Goal: Transaction & Acquisition: Download file/media

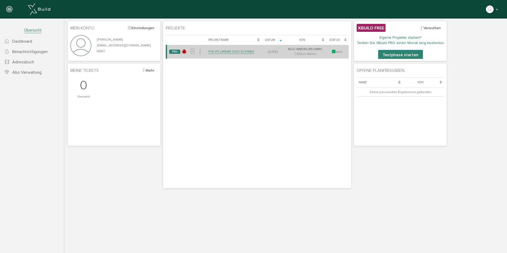
click at [223, 52] on link "P18-011 URBAN 2020 SCHWAZ" at bounding box center [231, 51] width 46 height 5
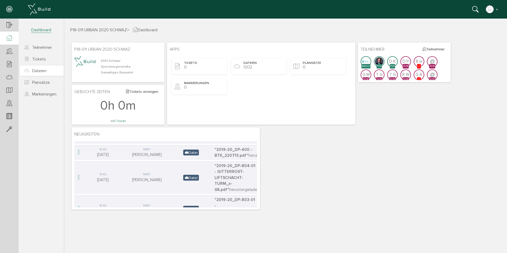
click at [31, 70] on span "Dateien" at bounding box center [36, 70] width 22 height 5
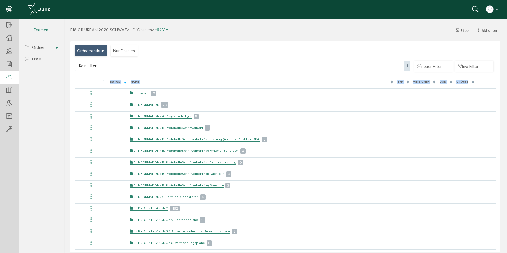
drag, startPoint x: 92, startPoint y: 91, endPoint x: -306, endPoint y: 122, distance: 399.2
click at [64, 122] on html "erweiterte Suche Datum durchsuchen Deadline durchsuchen Vorgängerversionen durc…" at bounding box center [285, 135] width 443 height 233
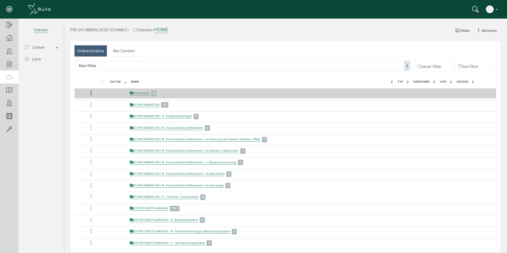
click at [91, 95] on icon at bounding box center [91, 93] width 6 height 7
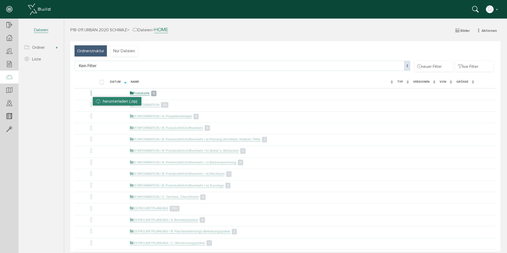
click at [101, 102] on li "herunterladen (.zip)" at bounding box center [117, 101] width 48 height 8
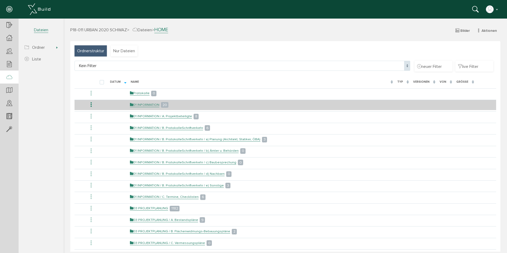
click at [91, 105] on icon at bounding box center [91, 104] width 6 height 7
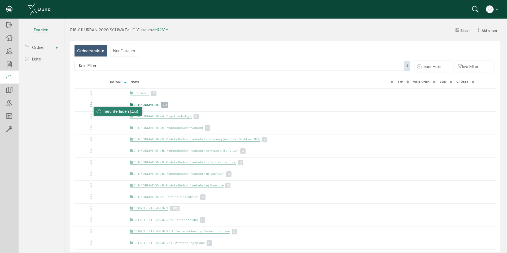
click at [103, 110] on li "herunterladen (.zip)" at bounding box center [118, 111] width 48 height 8
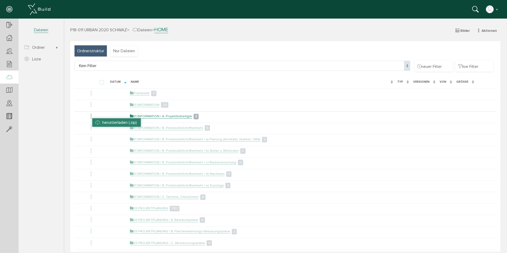
click at [98, 121] on li "herunterladen (.zip)" at bounding box center [116, 122] width 48 height 8
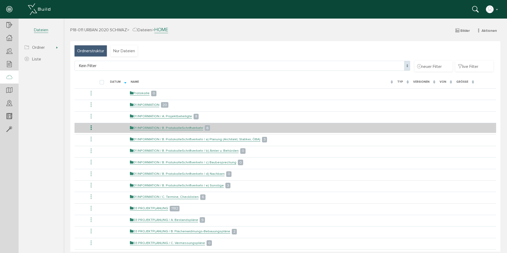
click at [90, 128] on icon at bounding box center [91, 127] width 6 height 7
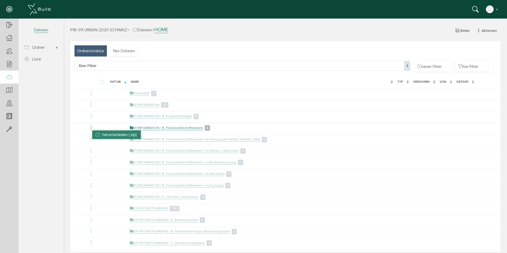
click at [102, 135] on li "herunterladen (.zip)" at bounding box center [116, 134] width 48 height 8
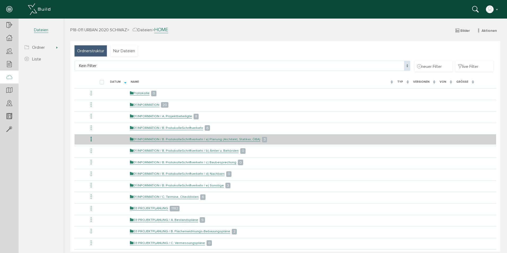
click at [90, 139] on icon at bounding box center [91, 139] width 6 height 7
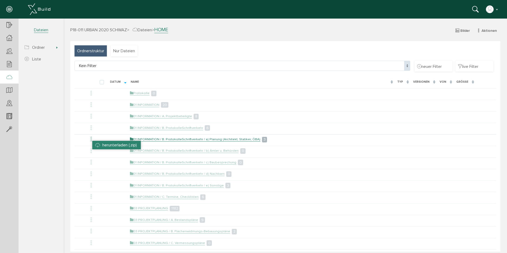
click at [100, 143] on li "herunterladen (.zip)" at bounding box center [116, 145] width 48 height 8
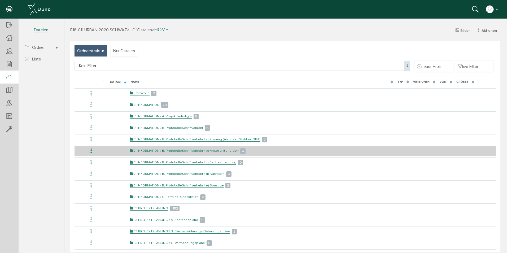
click at [91, 152] on icon at bounding box center [91, 150] width 6 height 7
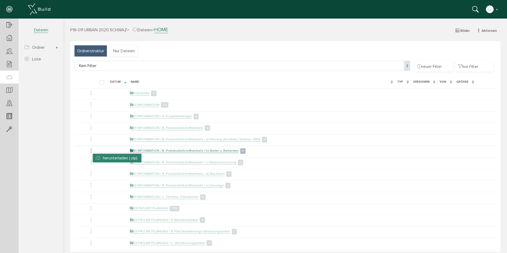
click at [103, 158] on span "herunterladen (.zip)" at bounding box center [120, 157] width 34 height 5
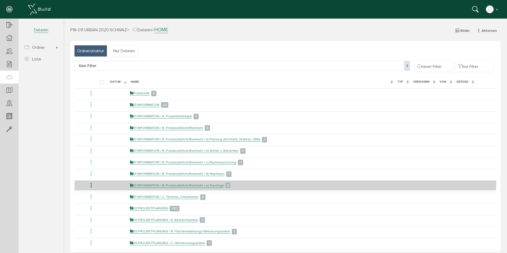
click at [91, 184] on icon at bounding box center [91, 185] width 6 height 7
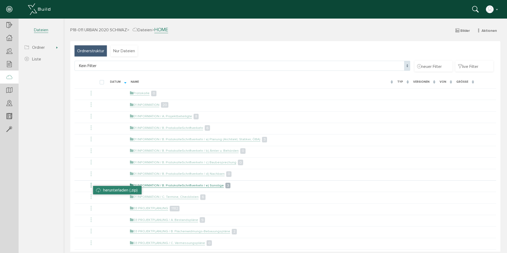
click at [97, 190] on li "herunterladen (.zip)" at bounding box center [117, 190] width 48 height 8
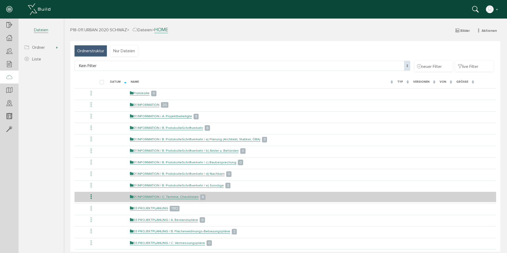
click at [92, 196] on icon at bounding box center [91, 196] width 6 height 7
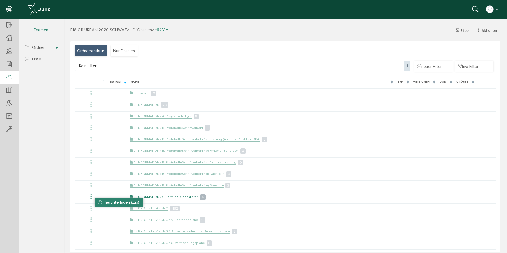
click at [98, 202] on li "herunterladen (.zip)" at bounding box center [119, 202] width 48 height 8
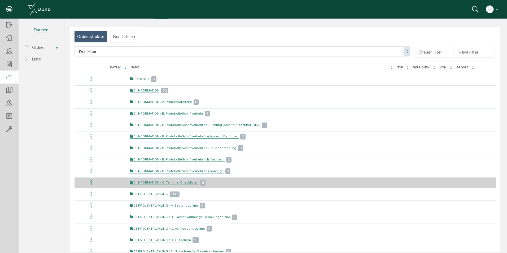
scroll to position [26, 0]
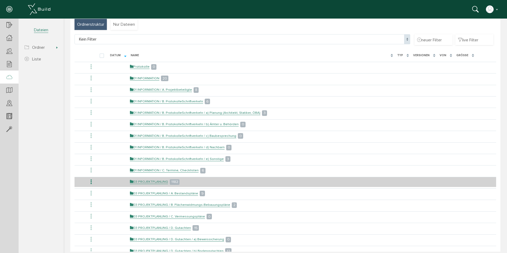
click at [90, 183] on icon at bounding box center [91, 181] width 6 height 7
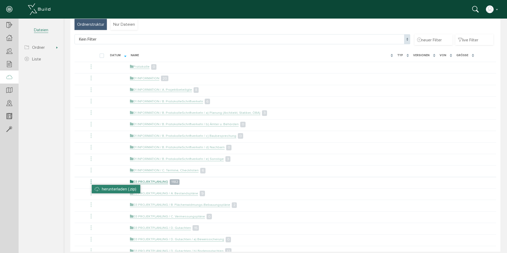
click at [102, 188] on span "herunterladen (.zip)" at bounding box center [119, 188] width 34 height 5
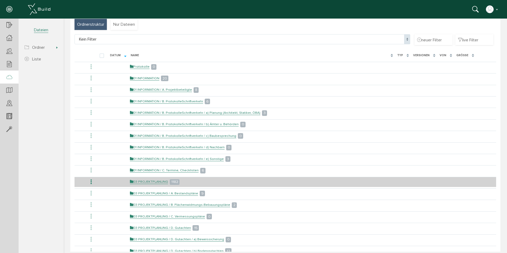
click at [90, 182] on icon at bounding box center [91, 181] width 6 height 7
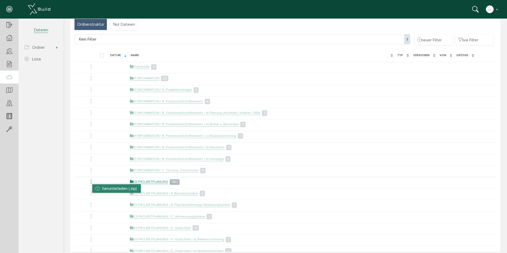
click at [98, 188] on li "herunterladen (.zip)" at bounding box center [116, 188] width 48 height 8
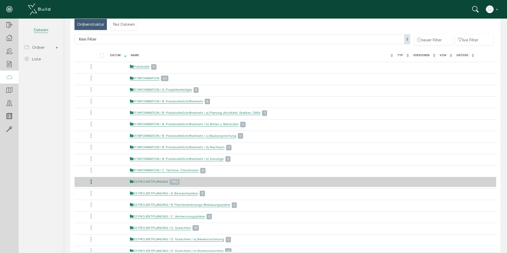
click at [148, 180] on link "03 PROJEKTPLANUNG" at bounding box center [149, 181] width 38 height 5
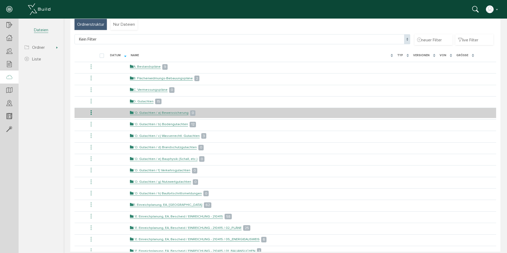
scroll to position [0, 0]
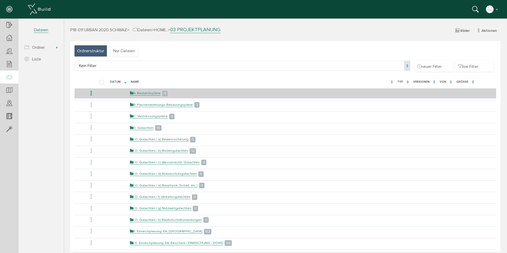
click at [92, 92] on icon at bounding box center [91, 93] width 6 height 7
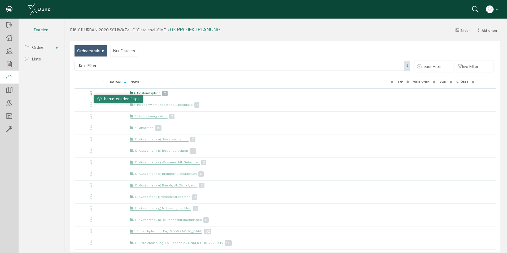
click at [99, 99] on li "herunterladen (.zip)" at bounding box center [118, 99] width 48 height 8
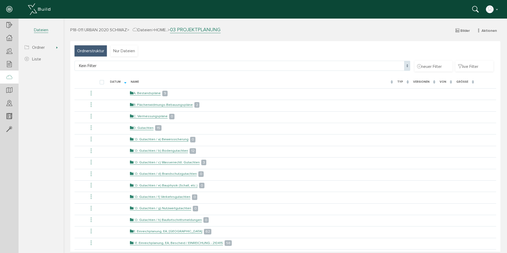
click at [324, 32] on h3 "P18-011 URBAN 2020 SCHWAZ > Dateien > HOME.. > 03 PROJEKTPLANUNG Bilder Aktione…" at bounding box center [285, 29] width 430 height 6
click at [86, 81] on th at bounding box center [80, 82] width 12 height 10
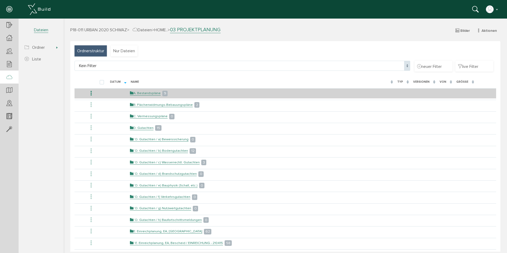
click at [91, 91] on icon at bounding box center [91, 93] width 6 height 7
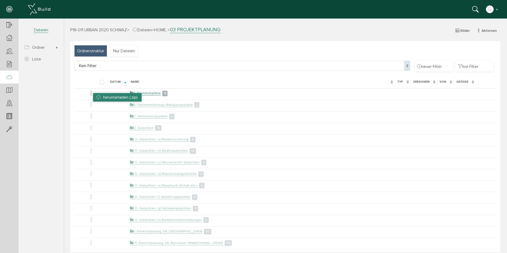
click at [100, 96] on li "herunterladen (.zip)" at bounding box center [117, 97] width 48 height 8
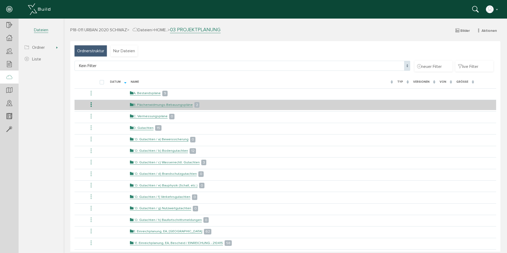
click at [92, 103] on icon at bounding box center [91, 104] width 6 height 7
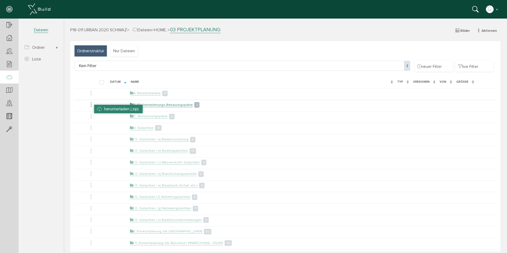
click at [104, 110] on span "herunterladen (.zip)" at bounding box center [121, 108] width 34 height 5
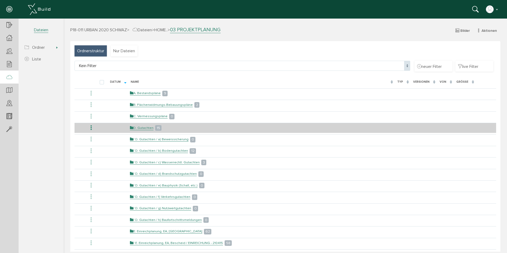
click at [92, 128] on icon at bounding box center [91, 127] width 6 height 7
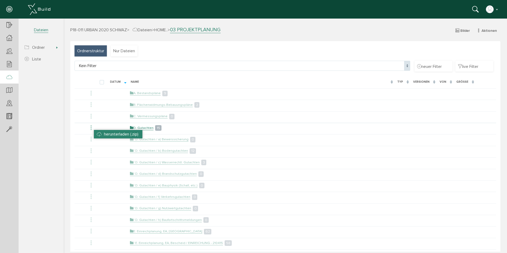
click at [103, 135] on li "herunterladen (.zip)" at bounding box center [118, 134] width 48 height 8
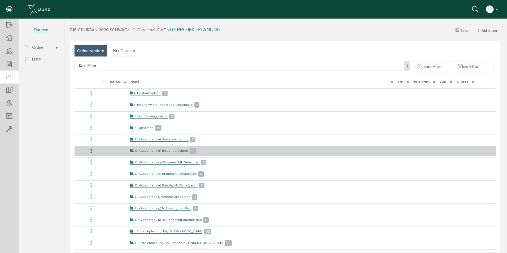
click at [92, 150] on icon at bounding box center [91, 150] width 6 height 7
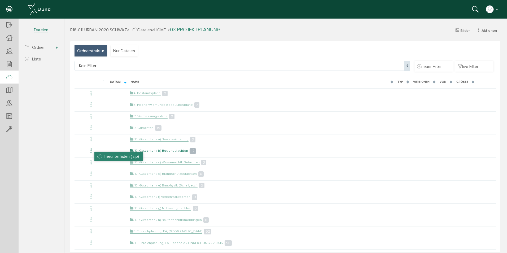
click at [96, 156] on li "herunterladen (.zip)" at bounding box center [118, 156] width 48 height 8
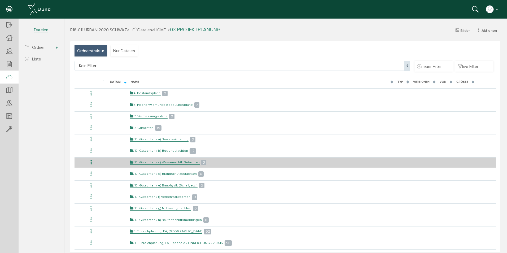
click at [91, 162] on icon at bounding box center [91, 162] width 6 height 7
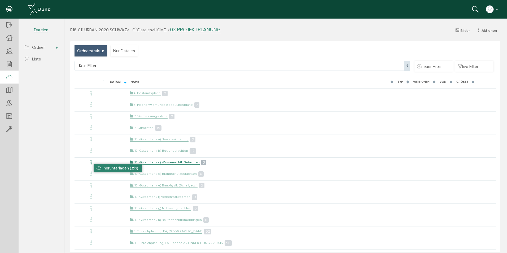
click at [99, 170] on li "herunterladen (.zip)" at bounding box center [118, 168] width 48 height 8
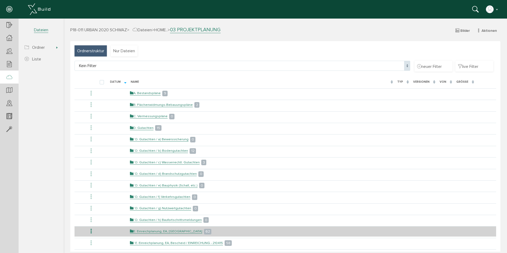
click at [91, 230] on icon at bounding box center [91, 231] width 6 height 7
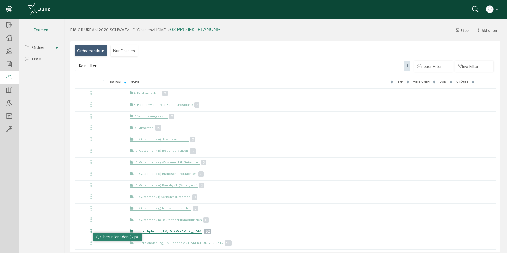
click at [98, 236] on li "herunterladen (.zip)" at bounding box center [117, 236] width 48 height 8
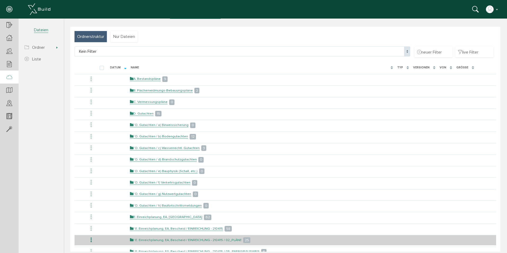
scroll to position [26, 0]
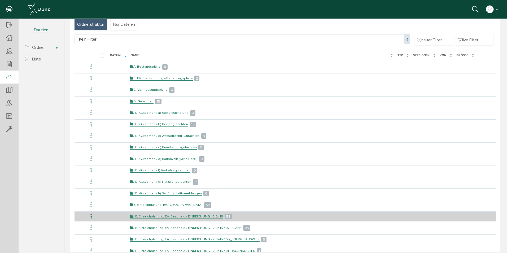
click at [90, 215] on icon at bounding box center [91, 216] width 6 height 7
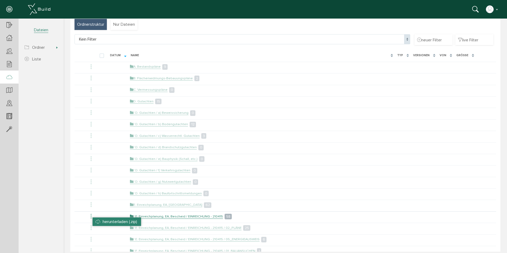
click at [103, 220] on span "herunterladen (.zip)" at bounding box center [120, 221] width 34 height 5
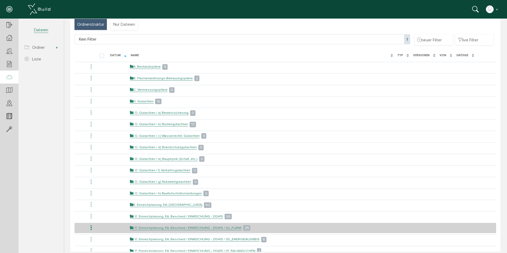
click at [91, 228] on icon at bounding box center [91, 227] width 6 height 7
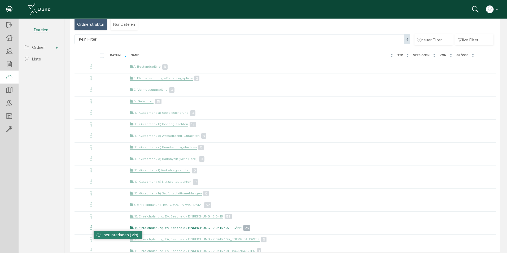
click at [100, 235] on li "herunterladen (.zip)" at bounding box center [118, 235] width 48 height 8
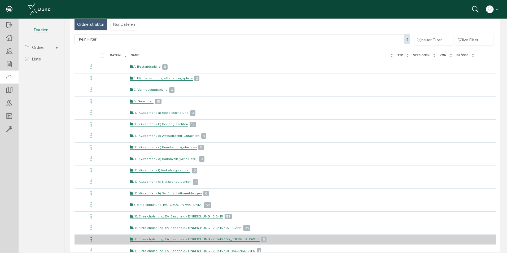
click at [90, 238] on icon at bounding box center [91, 239] width 6 height 7
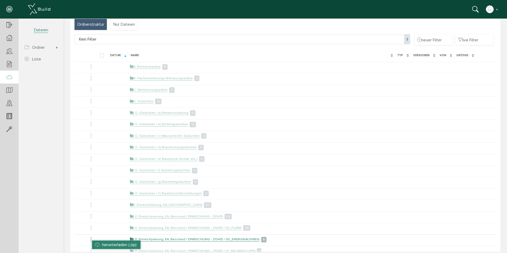
click at [98, 244] on li "herunterladen (.zip)" at bounding box center [116, 244] width 48 height 8
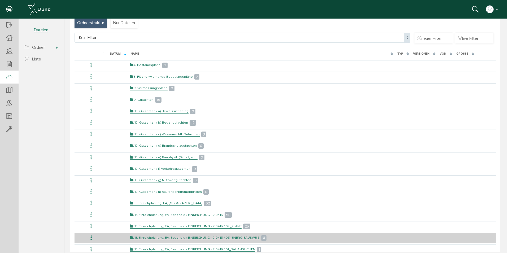
scroll to position [53, 0]
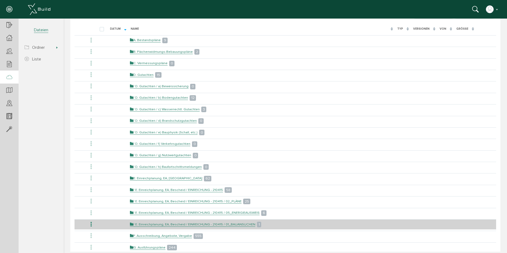
click at [92, 224] on icon at bounding box center [91, 224] width 6 height 7
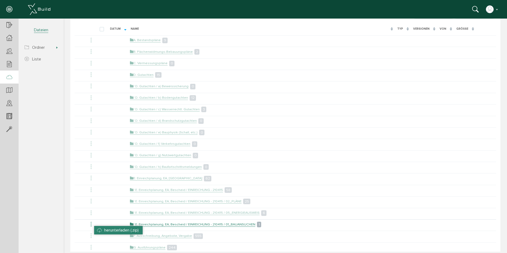
click at [99, 229] on li "herunterladen (.zip)" at bounding box center [118, 230] width 48 height 8
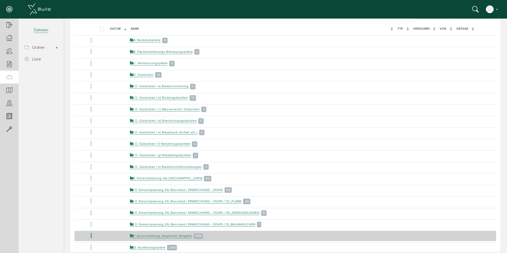
click at [92, 234] on icon at bounding box center [91, 235] width 6 height 7
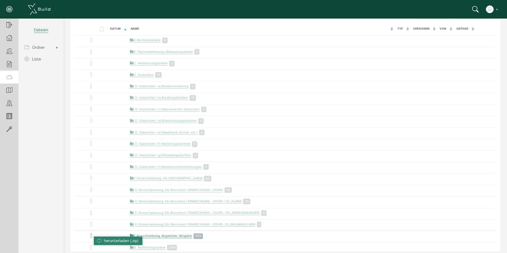
click at [125, 242] on span "herunterladen (.zip)" at bounding box center [121, 240] width 34 height 5
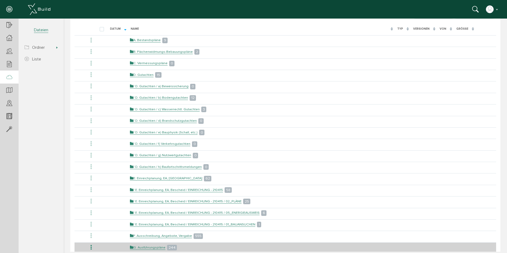
click at [90, 248] on icon at bounding box center [91, 247] width 6 height 7
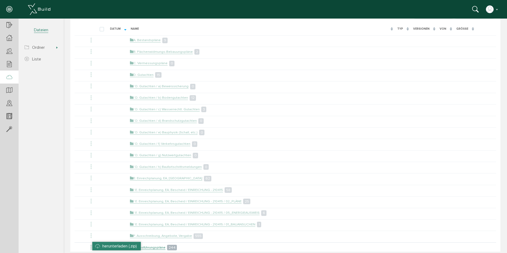
click at [99, 247] on li "herunterladen (.zip)" at bounding box center [116, 246] width 48 height 8
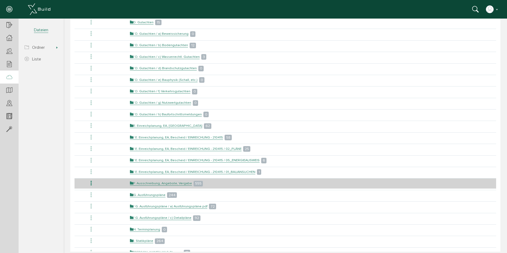
scroll to position [106, 0]
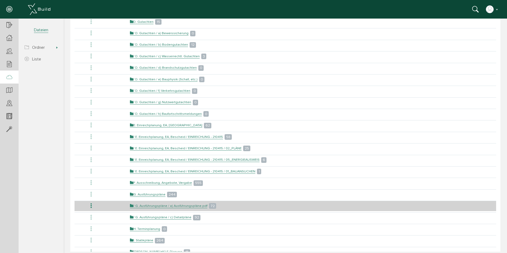
click at [92, 204] on icon at bounding box center [91, 205] width 6 height 7
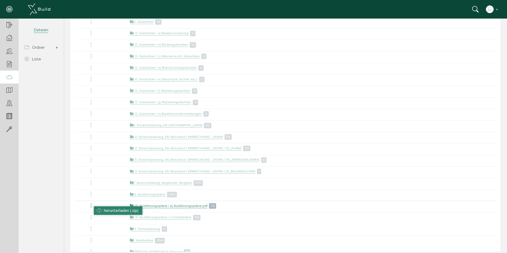
click at [106, 209] on span "herunterladen (.zip)" at bounding box center [121, 210] width 34 height 5
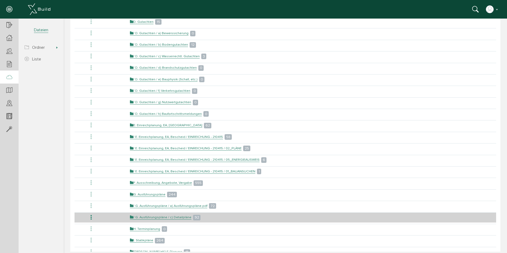
click at [92, 218] on icon at bounding box center [91, 217] width 6 height 7
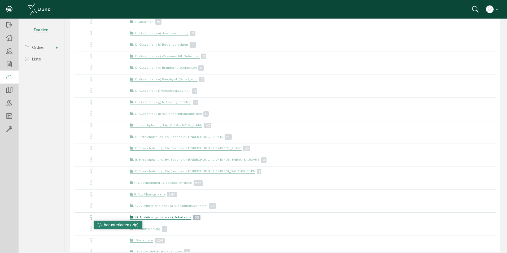
click at [101, 224] on li "herunterladen (.zip)" at bounding box center [118, 224] width 48 height 8
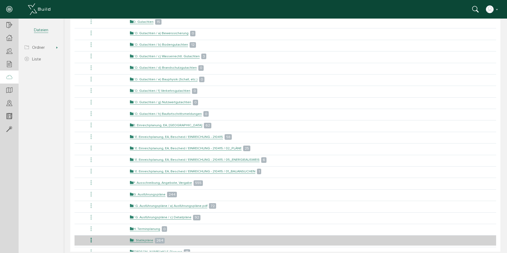
click at [90, 239] on icon at bounding box center [91, 240] width 6 height 7
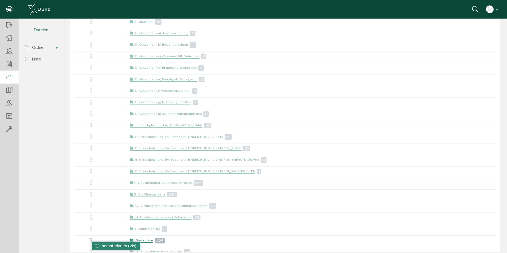
click at [98, 244] on li "herunterladen (.zip)" at bounding box center [116, 245] width 48 height 8
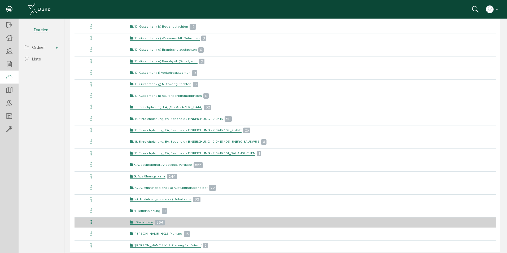
scroll to position [132, 0]
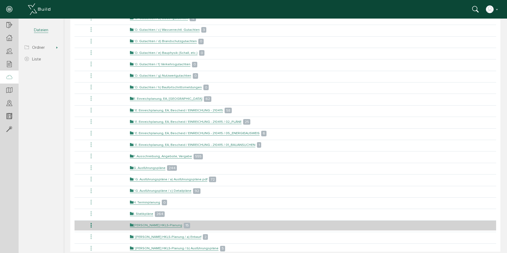
click at [92, 225] on icon at bounding box center [91, 225] width 6 height 7
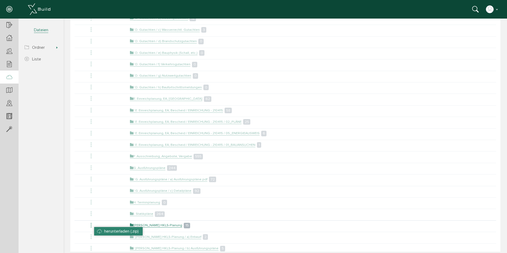
click at [100, 229] on li "herunterladen (.zip)" at bounding box center [118, 231] width 48 height 8
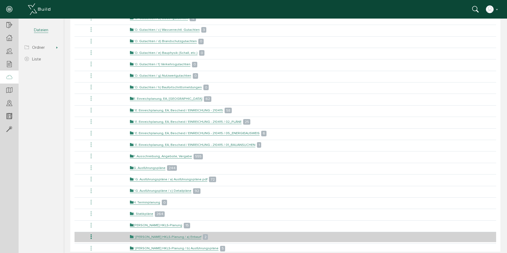
click at [92, 235] on icon at bounding box center [91, 236] width 6 height 7
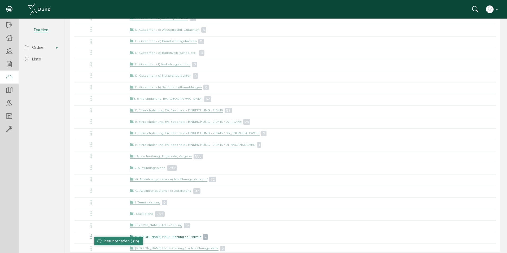
click at [123, 239] on span "herunterladen (.zip)" at bounding box center [121, 240] width 34 height 5
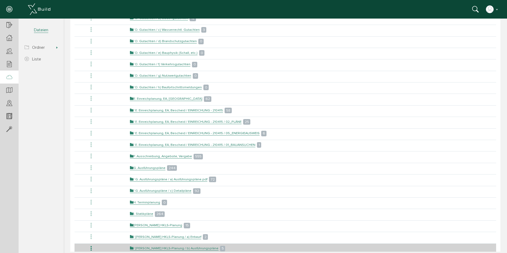
click at [91, 247] on icon at bounding box center [91, 248] width 6 height 7
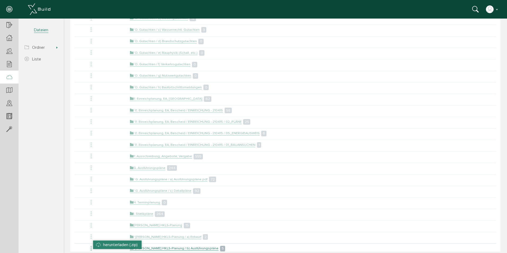
click at [99, 245] on li "herunterladen (.zip)" at bounding box center [117, 244] width 48 height 8
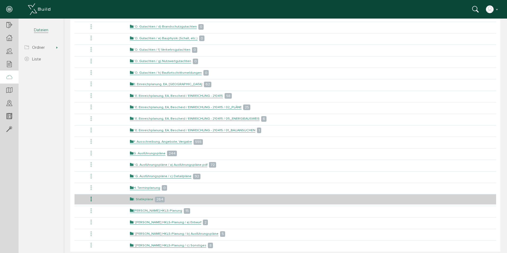
scroll to position [159, 0]
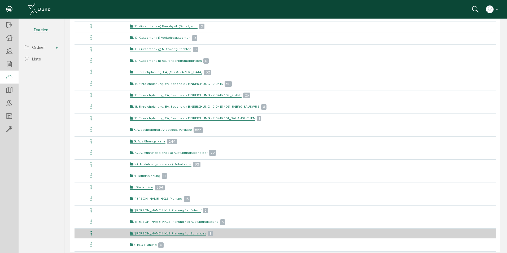
click at [89, 233] on icon at bounding box center [91, 233] width 6 height 7
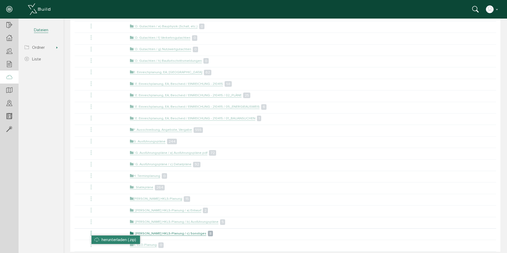
click at [99, 240] on li "herunterladen (.zip)" at bounding box center [115, 239] width 48 height 8
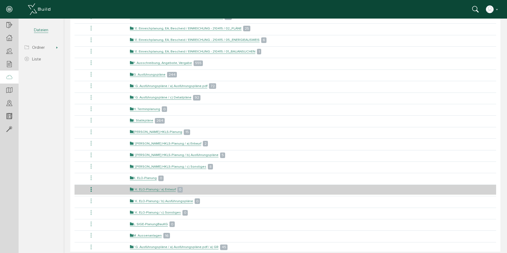
scroll to position [238, 0]
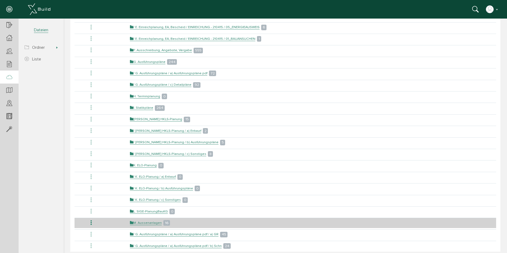
click at [90, 222] on icon at bounding box center [91, 222] width 6 height 7
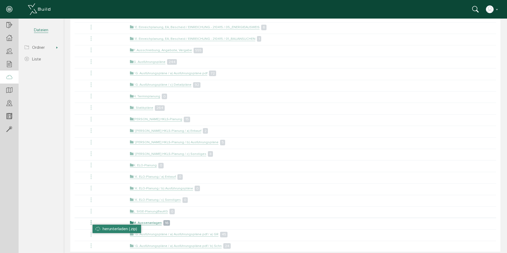
click at [100, 226] on li "herunterladen (.zip)" at bounding box center [116, 228] width 48 height 8
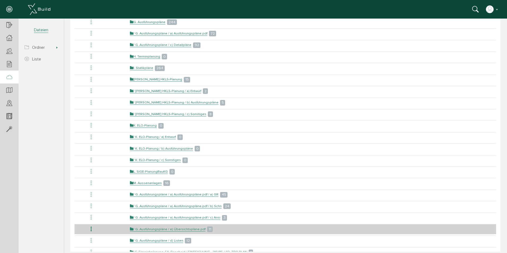
scroll to position [291, 0]
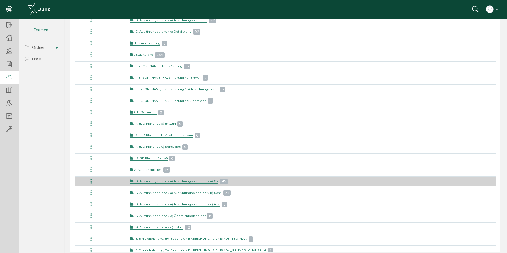
click at [91, 180] on icon at bounding box center [91, 181] width 6 height 7
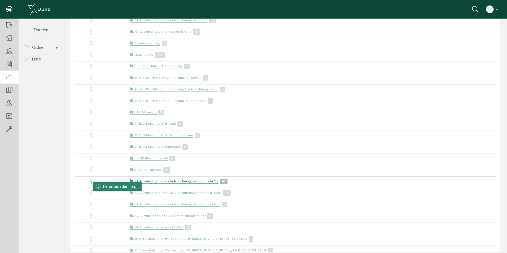
click at [101, 187] on li "herunterladen (.zip)" at bounding box center [117, 186] width 48 height 8
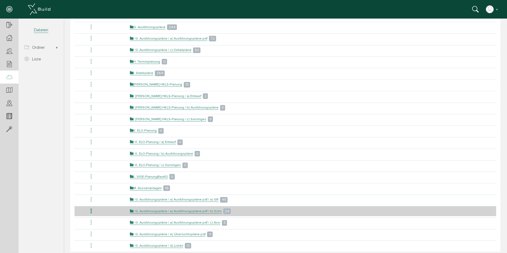
scroll to position [265, 0]
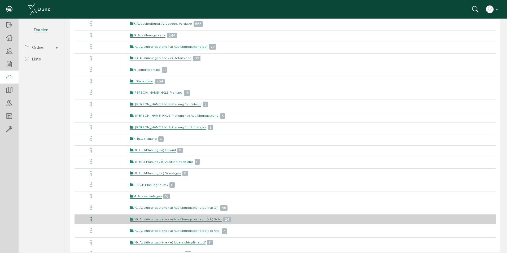
click at [90, 218] on icon at bounding box center [91, 219] width 6 height 7
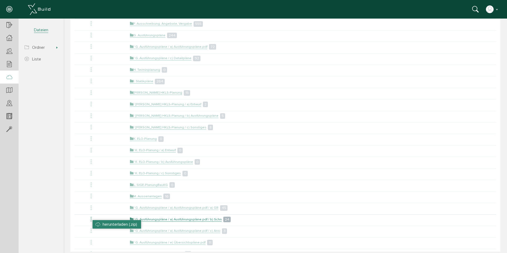
click at [102, 223] on li "herunterladen (.zip)" at bounding box center [116, 224] width 48 height 8
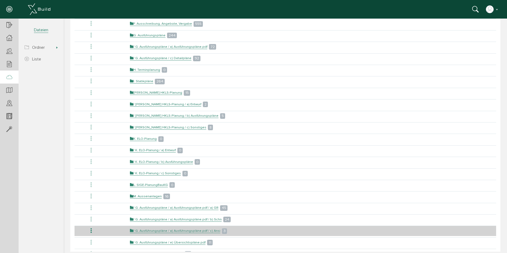
click at [92, 231] on icon at bounding box center [91, 230] width 6 height 7
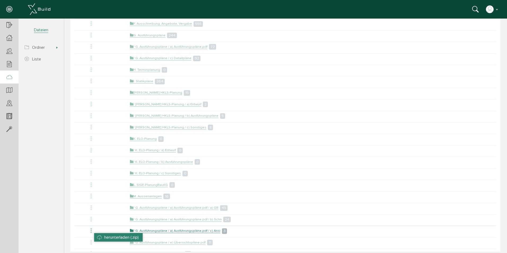
click at [104, 236] on li "herunterladen (.zip)" at bounding box center [118, 237] width 48 height 8
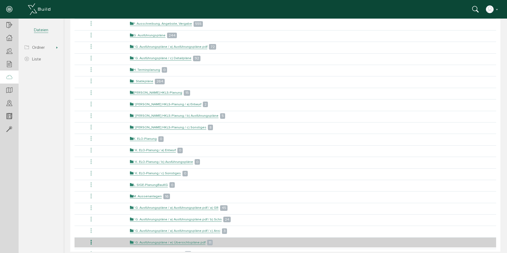
click at [92, 240] on icon at bounding box center [91, 242] width 6 height 7
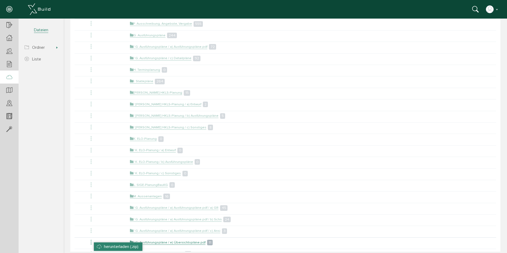
click at [103, 245] on li "herunterladen (.zip)" at bounding box center [118, 246] width 48 height 8
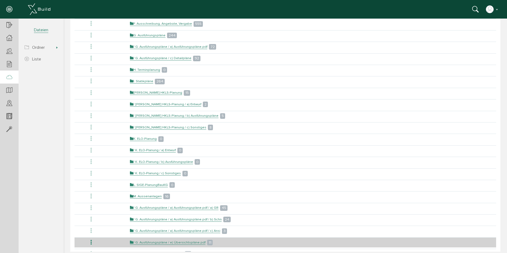
scroll to position [291, 0]
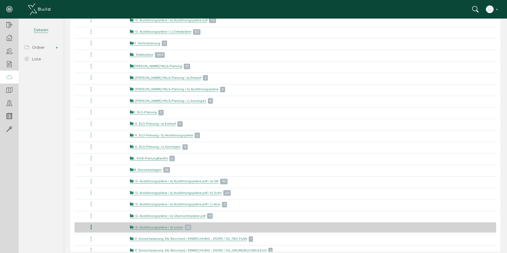
click at [92, 225] on icon at bounding box center [91, 227] width 6 height 7
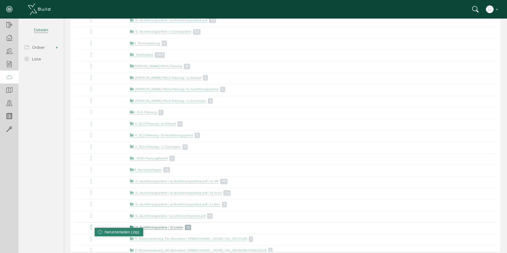
click at [101, 231] on li "herunterladen (.zip)" at bounding box center [119, 232] width 48 height 8
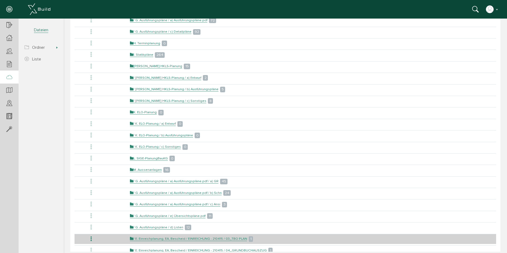
click at [92, 238] on icon at bounding box center [91, 238] width 6 height 7
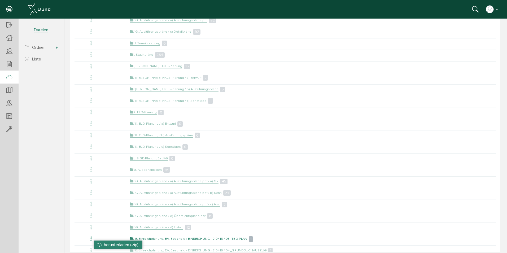
click at [100, 244] on li "herunterladen (.zip)" at bounding box center [118, 244] width 48 height 8
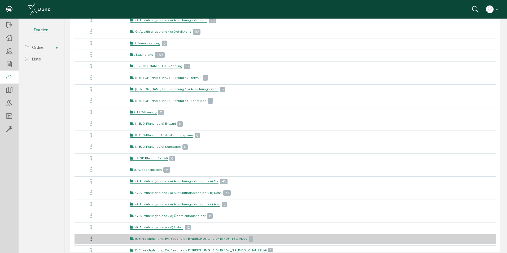
scroll to position [318, 0]
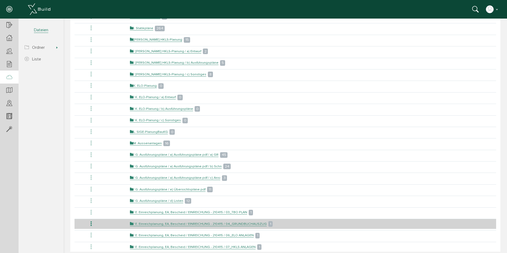
click at [91, 222] on icon at bounding box center [91, 223] width 6 height 7
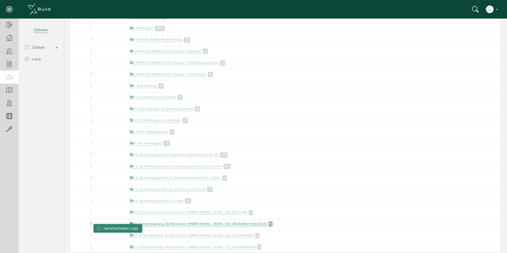
click at [100, 228] on li "herunterladen (.zip)" at bounding box center [118, 228] width 48 height 8
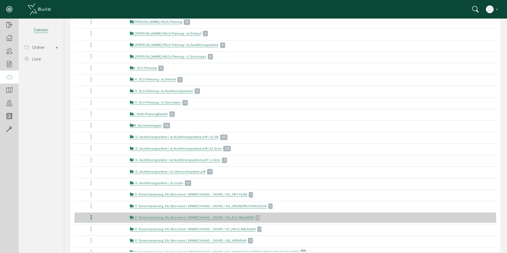
scroll to position [344, 0]
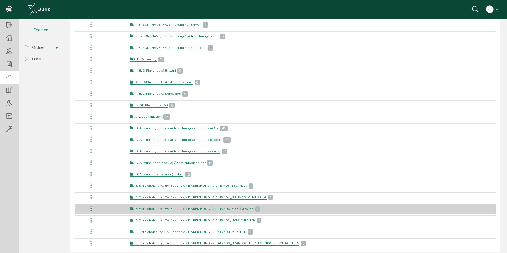
click at [92, 208] on icon at bounding box center [91, 208] width 6 height 7
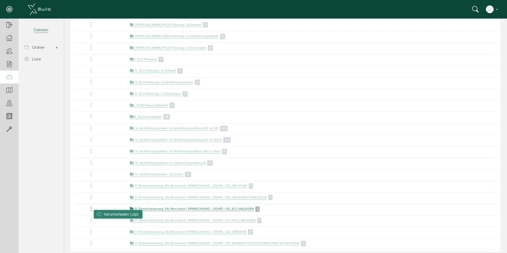
click at [102, 212] on li "herunterladen (.zip)" at bounding box center [118, 214] width 48 height 8
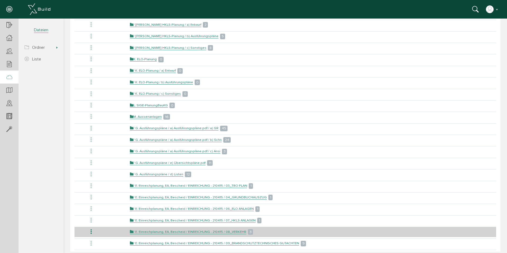
click at [91, 232] on icon at bounding box center [91, 231] width 6 height 7
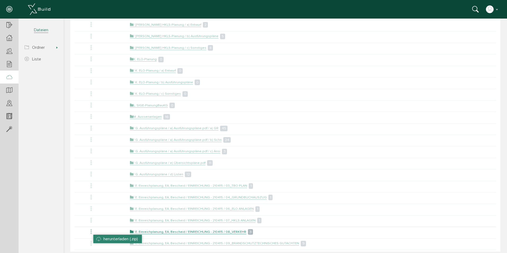
click at [104, 238] on span "herunterladen (.zip)" at bounding box center [120, 238] width 34 height 5
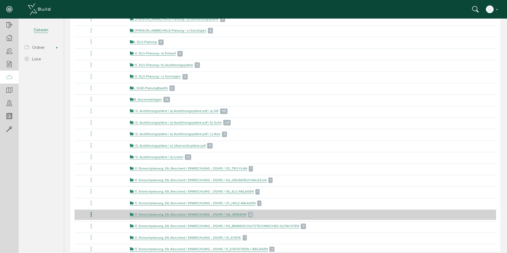
scroll to position [371, 0]
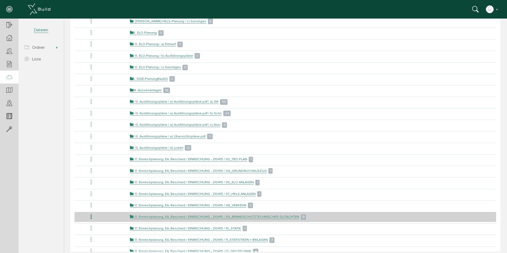
click at [91, 216] on icon at bounding box center [91, 216] width 6 height 7
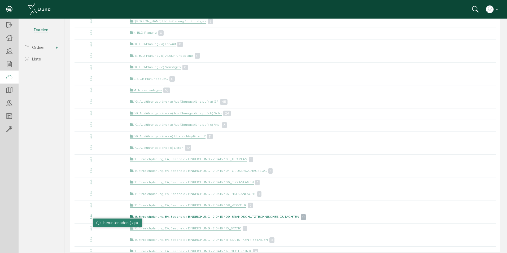
click at [99, 222] on li "herunterladen (.zip)" at bounding box center [117, 222] width 48 height 8
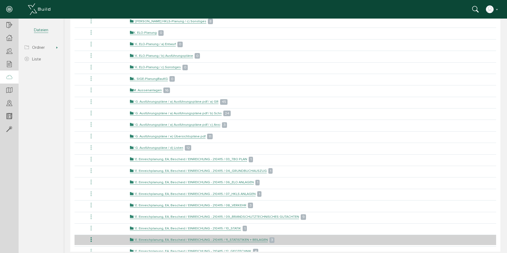
click at [90, 238] on icon at bounding box center [91, 239] width 6 height 7
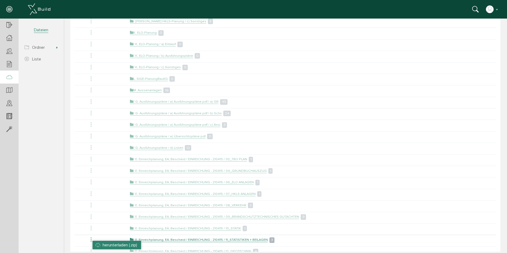
click at [98, 245] on li "herunterladen (.zip)" at bounding box center [116, 245] width 48 height 8
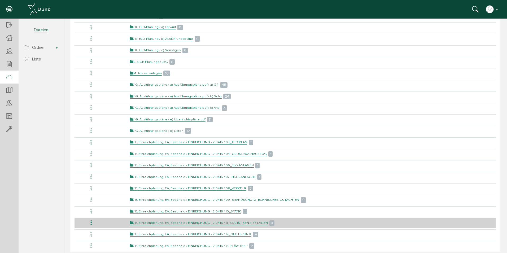
scroll to position [397, 0]
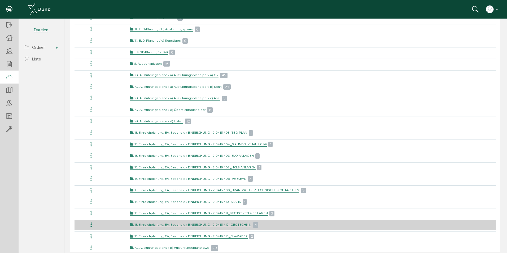
click at [92, 226] on icon at bounding box center [91, 224] width 6 height 7
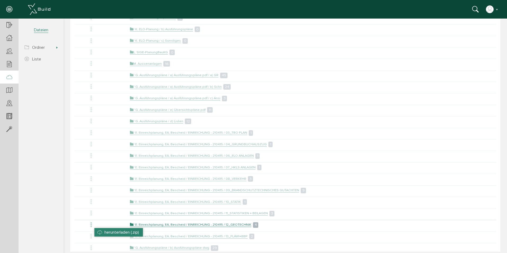
click at [97, 233] on li "herunterladen (.zip)" at bounding box center [118, 232] width 48 height 8
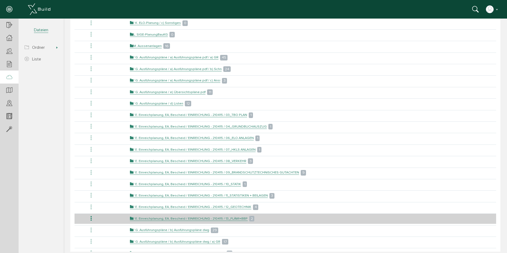
scroll to position [424, 0]
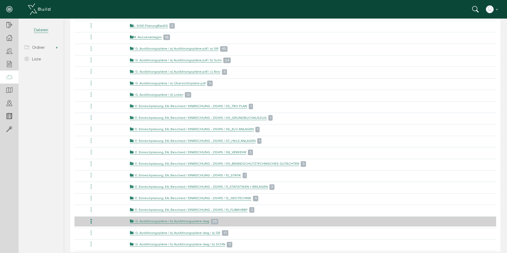
click at [91, 222] on icon at bounding box center [91, 221] width 6 height 7
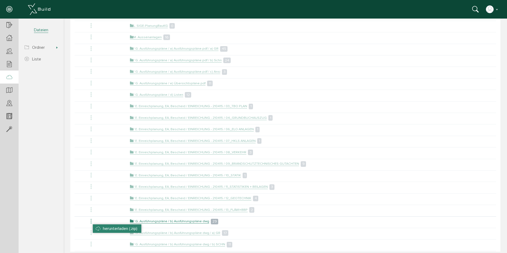
click at [97, 228] on li "herunterladen (.zip)" at bounding box center [117, 228] width 48 height 8
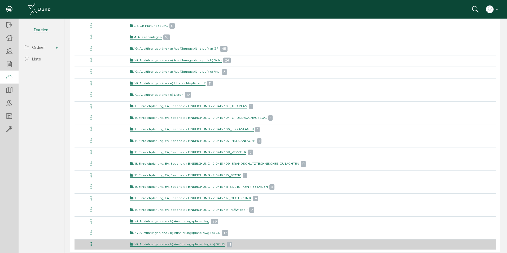
click at [92, 242] on icon at bounding box center [91, 244] width 6 height 7
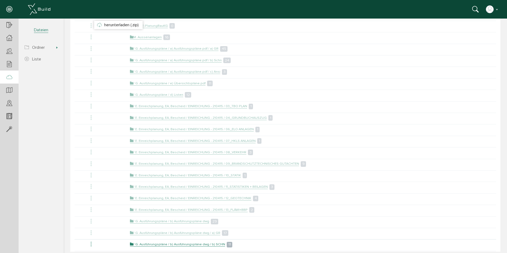
click at [98, 244] on div at bounding box center [283, 135] width 439 height 233
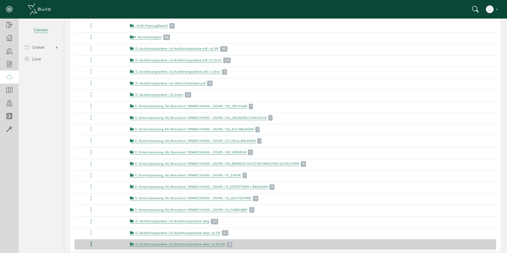
click at [91, 243] on icon at bounding box center [91, 244] width 6 height 7
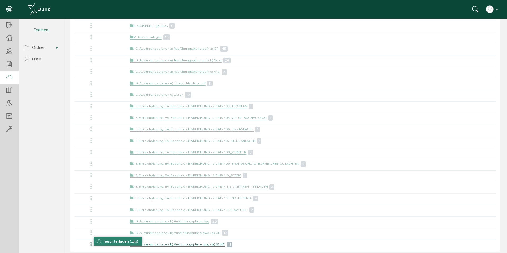
click at [100, 241] on li "herunterladen (.zip)" at bounding box center [118, 241] width 48 height 8
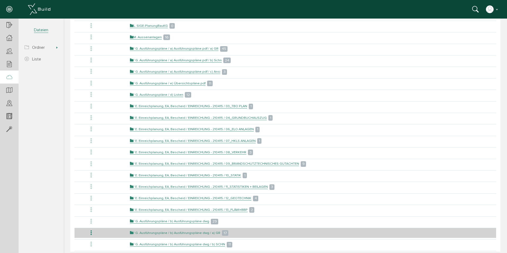
scroll to position [450, 0]
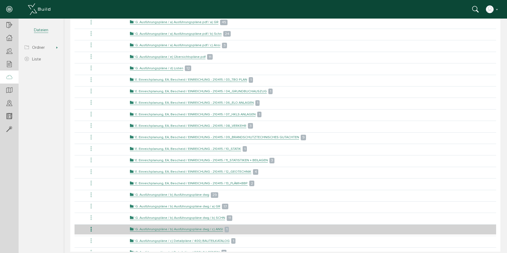
click at [91, 228] on icon at bounding box center [91, 229] width 6 height 7
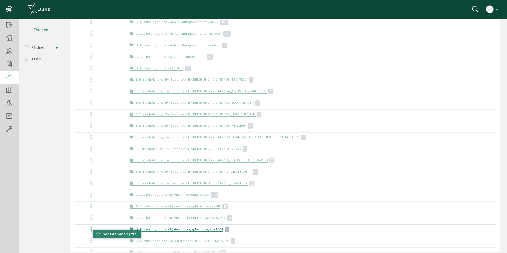
click at [100, 233] on li "herunterladen (.zip)" at bounding box center [117, 234] width 48 height 8
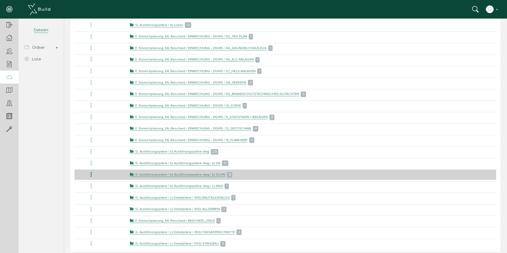
scroll to position [503, 0]
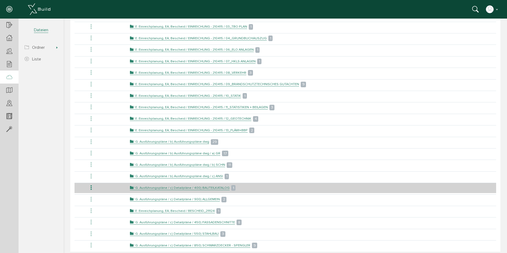
click at [92, 188] on icon at bounding box center [91, 187] width 6 height 7
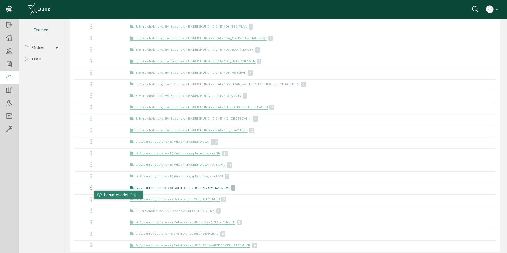
click at [99, 196] on li "herunterladen (.zip)" at bounding box center [118, 195] width 48 height 8
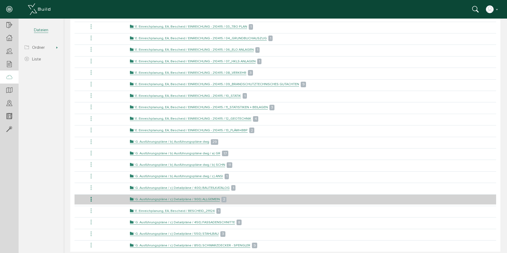
click at [91, 201] on icon at bounding box center [91, 199] width 6 height 7
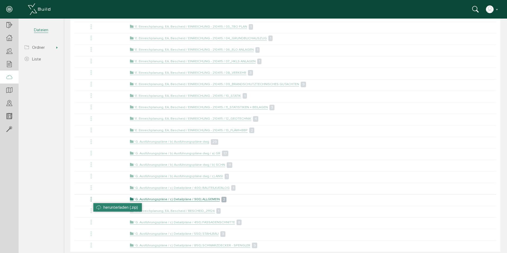
click at [102, 207] on li "herunterladen (.zip)" at bounding box center [117, 207] width 48 height 8
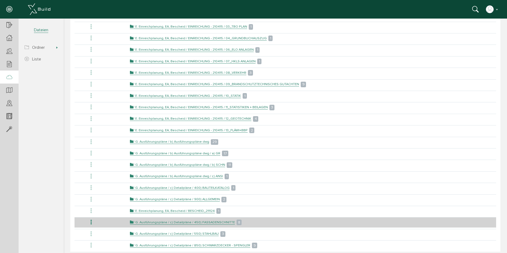
click at [91, 221] on icon at bounding box center [91, 222] width 6 height 7
click at [91, 223] on icon at bounding box center [91, 222] width 6 height 7
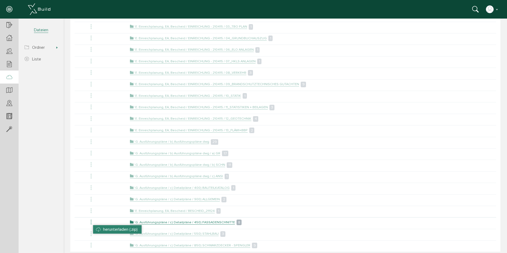
click at [96, 228] on li "herunterladen (.zip)" at bounding box center [117, 229] width 48 height 8
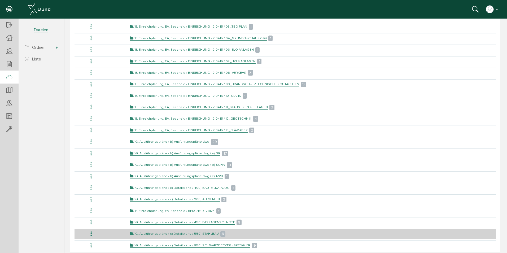
click at [91, 232] on icon at bounding box center [91, 233] width 6 height 7
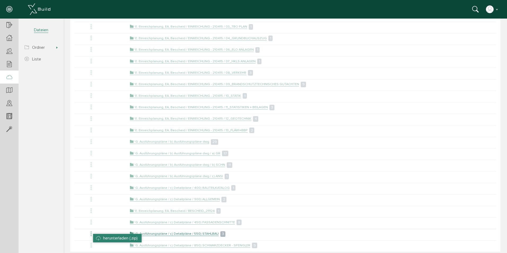
click at [100, 237] on li "herunterladen (.zip)" at bounding box center [117, 238] width 48 height 8
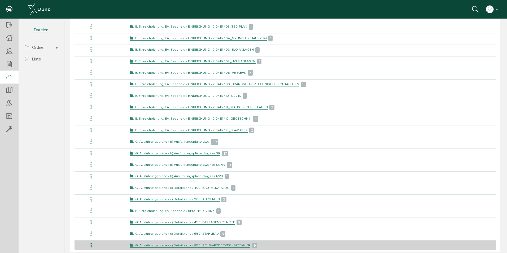
click at [91, 246] on icon at bounding box center [91, 245] width 6 height 7
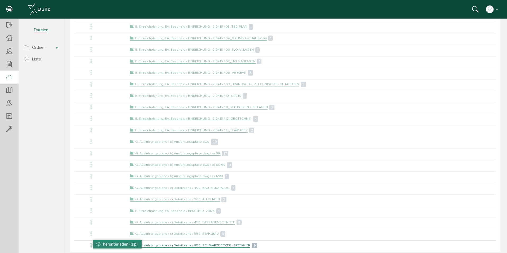
click at [99, 247] on li "herunterladen (.zip)" at bounding box center [117, 244] width 48 height 8
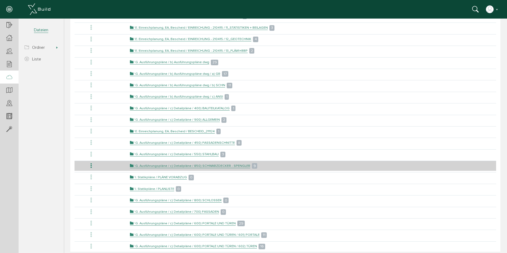
scroll to position [609, 0]
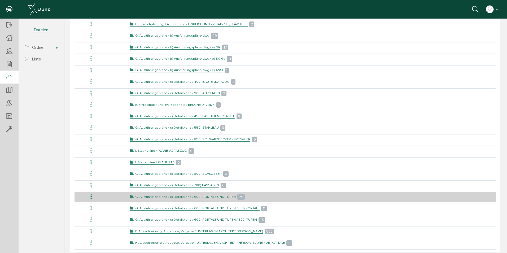
click at [90, 197] on icon at bounding box center [91, 196] width 6 height 7
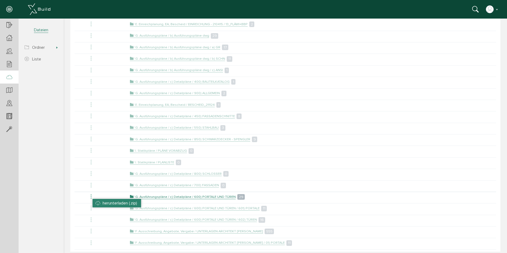
click at [98, 203] on li "herunterladen (.zip)" at bounding box center [116, 203] width 48 height 8
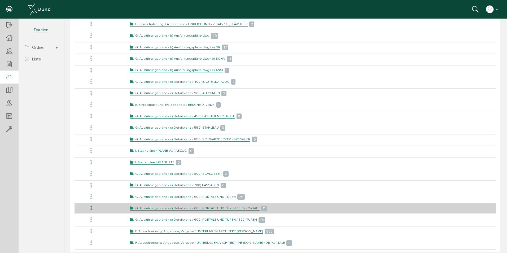
click at [92, 206] on icon at bounding box center [91, 208] width 6 height 7
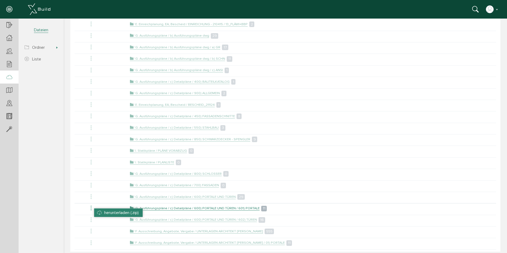
click at [95, 211] on li "herunterladen (.zip)" at bounding box center [118, 212] width 48 height 8
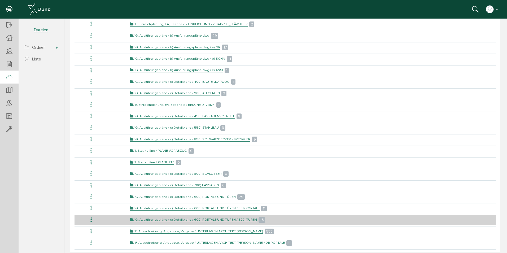
click at [91, 220] on icon at bounding box center [91, 219] width 6 height 7
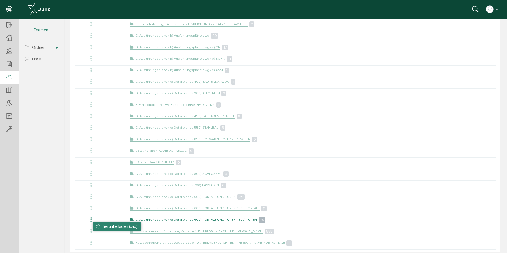
click at [97, 225] on li "herunterladen (.zip)" at bounding box center [117, 226] width 48 height 8
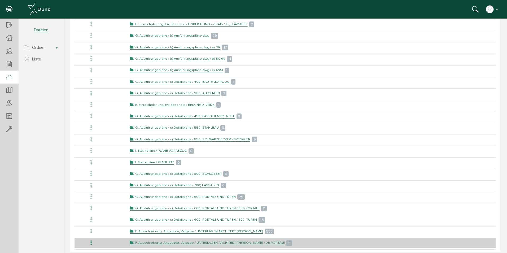
click at [92, 242] on icon at bounding box center [91, 242] width 6 height 7
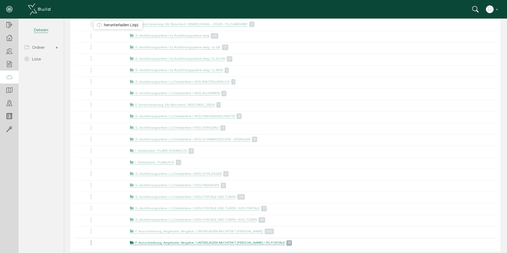
scroll to position [636, 0]
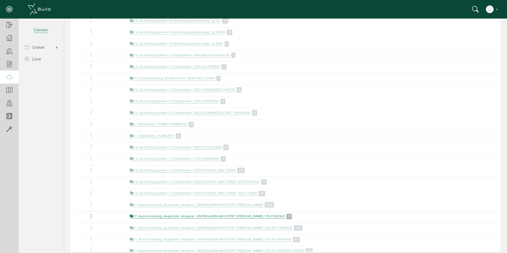
click at [56, 211] on section "P18-011 URBAN 2020 SCHWAZ Übersicht Teilnehmer Teilnehmer öffnen Teilnehmerlist…" at bounding box center [32, 131] width 64 height 224
click at [81, 221] on div at bounding box center [283, 135] width 439 height 233
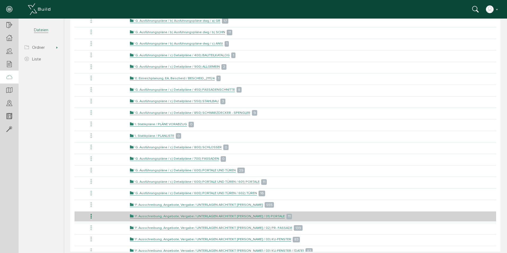
click at [91, 215] on icon at bounding box center [91, 216] width 6 height 7
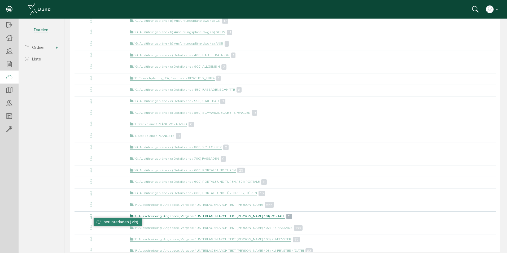
click at [103, 221] on li "herunterladen (.zip)" at bounding box center [118, 222] width 48 height 8
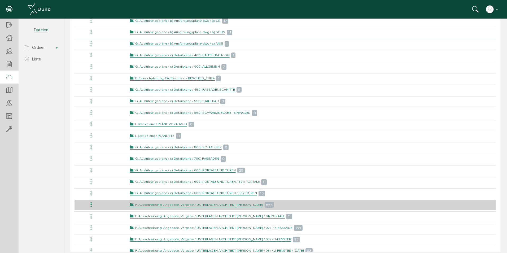
click at [92, 205] on icon at bounding box center [91, 204] width 6 height 7
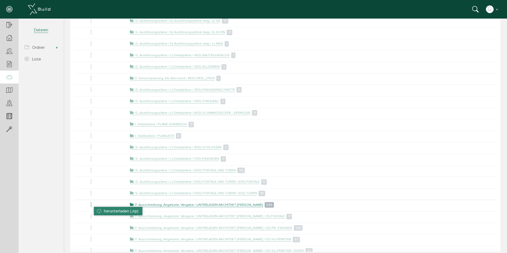
click at [102, 210] on li "herunterladen (.zip)" at bounding box center [118, 211] width 48 height 8
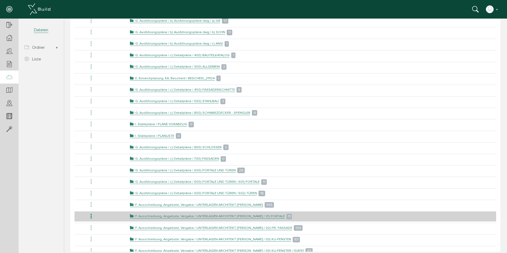
click at [92, 215] on icon at bounding box center [91, 216] width 6 height 7
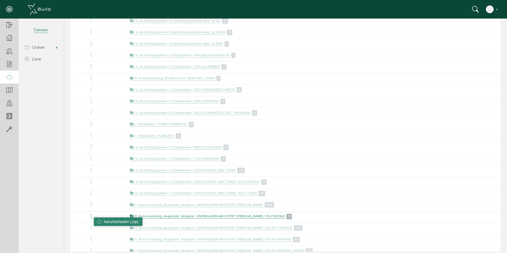
click at [98, 219] on li "herunterladen (.zip)" at bounding box center [118, 221] width 48 height 8
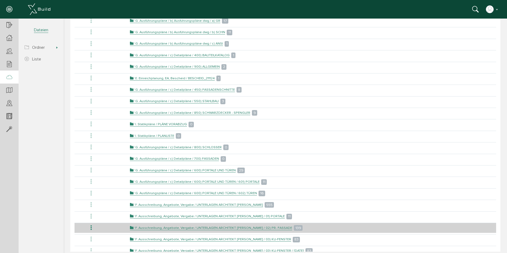
click at [91, 229] on icon at bounding box center [91, 227] width 6 height 7
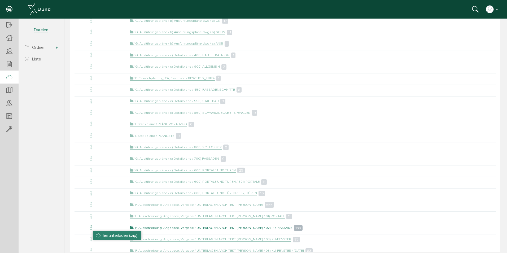
click at [100, 233] on li "herunterladen (.zip)" at bounding box center [117, 235] width 48 height 8
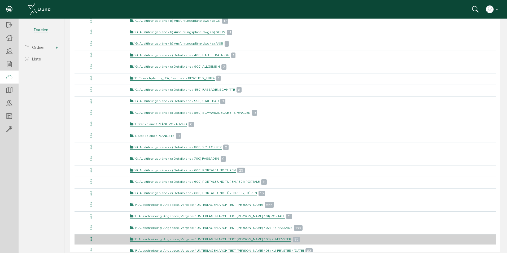
click at [91, 241] on icon at bounding box center [91, 239] width 6 height 7
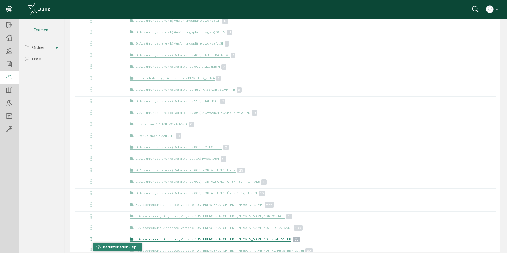
click at [98, 245] on li "herunterladen (.zip)" at bounding box center [117, 247] width 48 height 8
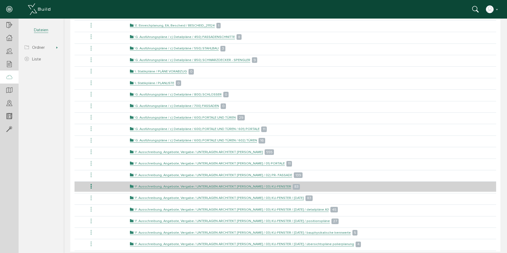
scroll to position [689, 0]
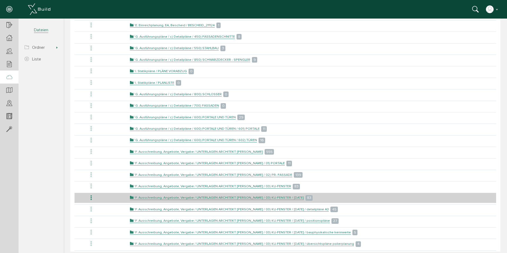
click at [91, 197] on icon at bounding box center [91, 197] width 6 height 7
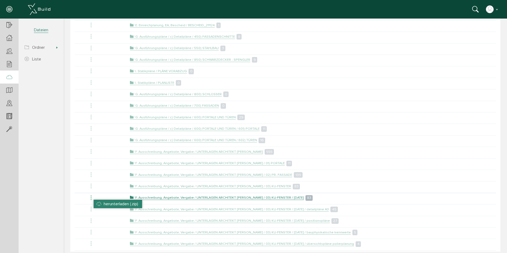
click at [100, 204] on li "herunterladen (.zip)" at bounding box center [118, 204] width 48 height 8
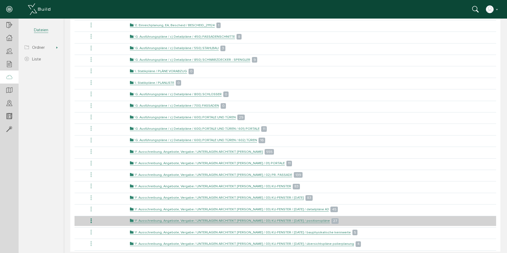
click at [92, 220] on icon at bounding box center [91, 220] width 6 height 7
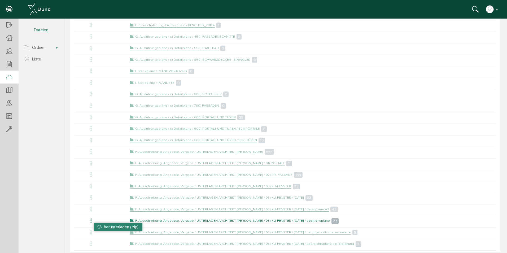
click at [95, 224] on li "herunterladen (.zip)" at bounding box center [118, 227] width 48 height 8
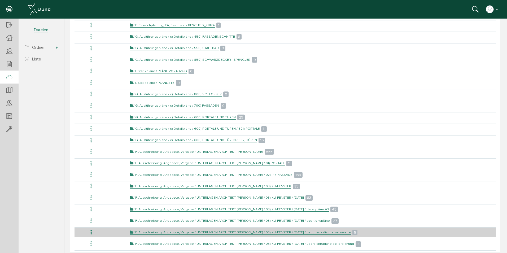
click at [92, 233] on icon at bounding box center [91, 232] width 6 height 7
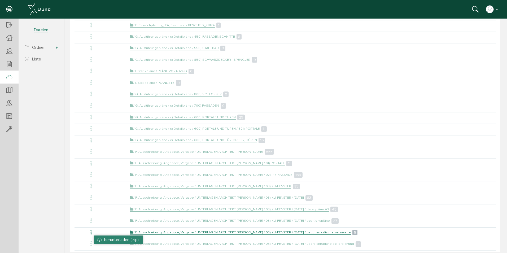
click at [96, 237] on li "herunterladen (.zip)" at bounding box center [118, 239] width 48 height 8
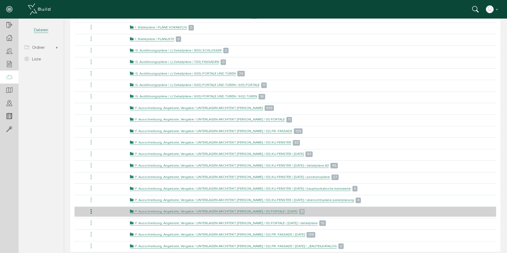
scroll to position [742, 0]
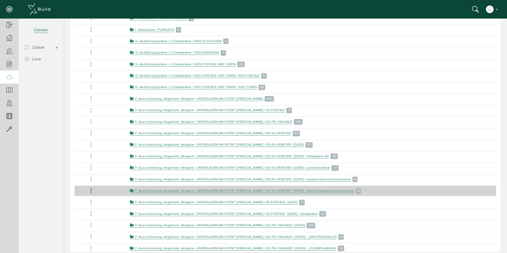
click at [90, 191] on icon at bounding box center [91, 190] width 6 height 7
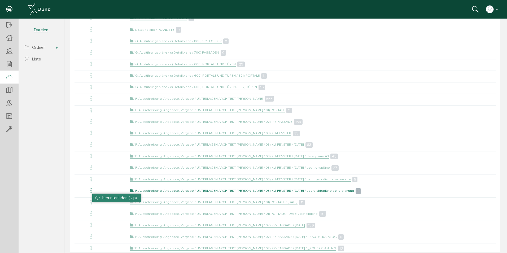
click at [99, 196] on li "herunterladen (.zip)" at bounding box center [116, 197] width 48 height 8
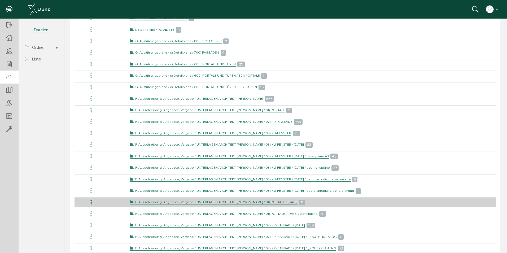
click at [93, 203] on icon at bounding box center [91, 202] width 6 height 7
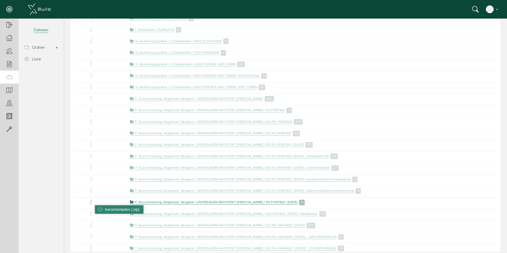
click at [96, 210] on li "herunterladen (.zip)" at bounding box center [119, 209] width 48 height 8
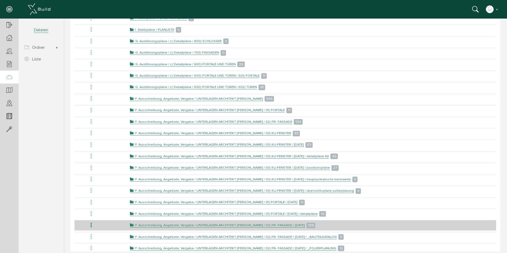
click at [92, 223] on icon at bounding box center [91, 225] width 6 height 7
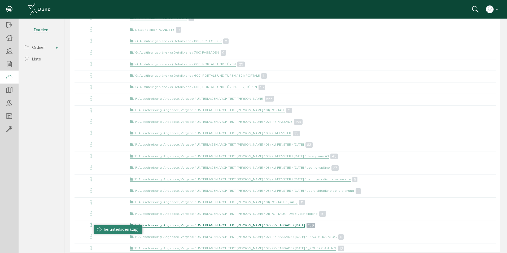
click at [96, 226] on li "herunterladen (.zip)" at bounding box center [118, 229] width 48 height 8
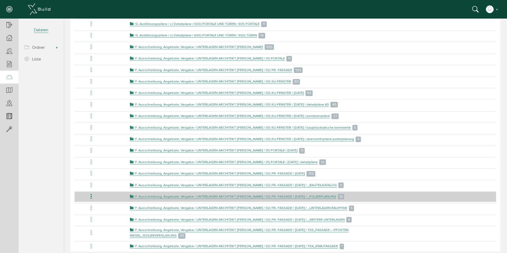
scroll to position [795, 0]
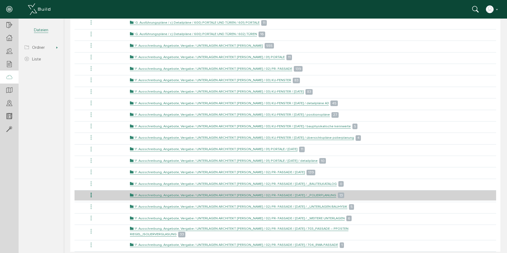
click at [91, 194] on icon at bounding box center [91, 195] width 6 height 7
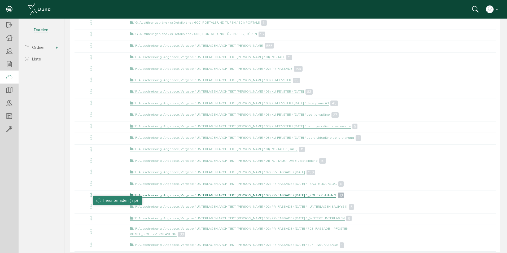
click at [99, 200] on li "herunterladen (.zip)" at bounding box center [117, 200] width 48 height 8
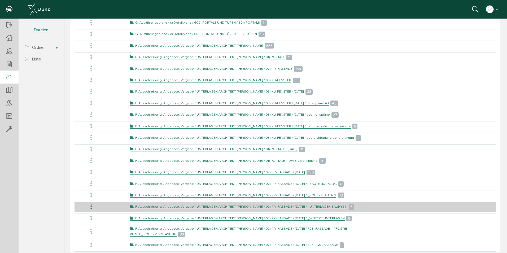
click at [91, 206] on icon at bounding box center [91, 206] width 6 height 7
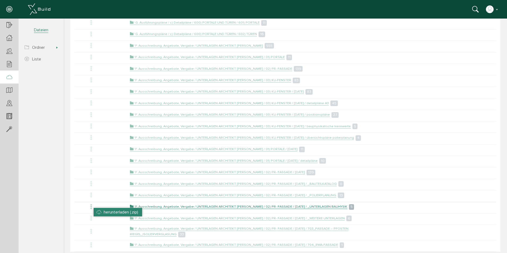
click at [99, 213] on li "herunterladen (.zip)" at bounding box center [118, 212] width 48 height 8
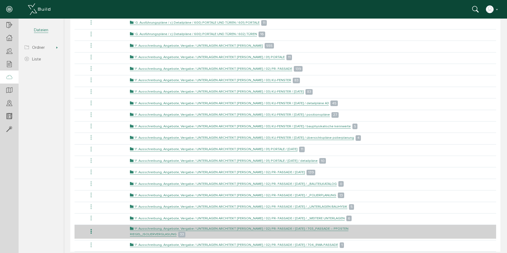
click at [90, 233] on icon at bounding box center [91, 231] width 6 height 7
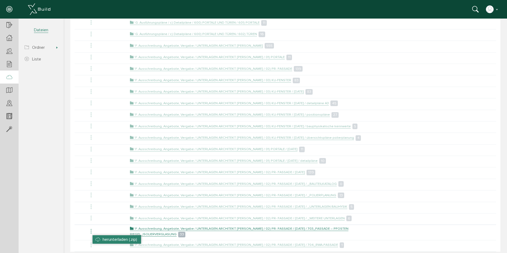
click at [101, 237] on li "herunterladen (.zip)" at bounding box center [116, 239] width 48 height 8
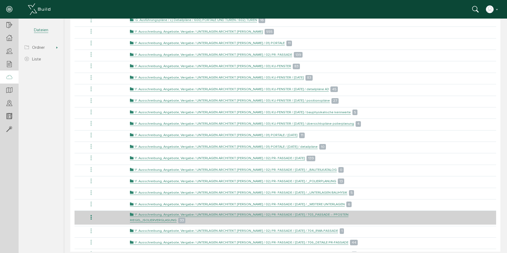
scroll to position [821, 0]
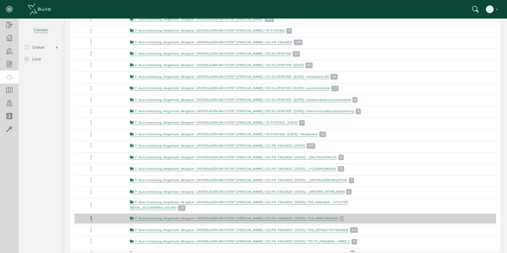
click at [92, 218] on icon at bounding box center [91, 218] width 6 height 7
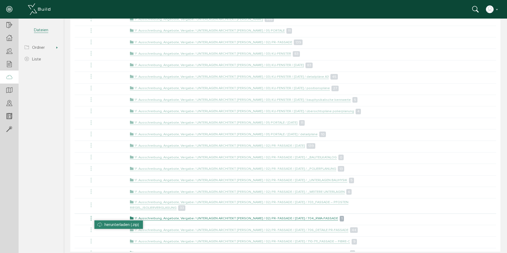
click at [104, 224] on li "herunterladen (.zip)" at bounding box center [118, 224] width 48 height 8
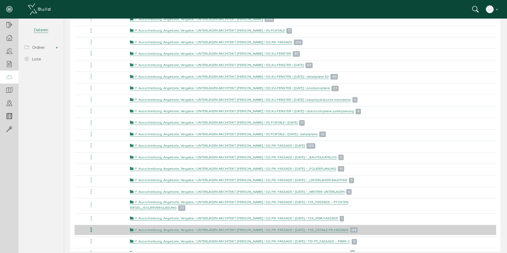
click at [93, 231] on icon at bounding box center [91, 229] width 6 height 7
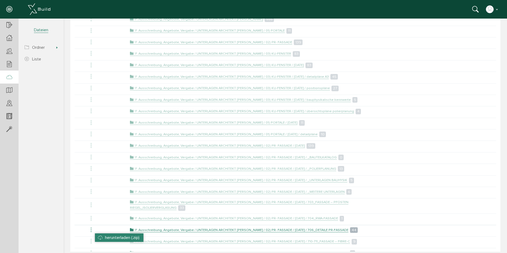
click at [104, 237] on li "herunterladen (.zip)" at bounding box center [119, 237] width 48 height 8
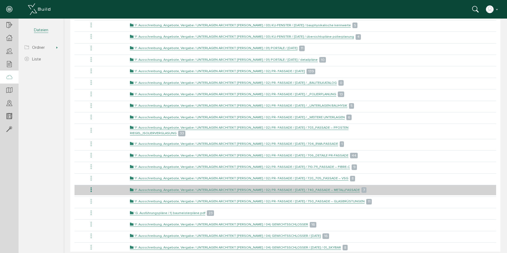
scroll to position [901, 0]
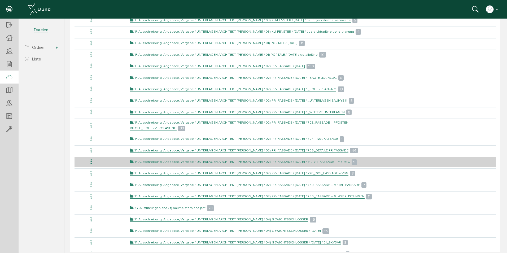
click at [91, 160] on icon at bounding box center [91, 161] width 6 height 7
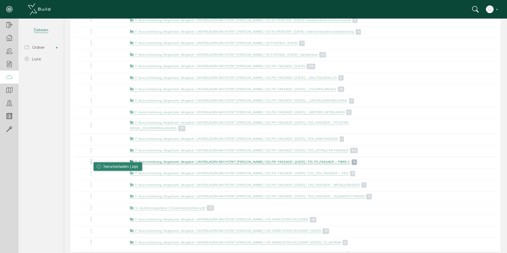
click at [96, 168] on li "herunterladen (.zip)" at bounding box center [118, 166] width 48 height 8
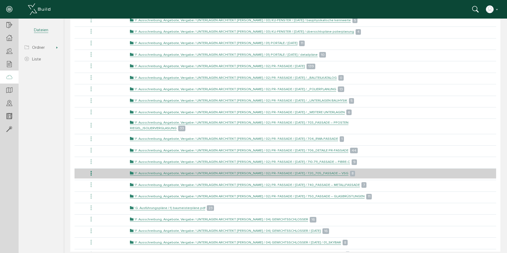
click at [91, 175] on icon at bounding box center [91, 173] width 6 height 7
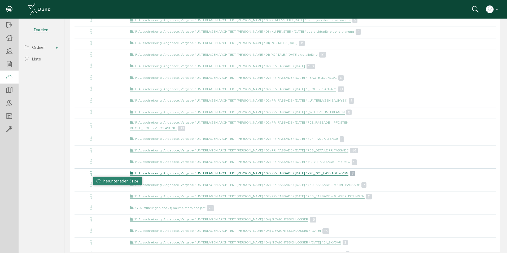
click at [104, 182] on span "herunterladen (.zip)" at bounding box center [120, 180] width 34 height 5
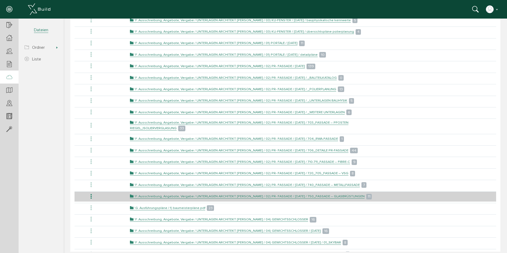
click at [92, 194] on icon at bounding box center [91, 196] width 6 height 7
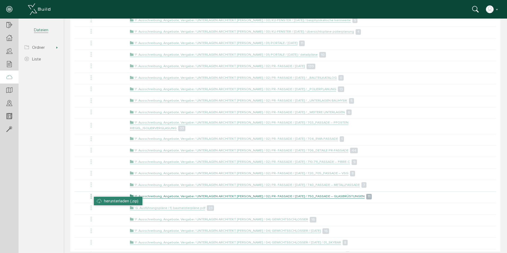
click at [99, 199] on li "herunterladen (.zip)" at bounding box center [118, 201] width 48 height 8
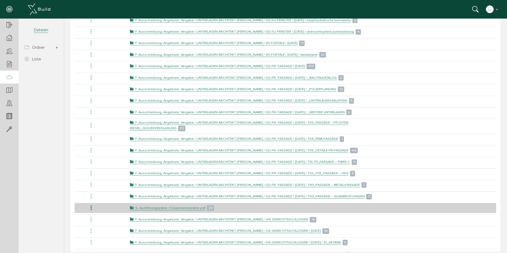
click at [91, 207] on icon at bounding box center [91, 207] width 6 height 7
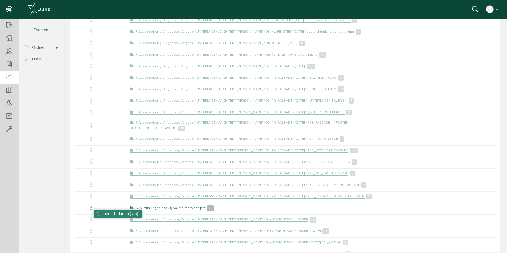
click at [98, 212] on li "herunterladen (.zip)" at bounding box center [118, 213] width 48 height 8
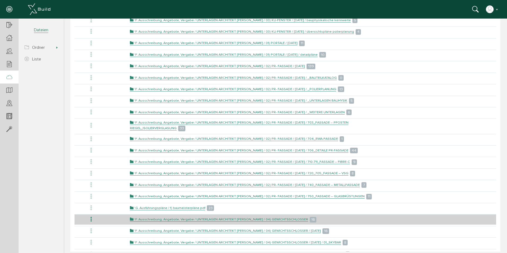
click at [92, 218] on icon at bounding box center [91, 219] width 6 height 7
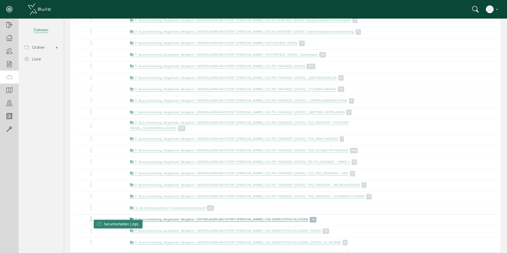
click at [98, 223] on li "herunterladen (.zip)" at bounding box center [118, 224] width 48 height 8
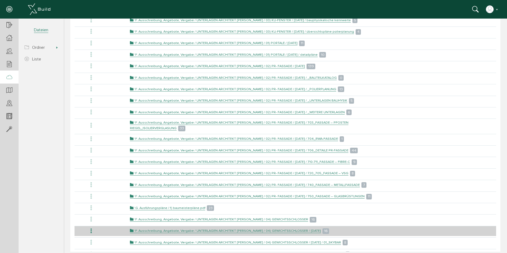
click at [90, 232] on icon at bounding box center [91, 230] width 6 height 7
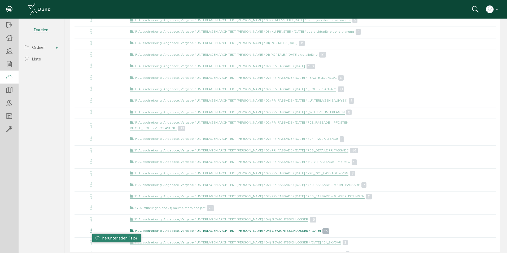
click at [101, 236] on li "herunterladen (.zip)" at bounding box center [116, 238] width 48 height 8
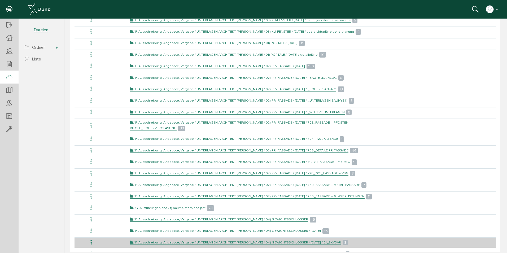
click at [91, 241] on icon at bounding box center [91, 242] width 6 height 7
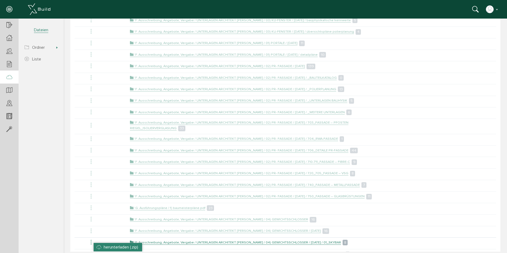
click at [104, 245] on span "herunterladen (.zip)" at bounding box center [121, 246] width 34 height 5
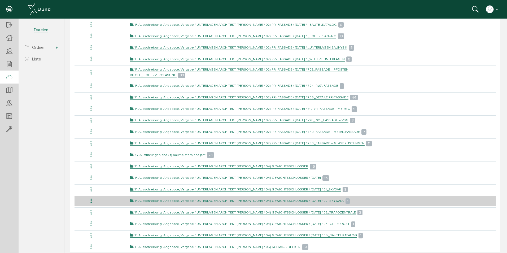
scroll to position [980, 0]
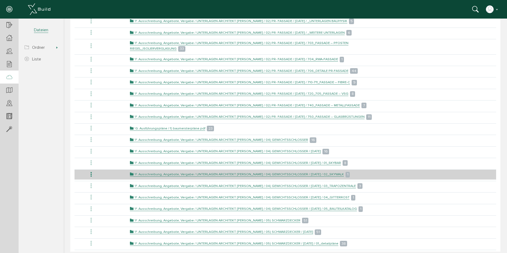
click at [91, 174] on icon at bounding box center [91, 174] width 6 height 7
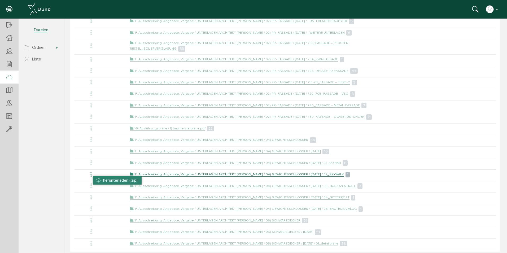
click at [102, 180] on li "herunterladen (.zip)" at bounding box center [117, 180] width 48 height 8
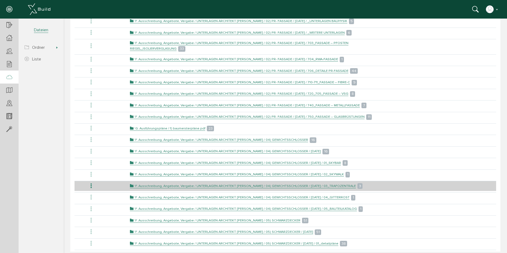
click at [90, 186] on icon at bounding box center [91, 185] width 6 height 7
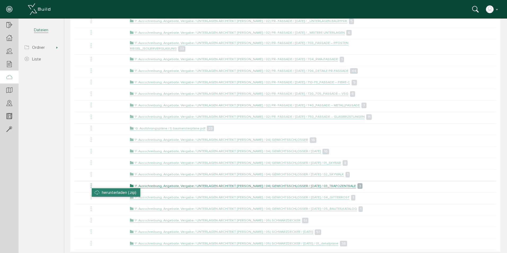
click at [107, 193] on span "herunterladen (.zip)" at bounding box center [119, 192] width 34 height 5
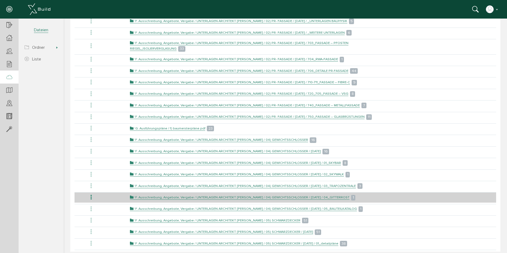
click at [90, 196] on icon at bounding box center [91, 197] width 6 height 7
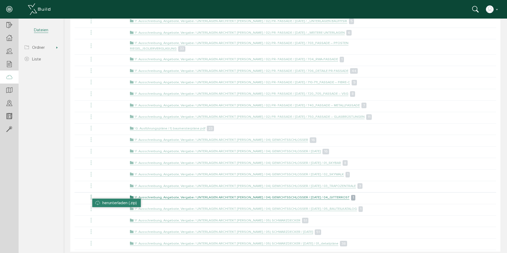
click at [98, 202] on li "herunterladen (.zip)" at bounding box center [116, 202] width 48 height 8
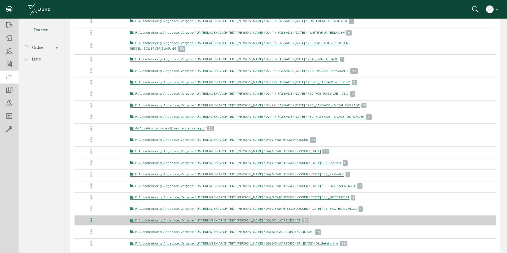
click at [91, 219] on icon at bounding box center [91, 220] width 6 height 7
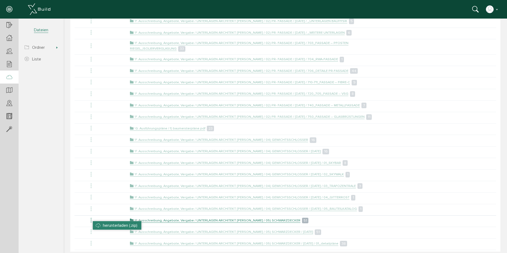
click at [96, 224] on li "herunterladen (.zip)" at bounding box center [117, 225] width 48 height 8
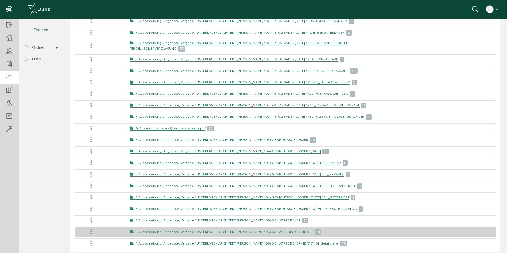
click at [90, 234] on icon at bounding box center [91, 231] width 6 height 7
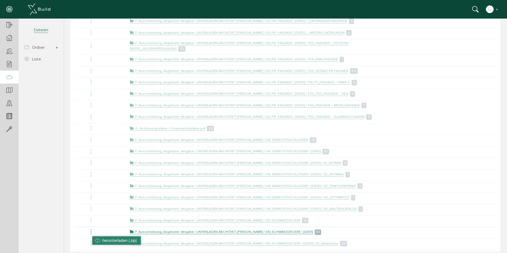
click at [99, 239] on li "herunterladen (.zip)" at bounding box center [116, 240] width 48 height 8
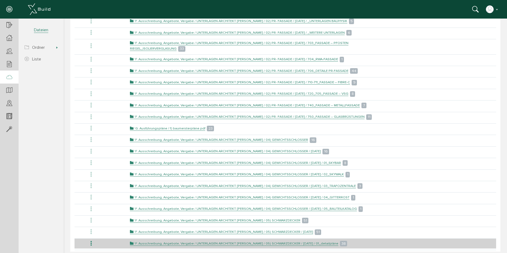
click at [90, 244] on icon at bounding box center [91, 243] width 6 height 7
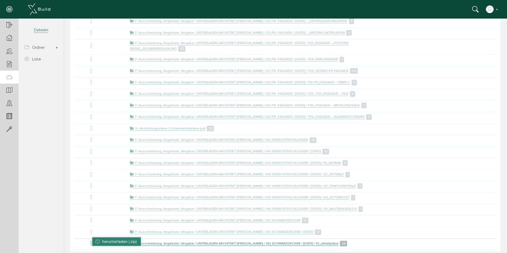
click at [98, 244] on li "herunterladen (.zip)" at bounding box center [116, 241] width 48 height 8
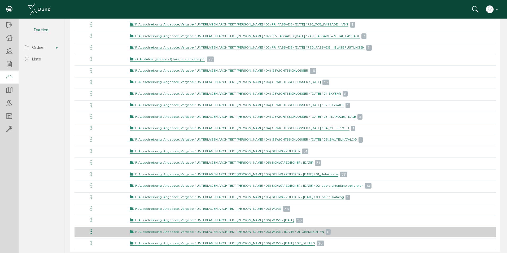
scroll to position [1086, 0]
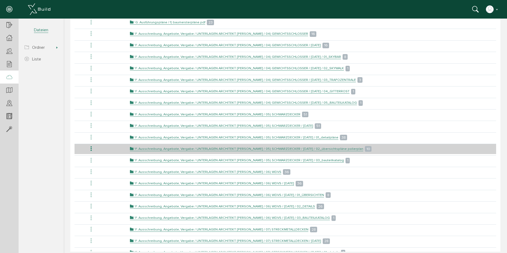
click at [89, 149] on icon at bounding box center [91, 148] width 6 height 7
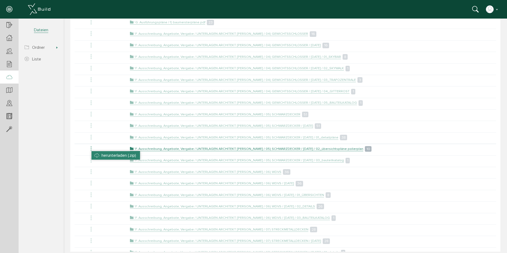
click at [92, 153] on li "herunterladen (.zip)" at bounding box center [115, 155] width 48 height 8
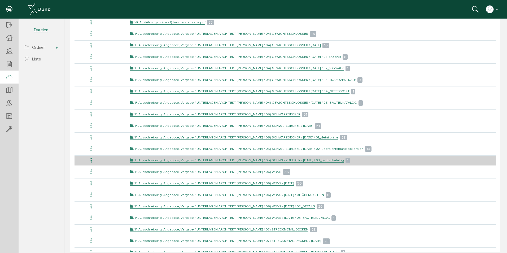
click at [91, 159] on icon at bounding box center [91, 160] width 6 height 7
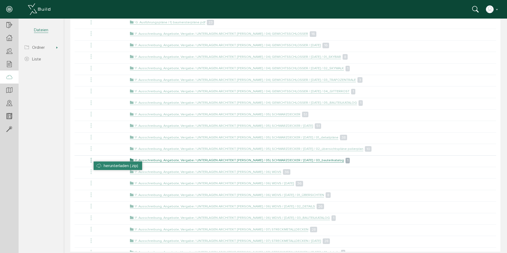
click at [96, 165] on li "herunterladen (.zip)" at bounding box center [118, 165] width 48 height 8
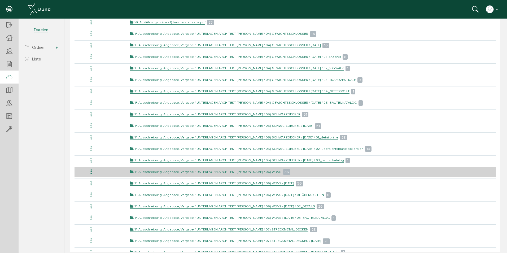
click at [91, 170] on icon at bounding box center [91, 171] width 6 height 7
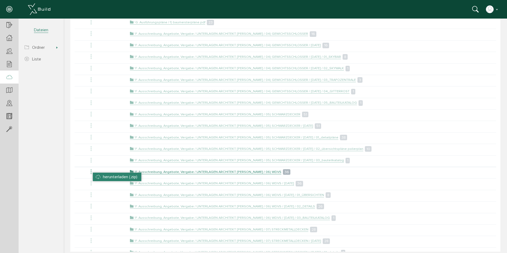
click at [96, 176] on li "herunterladen (.zip)" at bounding box center [117, 177] width 48 height 8
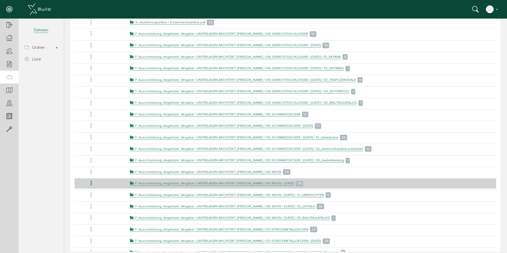
click at [92, 185] on icon at bounding box center [91, 183] width 6 height 7
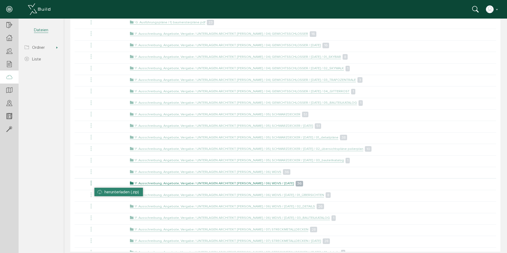
click at [99, 190] on li "herunterladen (.zip)" at bounding box center [118, 192] width 48 height 8
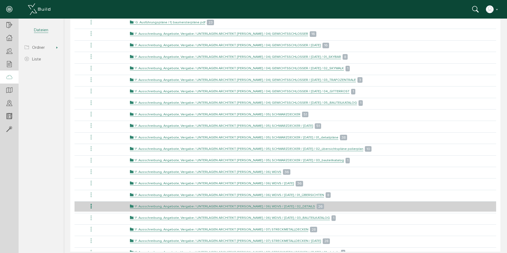
click at [90, 204] on icon at bounding box center [91, 206] width 6 height 7
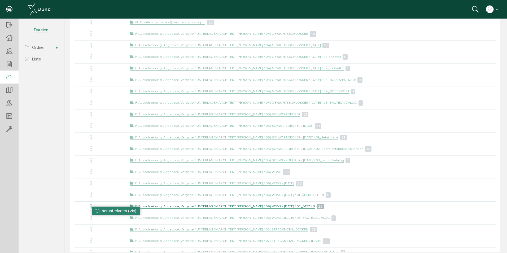
click at [95, 211] on li "herunterladen (.zip)" at bounding box center [116, 210] width 48 height 8
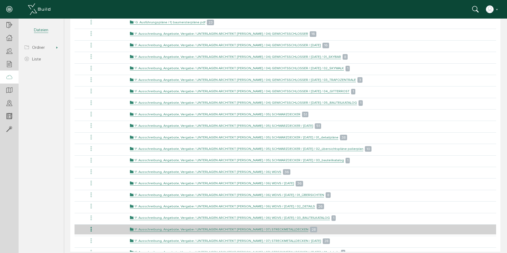
click at [90, 230] on icon at bounding box center [91, 229] width 6 height 7
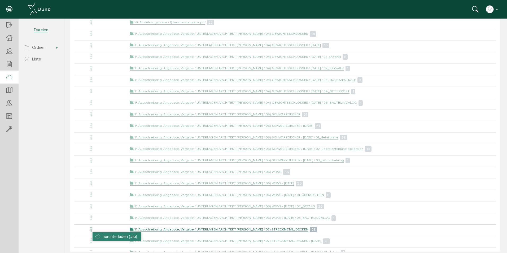
click at [99, 237] on li "herunterladen (.zip)" at bounding box center [116, 236] width 48 height 8
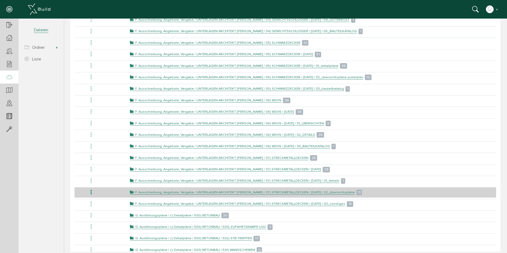
scroll to position [1166, 0]
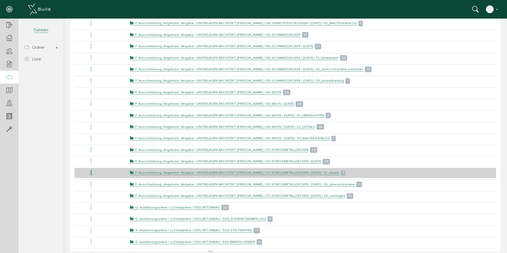
click at [91, 172] on icon at bounding box center [91, 172] width 6 height 7
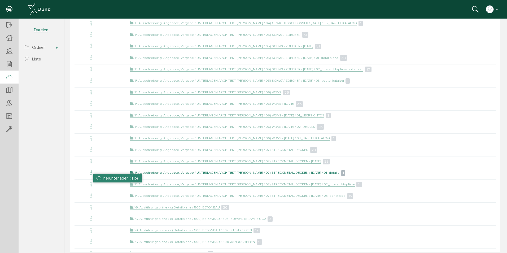
click at [96, 176] on li "herunterladen (.zip)" at bounding box center [117, 178] width 48 height 8
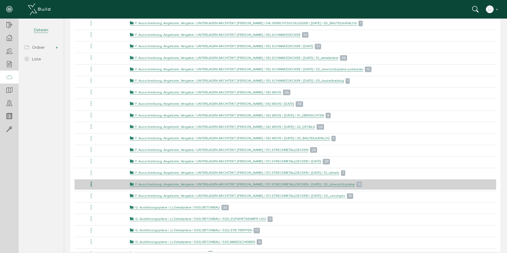
click at [90, 187] on icon at bounding box center [91, 184] width 6 height 7
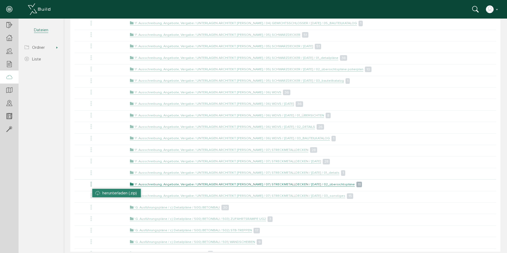
click at [99, 190] on li "herunterladen (.zip)" at bounding box center [116, 193] width 48 height 8
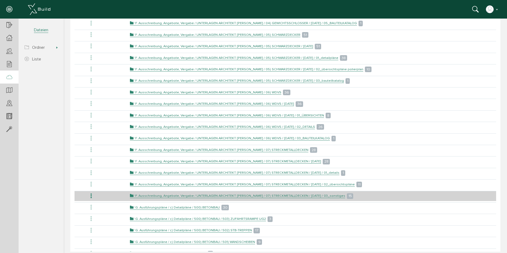
click at [91, 196] on icon at bounding box center [91, 195] width 6 height 7
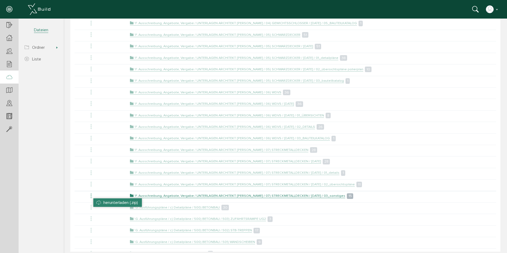
click at [99, 201] on li "herunterladen (.zip)" at bounding box center [117, 202] width 48 height 8
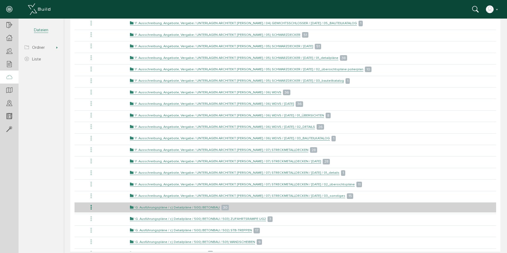
click at [92, 208] on icon at bounding box center [91, 207] width 6 height 7
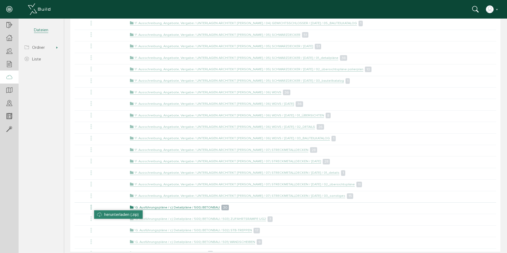
click at [101, 214] on li "herunterladen (.zip)" at bounding box center [118, 214] width 48 height 8
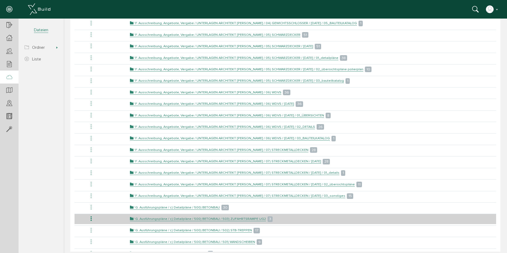
click at [91, 219] on icon at bounding box center [91, 218] width 6 height 7
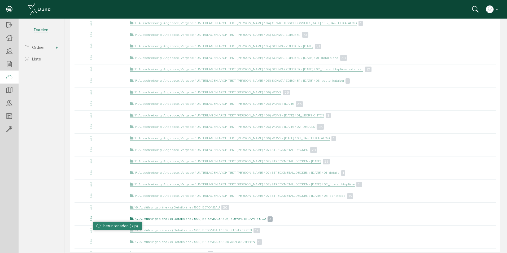
click at [100, 224] on li "herunterladen (.zip)" at bounding box center [117, 226] width 48 height 8
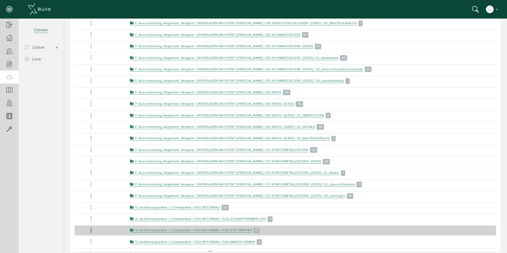
click at [91, 229] on icon at bounding box center [91, 230] width 6 height 7
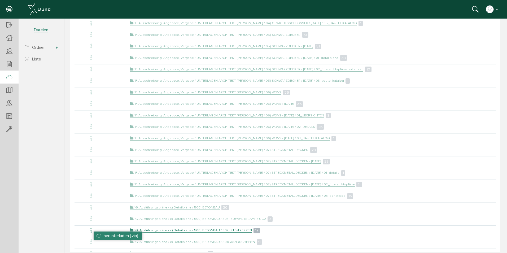
click at [99, 234] on li "herunterladen (.zip)" at bounding box center [118, 235] width 48 height 8
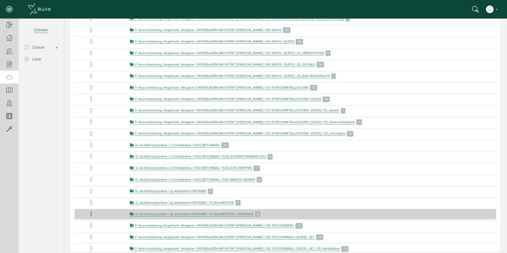
scroll to position [1245, 0]
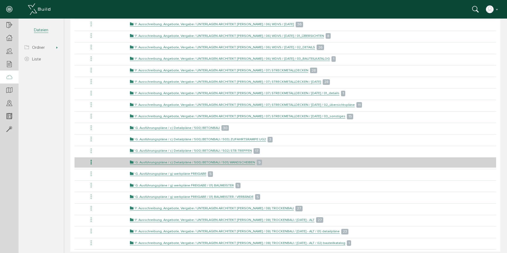
click at [91, 162] on icon at bounding box center [91, 162] width 6 height 7
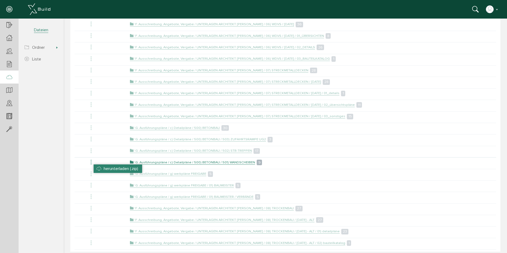
click at [99, 168] on li "herunterladen (.zip)" at bounding box center [118, 168] width 48 height 8
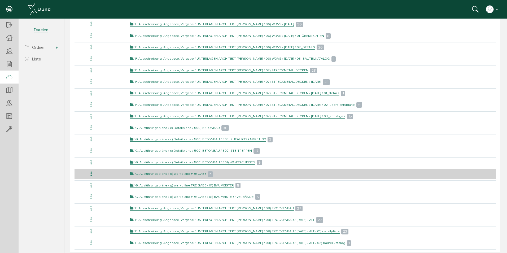
click at [91, 176] on icon at bounding box center [91, 173] width 6 height 7
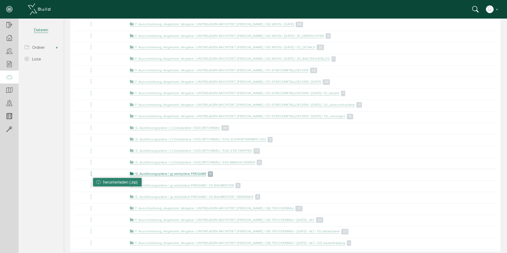
click at [97, 180] on li "herunterladen (.zip)" at bounding box center [117, 182] width 48 height 8
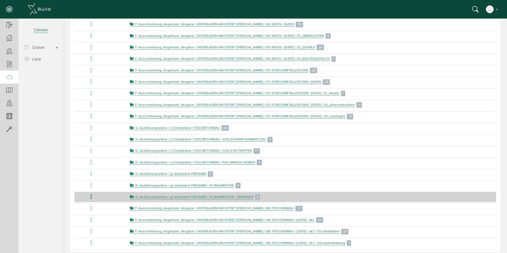
click at [92, 195] on icon at bounding box center [91, 196] width 6 height 7
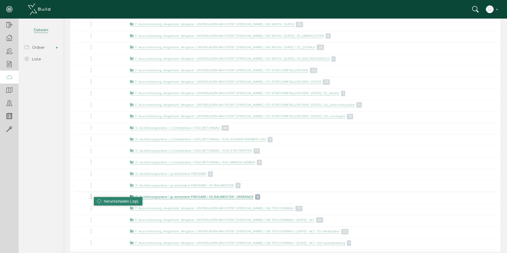
click at [96, 202] on li "herunterladen (.zip)" at bounding box center [118, 201] width 48 height 8
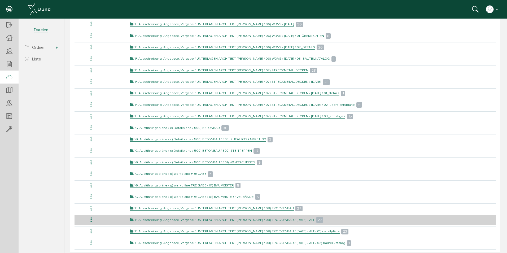
click at [93, 219] on icon at bounding box center [91, 219] width 6 height 7
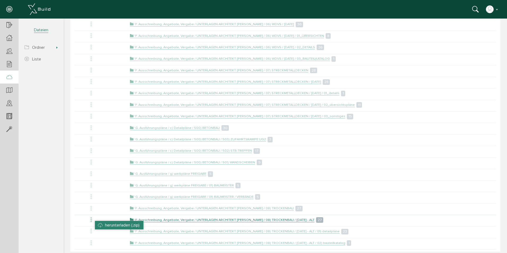
click at [97, 224] on li "herunterladen (.zip)" at bounding box center [119, 225] width 48 height 8
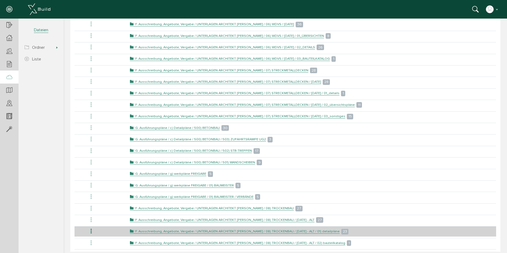
click at [91, 229] on icon at bounding box center [91, 231] width 6 height 7
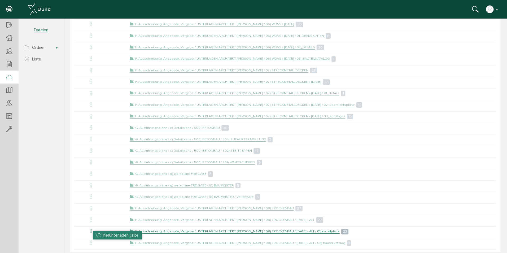
click at [98, 233] on li "herunterladen (.zip)" at bounding box center [117, 235] width 48 height 8
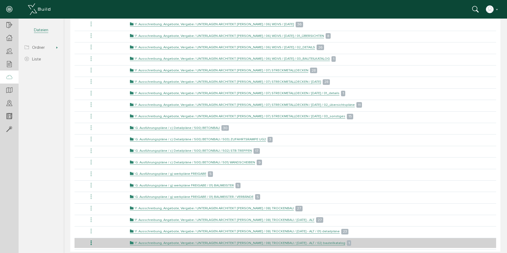
click at [92, 242] on icon at bounding box center [91, 242] width 6 height 7
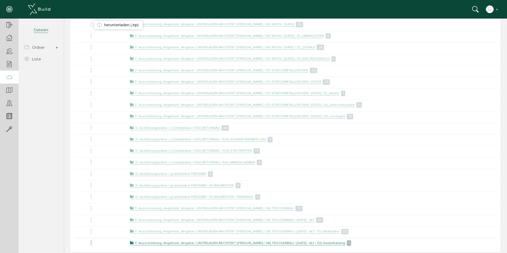
click at [38, 228] on section "P18-011 URBAN 2020 SCHWAZ Übersicht Teilnehmer Teilnehmer öffnen Teilnehmerlist…" at bounding box center [32, 131] width 64 height 224
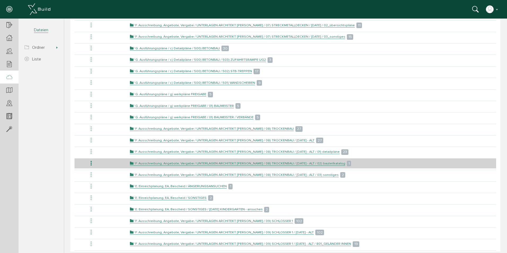
click at [91, 162] on icon at bounding box center [91, 163] width 6 height 7
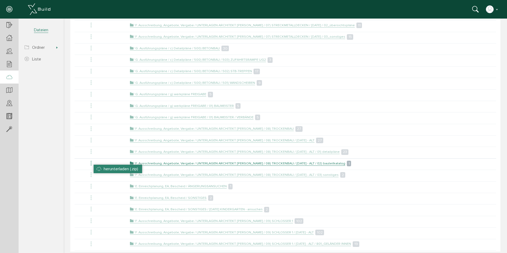
click at [97, 167] on li "herunterladen (.zip)" at bounding box center [118, 169] width 48 height 8
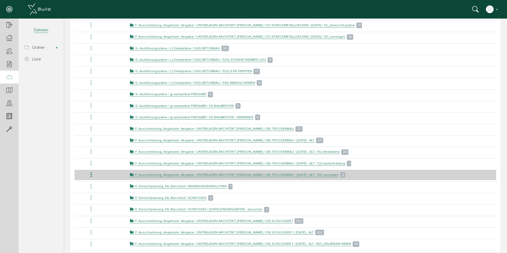
click at [92, 174] on icon at bounding box center [91, 174] width 6 height 7
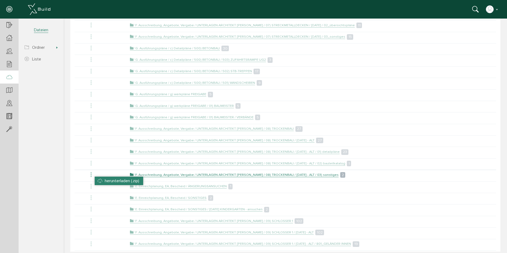
click at [96, 181] on li "herunterladen (.zip)" at bounding box center [119, 180] width 48 height 8
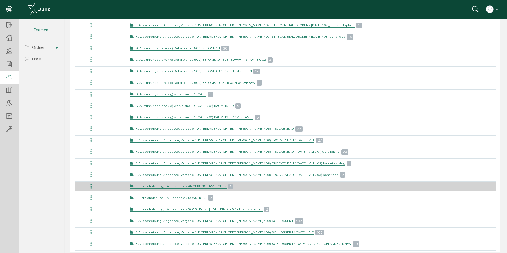
click at [90, 185] on icon at bounding box center [91, 186] width 6 height 7
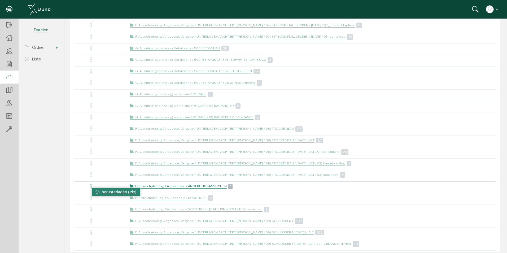
click at [94, 191] on li "herunterladen (.zip)" at bounding box center [116, 192] width 48 height 8
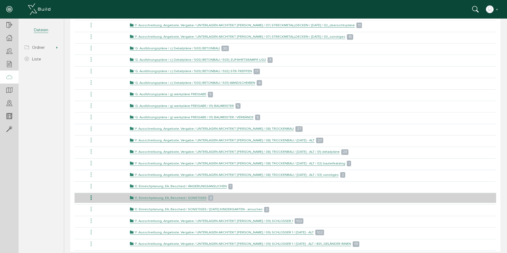
click at [92, 195] on icon at bounding box center [91, 197] width 6 height 7
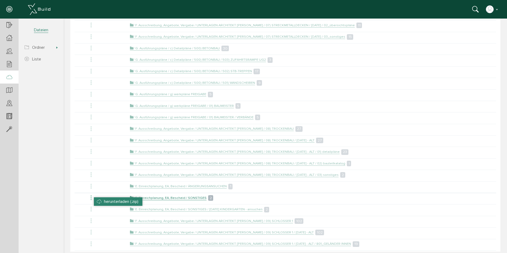
click at [95, 201] on li "herunterladen (.zip)" at bounding box center [118, 201] width 48 height 8
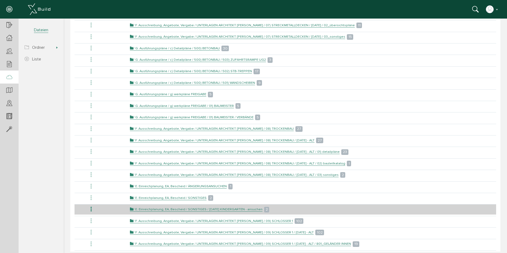
click at [91, 208] on icon at bounding box center [91, 209] width 6 height 7
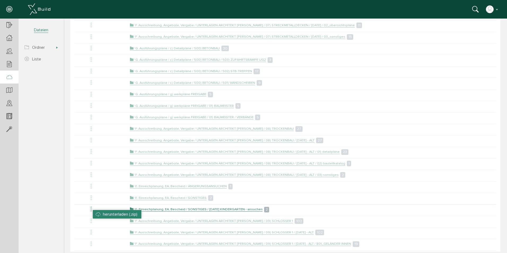
click at [95, 215] on li "herunterladen (.zip)" at bounding box center [117, 214] width 48 height 8
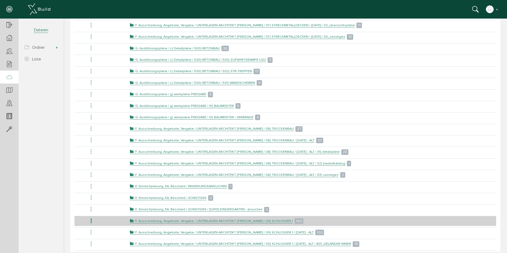
click at [91, 219] on icon at bounding box center [91, 220] width 6 height 7
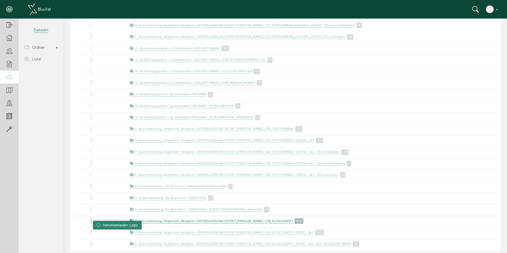
click at [95, 223] on li "herunterladen (.zip)" at bounding box center [117, 225] width 48 height 8
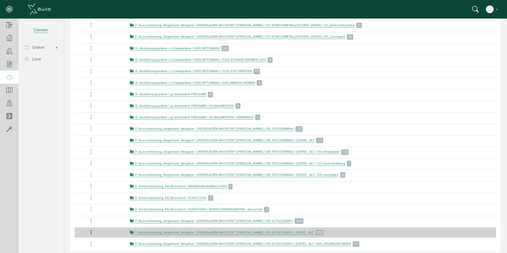
click at [91, 232] on icon at bounding box center [91, 232] width 6 height 7
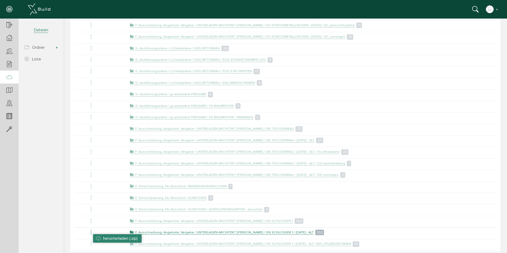
click at [100, 236] on li "herunterladen (.zip)" at bounding box center [117, 238] width 48 height 8
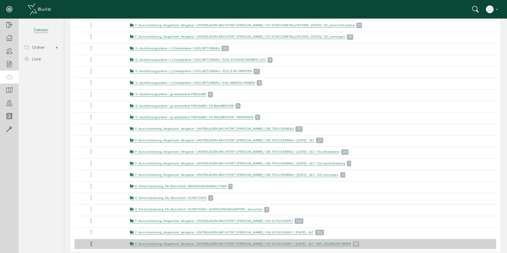
click at [90, 243] on icon at bounding box center [91, 243] width 6 height 7
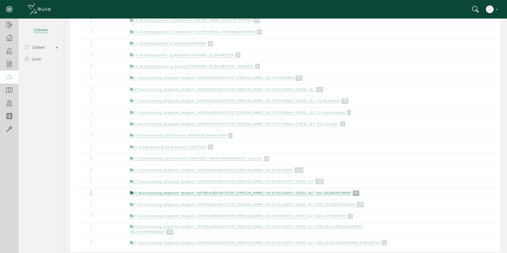
scroll to position [1378, 0]
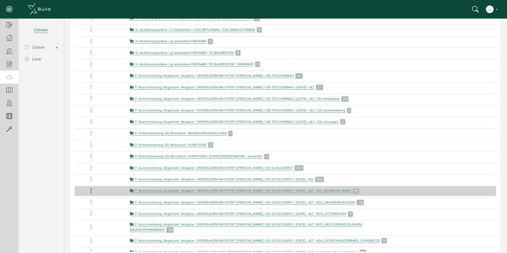
click at [91, 190] on icon at bounding box center [91, 190] width 6 height 7
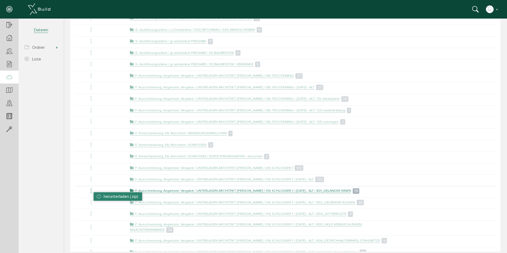
click at [97, 196] on li "herunterladen (.zip)" at bounding box center [118, 196] width 48 height 8
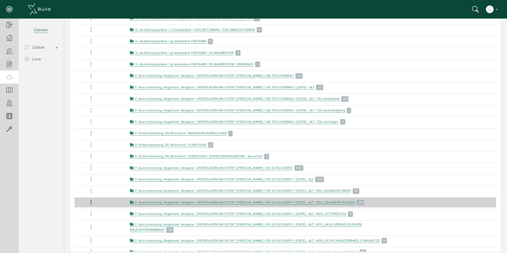
click at [92, 200] on icon at bounding box center [91, 202] width 6 height 7
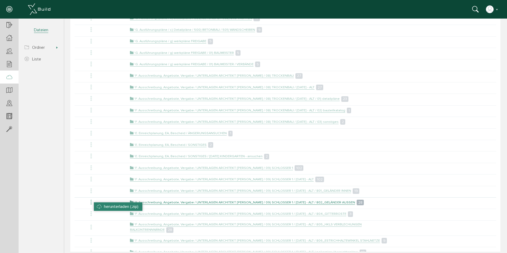
click at [97, 206] on li "herunterladen (.zip)" at bounding box center [118, 206] width 48 height 8
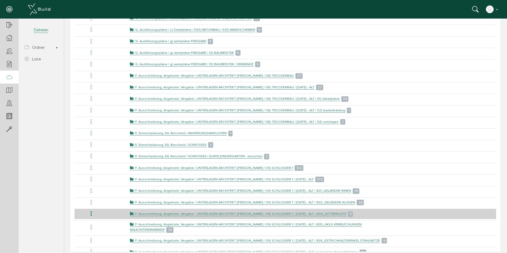
click at [92, 211] on icon at bounding box center [91, 213] width 6 height 7
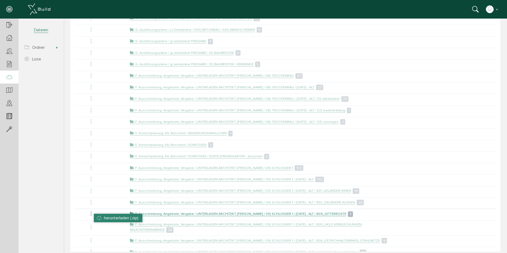
click at [99, 217] on li "herunterladen (.zip)" at bounding box center [118, 218] width 48 height 8
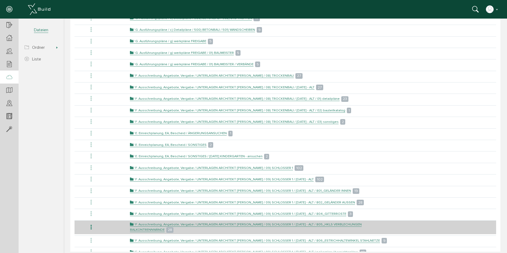
click at [92, 225] on icon at bounding box center [91, 227] width 6 height 7
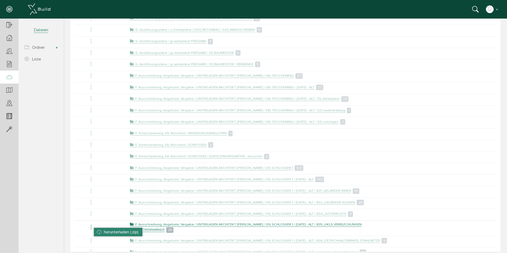
click at [99, 229] on li "herunterladen (.zip)" at bounding box center [118, 232] width 48 height 8
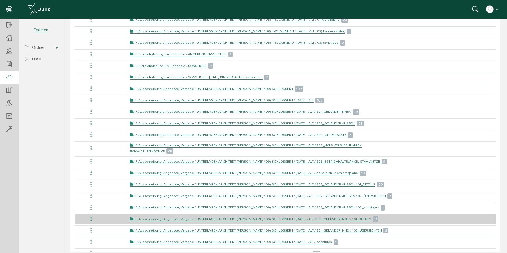
scroll to position [1457, 0]
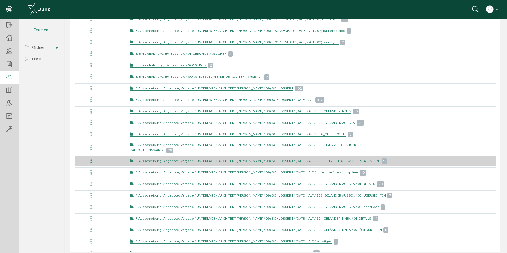
click at [92, 160] on icon at bounding box center [91, 160] width 6 height 7
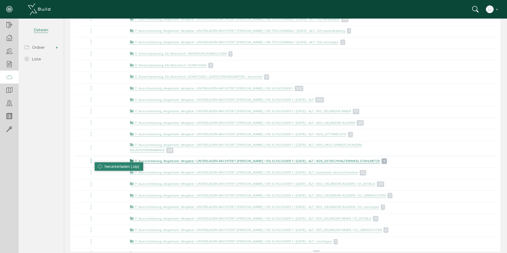
click at [98, 166] on li "herunterladen (.zip)" at bounding box center [119, 166] width 48 height 8
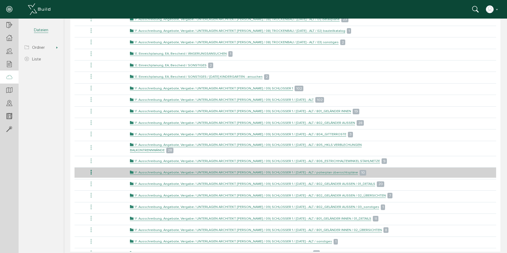
click at [91, 172] on icon at bounding box center [91, 172] width 6 height 7
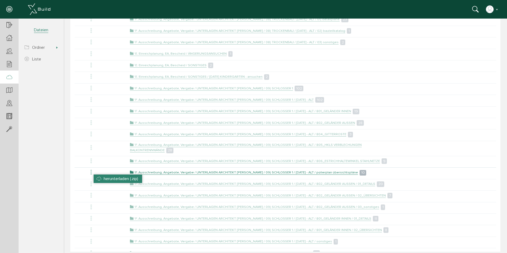
click at [96, 178] on li "herunterladen (.zip)" at bounding box center [118, 178] width 48 height 8
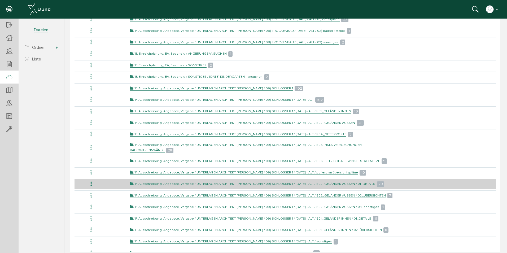
click at [90, 186] on icon at bounding box center [91, 183] width 6 height 7
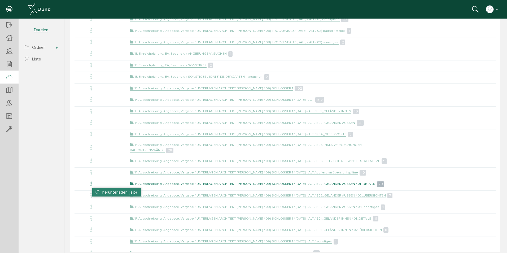
click at [95, 190] on li "herunterladen (.zip)" at bounding box center [116, 192] width 48 height 8
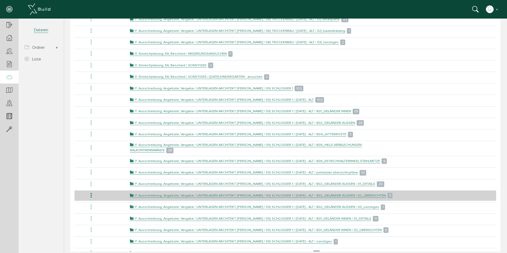
click at [92, 199] on icon at bounding box center [91, 195] width 6 height 7
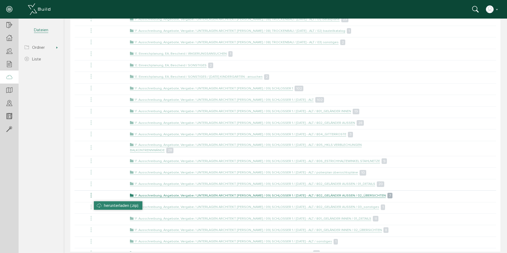
click at [99, 205] on li "herunterladen (.zip)" at bounding box center [118, 205] width 48 height 8
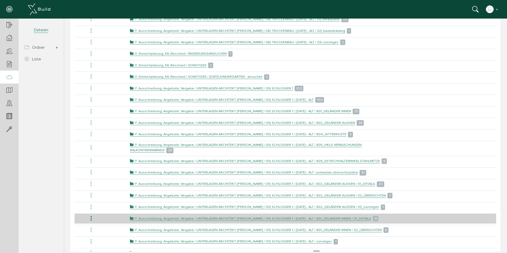
click at [92, 222] on icon at bounding box center [91, 218] width 6 height 7
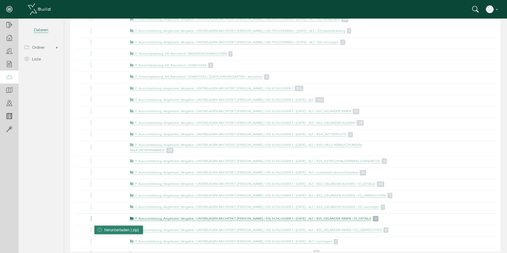
click at [104, 226] on li "herunterladen (.zip)" at bounding box center [118, 229] width 48 height 8
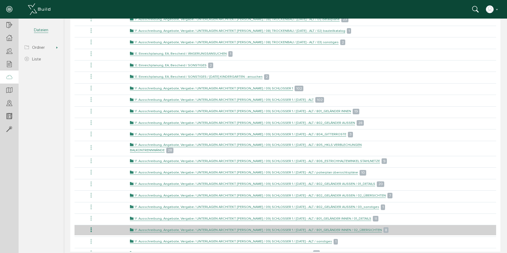
click at [92, 233] on icon at bounding box center [91, 229] width 6 height 7
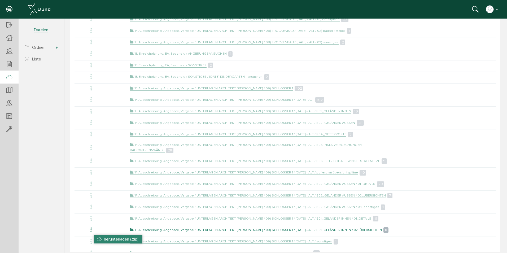
click at [100, 237] on li "herunterladen (.zip)" at bounding box center [118, 239] width 48 height 8
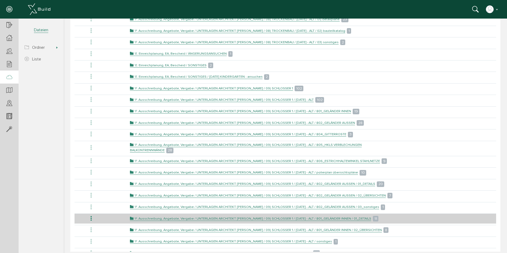
scroll to position [1484, 0]
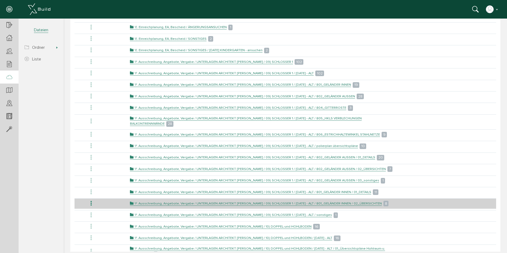
click at [91, 206] on icon at bounding box center [91, 203] width 6 height 7
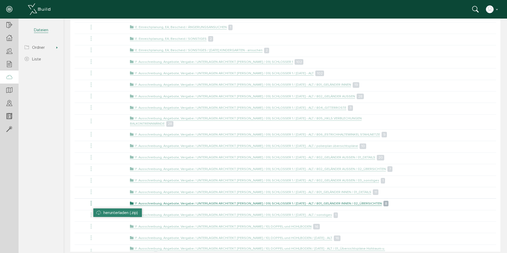
click at [103, 213] on span "herunterladen (.zip)" at bounding box center [120, 212] width 34 height 5
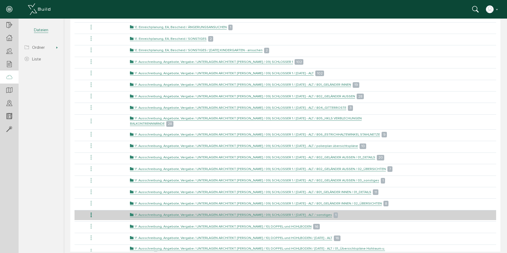
click at [91, 218] on icon at bounding box center [91, 214] width 6 height 7
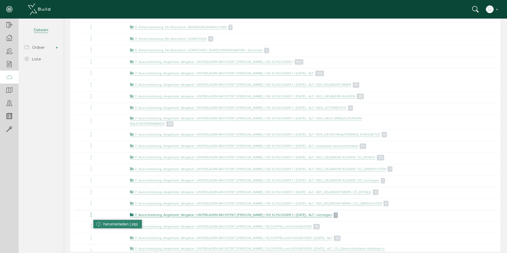
click at [105, 222] on span "herunterladen (.zip)" at bounding box center [120, 223] width 34 height 5
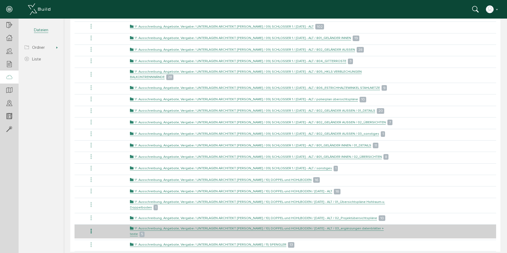
scroll to position [1537, 0]
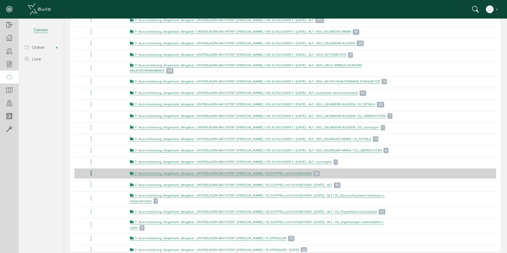
click at [90, 177] on icon at bounding box center [91, 173] width 6 height 7
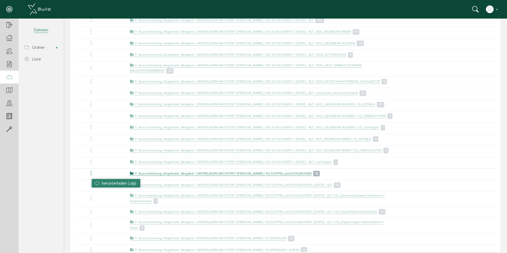
click at [100, 184] on li "herunterladen (.zip)" at bounding box center [116, 183] width 48 height 8
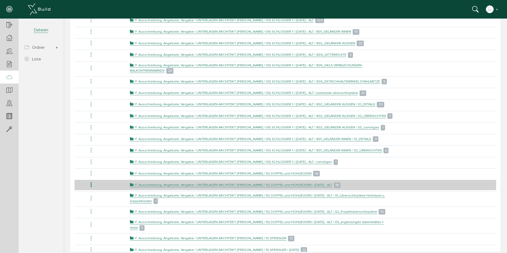
click at [91, 188] on icon at bounding box center [91, 184] width 6 height 7
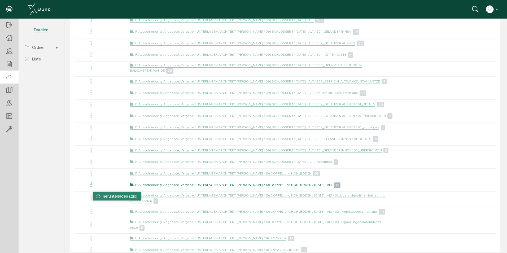
click at [99, 196] on li "herunterladen (.zip)" at bounding box center [117, 196] width 48 height 8
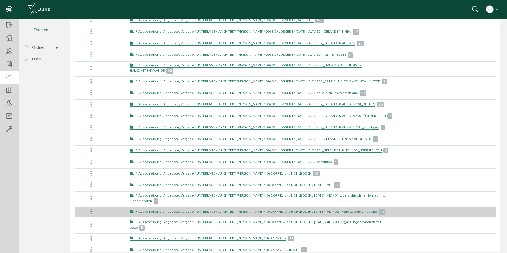
click at [90, 214] on icon at bounding box center [91, 211] width 6 height 7
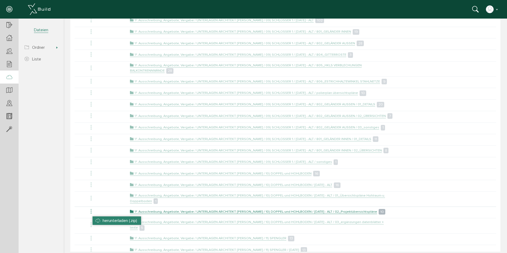
click at [100, 219] on li "herunterladen (.zip)" at bounding box center [116, 220] width 48 height 8
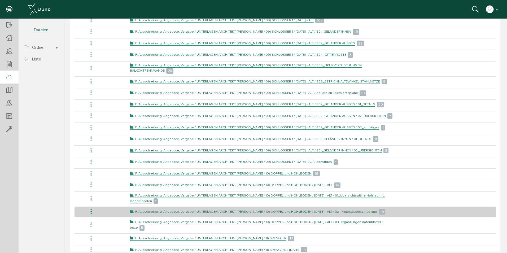
click at [90, 215] on icon at bounding box center [91, 211] width 6 height 7
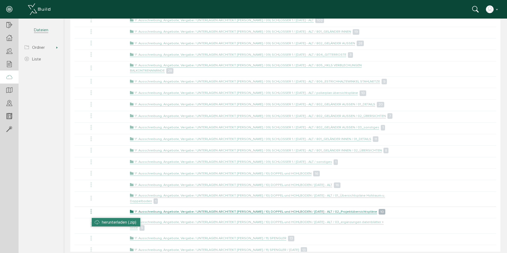
click at [103, 222] on span "herunterladen (.zip)" at bounding box center [119, 221] width 34 height 5
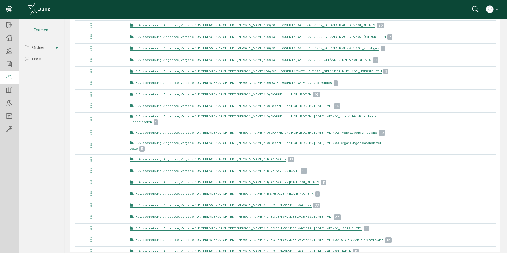
scroll to position [1616, 0]
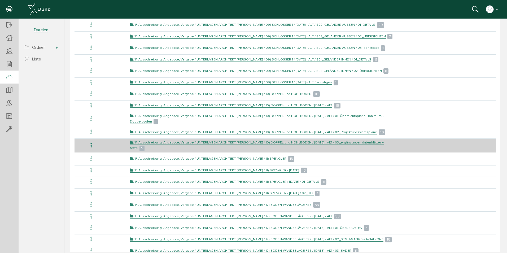
click at [91, 148] on icon at bounding box center [91, 145] width 6 height 7
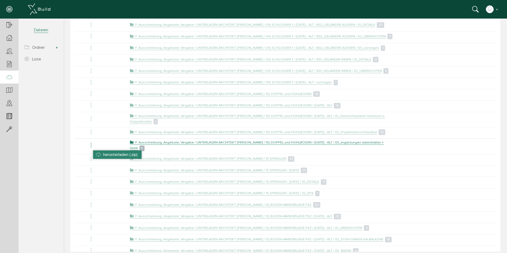
click at [100, 154] on li "herunterladen (.zip)" at bounding box center [117, 154] width 48 height 8
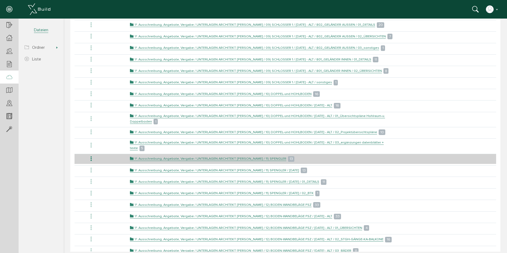
click at [91, 162] on icon at bounding box center [91, 158] width 6 height 7
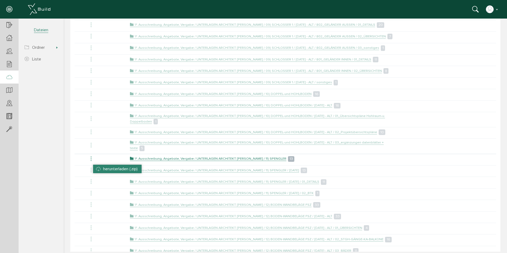
click at [103, 169] on span "herunterladen (.zip)" at bounding box center [120, 168] width 34 height 5
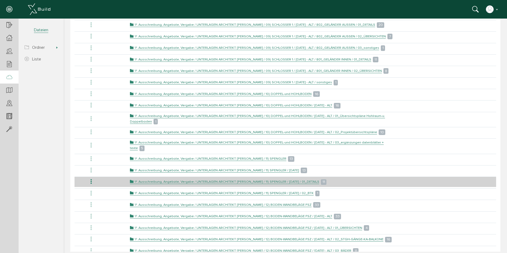
click at [91, 183] on icon at bounding box center [91, 181] width 6 height 7
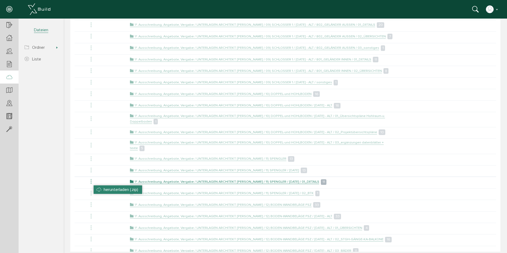
click at [96, 189] on li "herunterladen (.zip)" at bounding box center [118, 189] width 48 height 8
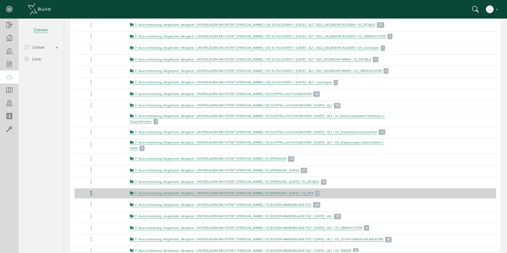
click at [91, 195] on icon at bounding box center [91, 193] width 6 height 7
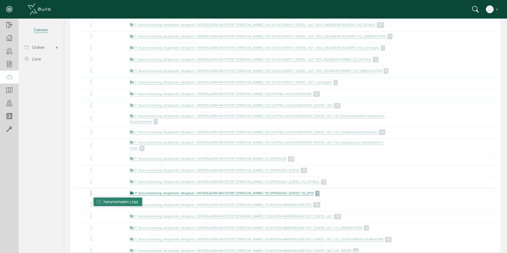
click at [99, 200] on li "herunterladen (.zip)" at bounding box center [118, 201] width 48 height 8
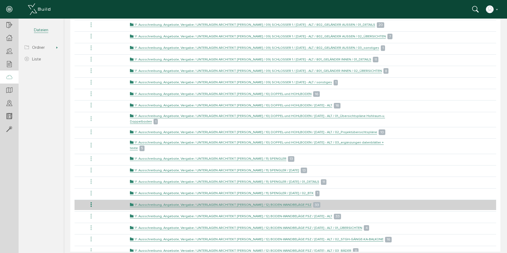
click at [90, 208] on icon at bounding box center [91, 204] width 6 height 7
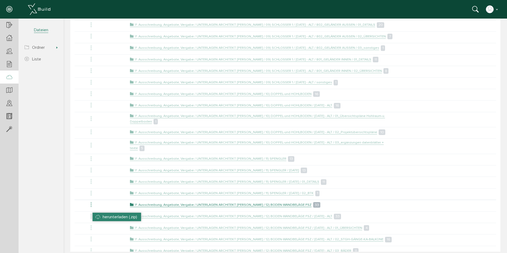
click at [101, 214] on li "herunterladen (.zip)" at bounding box center [116, 217] width 48 height 8
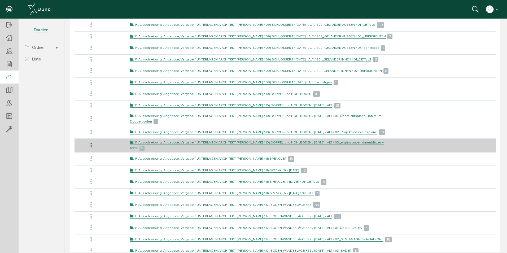
click at [91, 149] on icon at bounding box center [91, 145] width 6 height 7
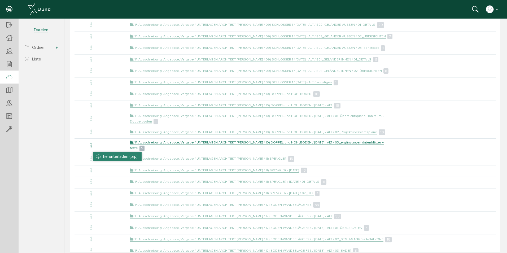
click at [98, 156] on li "herunterladen (.zip)" at bounding box center [117, 156] width 48 height 8
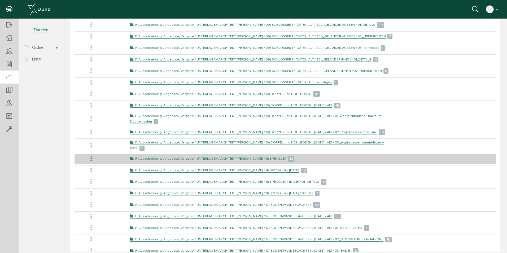
click at [91, 162] on icon at bounding box center [91, 158] width 6 height 7
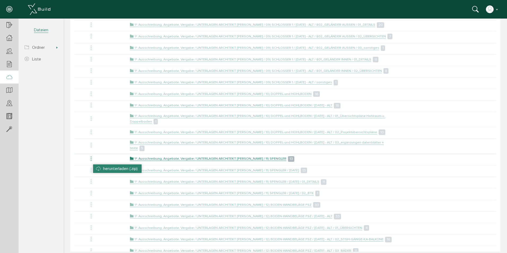
click at [95, 167] on li "herunterladen (.zip)" at bounding box center [117, 168] width 48 height 8
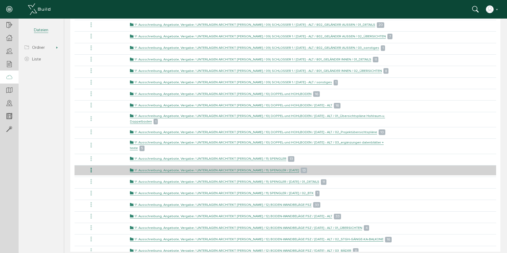
click at [91, 171] on icon at bounding box center [91, 170] width 6 height 7
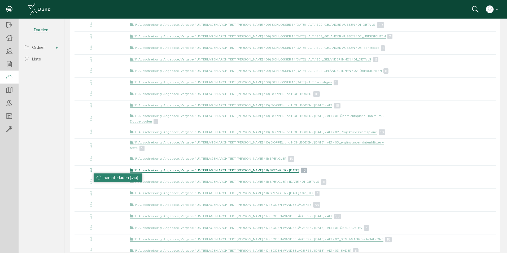
click at [105, 178] on span "herunterladen (.zip)" at bounding box center [121, 177] width 34 height 5
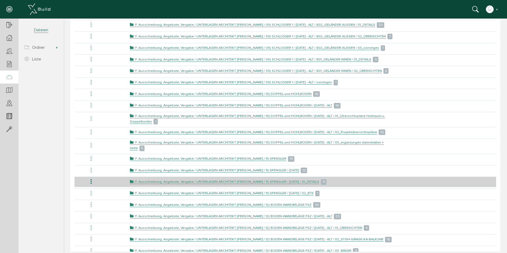
click at [91, 184] on icon at bounding box center [91, 181] width 6 height 7
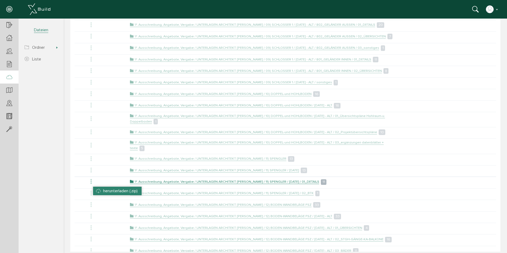
click at [98, 192] on li "herunterladen (.zip)" at bounding box center [117, 191] width 48 height 8
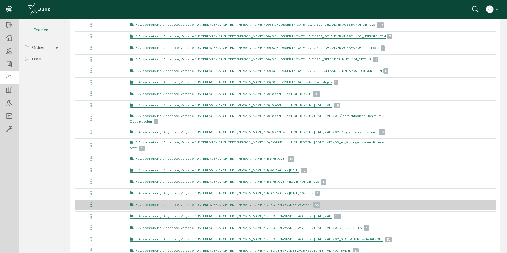
click at [90, 206] on icon at bounding box center [91, 204] width 6 height 7
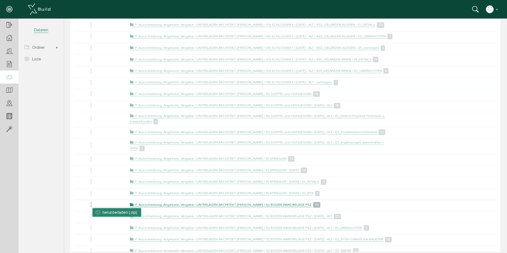
click at [94, 210] on li "herunterladen (.zip)" at bounding box center [116, 212] width 48 height 8
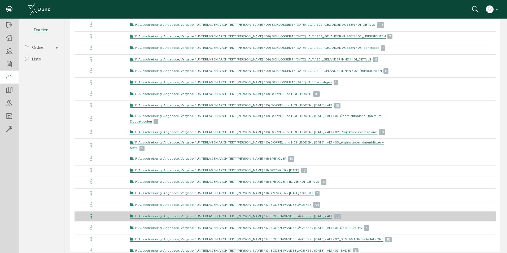
click at [92, 218] on icon at bounding box center [91, 216] width 6 height 7
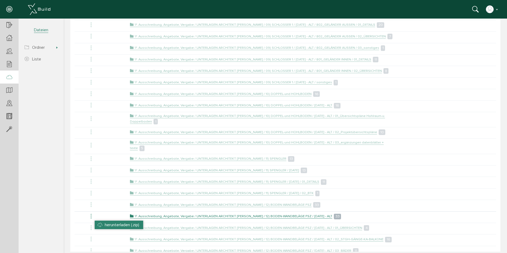
click at [99, 223] on li "herunterladen (.zip)" at bounding box center [119, 224] width 48 height 8
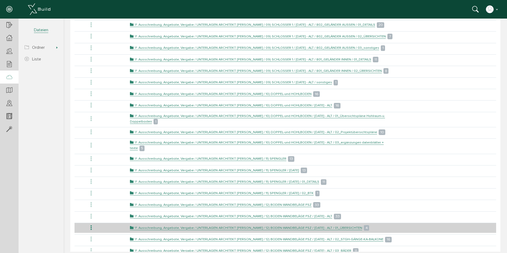
click at [91, 230] on icon at bounding box center [91, 227] width 6 height 7
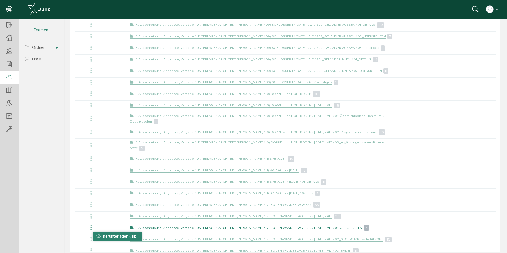
click at [103, 235] on span "herunterladen (.zip)" at bounding box center [120, 235] width 34 height 5
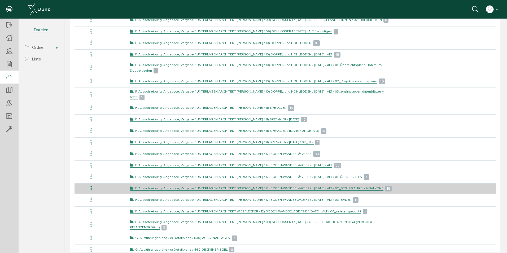
scroll to position [1696, 0]
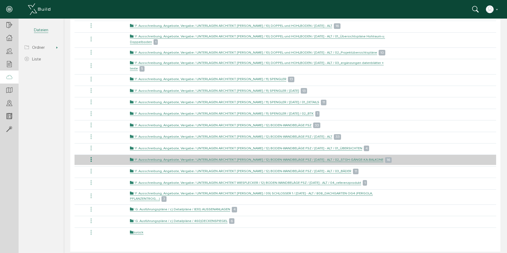
click at [91, 163] on icon at bounding box center [91, 159] width 6 height 7
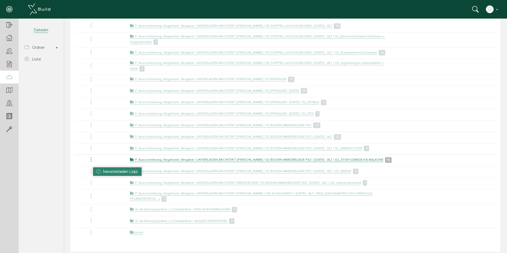
click at [99, 170] on li "herunterladen (.zip)" at bounding box center [117, 171] width 48 height 8
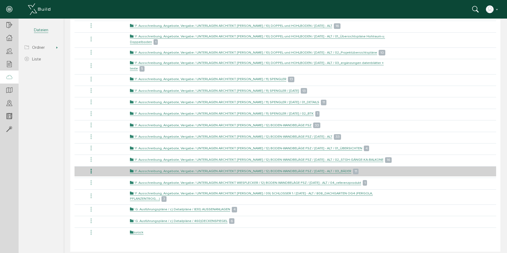
click at [92, 175] on icon at bounding box center [91, 171] width 6 height 7
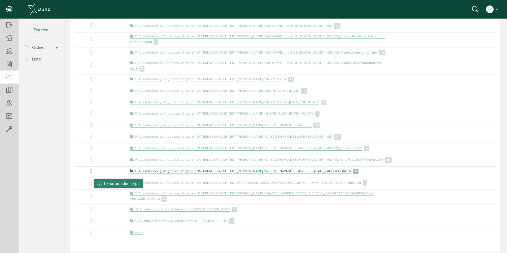
click at [100, 184] on li "herunterladen (.zip)" at bounding box center [118, 183] width 48 height 8
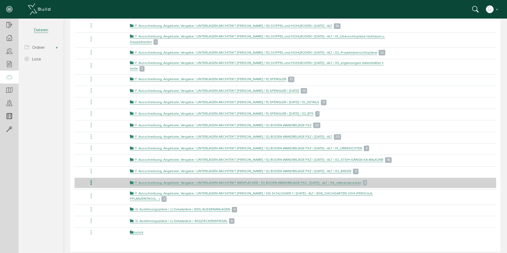
click at [92, 186] on icon at bounding box center [91, 182] width 6 height 7
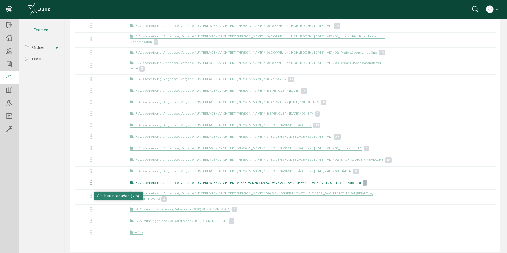
click at [97, 194] on li "herunterladen (.zip)" at bounding box center [118, 196] width 48 height 8
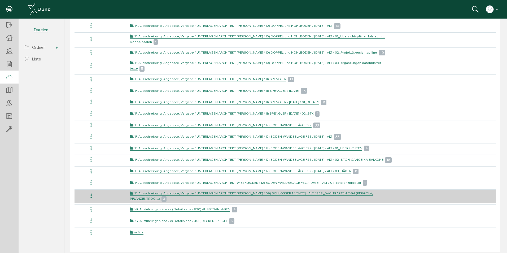
click at [92, 200] on icon at bounding box center [91, 195] width 6 height 7
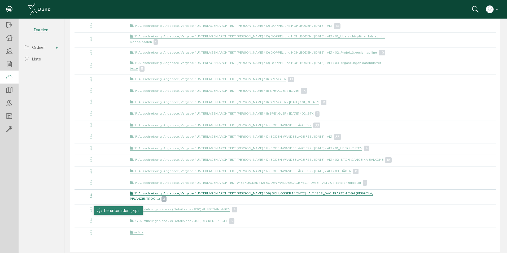
click at [97, 210] on li "herunterladen (.zip)" at bounding box center [118, 210] width 48 height 8
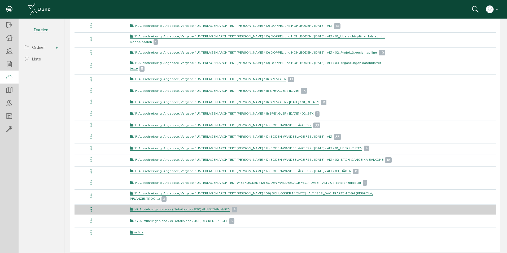
click at [91, 213] on icon at bounding box center [91, 209] width 6 height 7
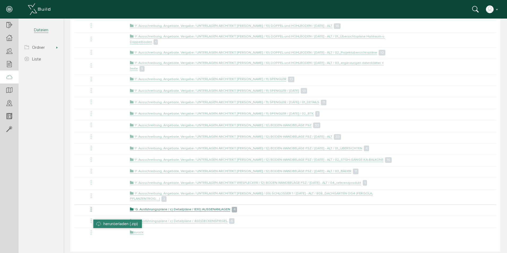
click at [97, 221] on li "herunterladen (.zip)" at bounding box center [117, 223] width 48 height 8
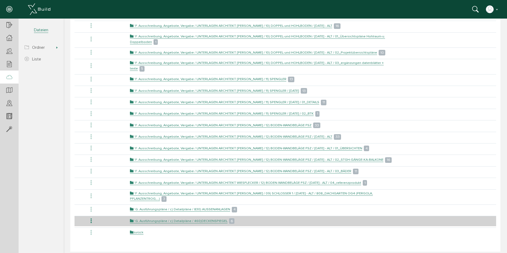
click at [91, 224] on icon at bounding box center [91, 220] width 6 height 7
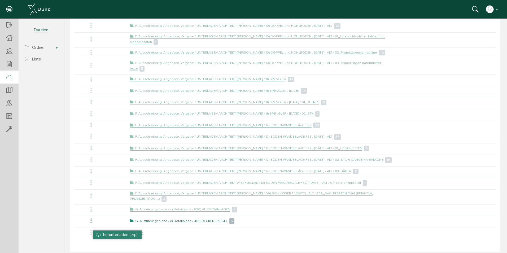
click at [104, 231] on li "herunterladen (.zip)" at bounding box center [117, 234] width 48 height 8
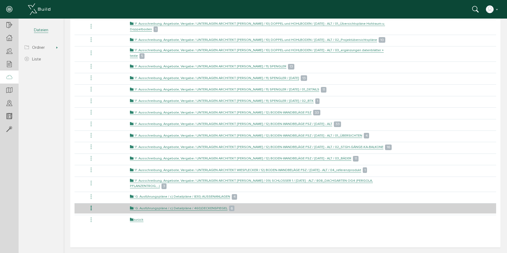
scroll to position [1716, 0]
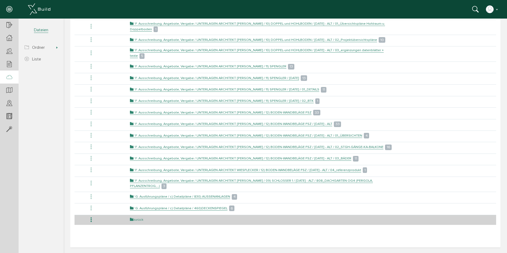
click at [140, 219] on link "zurück" at bounding box center [137, 219] width 14 height 5
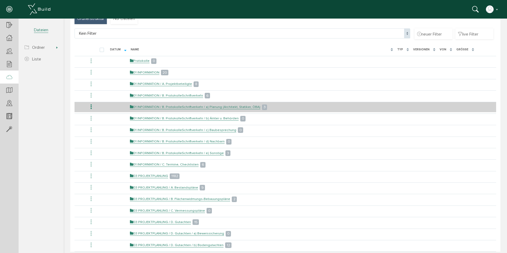
scroll to position [79, 0]
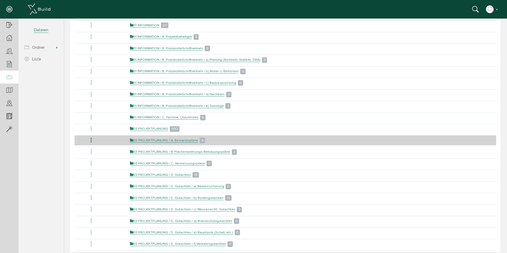
click at [92, 139] on icon at bounding box center [91, 140] width 6 height 7
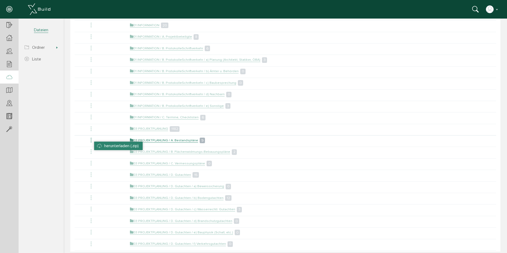
click at [96, 147] on li "herunterladen (.zip)" at bounding box center [118, 145] width 48 height 8
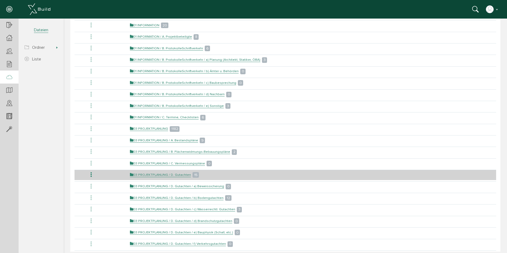
click at [91, 177] on icon at bounding box center [91, 174] width 6 height 7
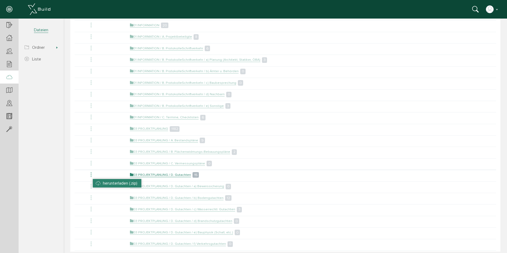
click at [94, 181] on li "herunterladen (.zip)" at bounding box center [117, 183] width 48 height 8
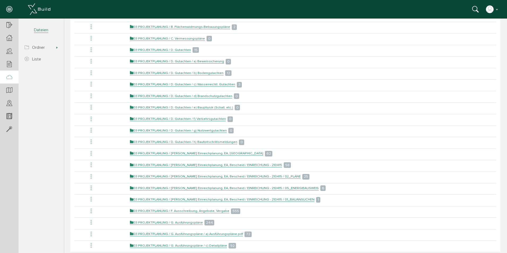
scroll to position [212, 0]
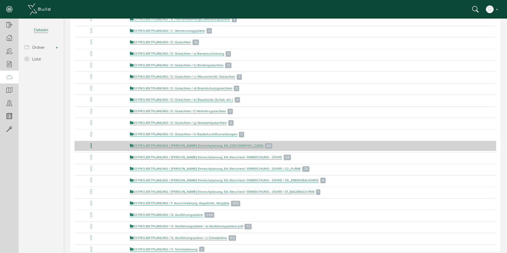
click at [91, 144] on icon at bounding box center [91, 145] width 6 height 7
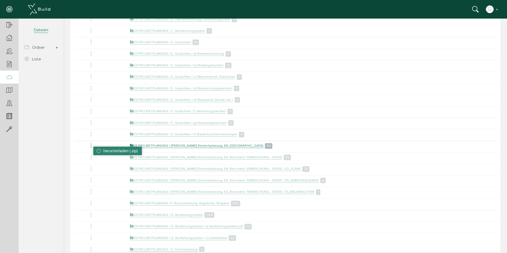
click at [96, 150] on li "herunterladen (.zip)" at bounding box center [117, 151] width 48 height 8
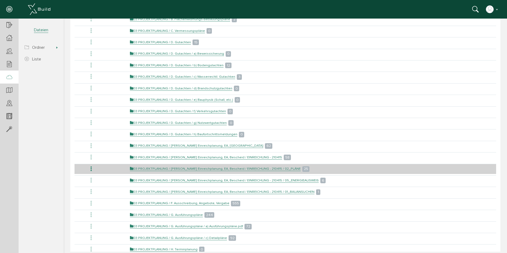
click at [90, 167] on icon at bounding box center [91, 168] width 6 height 7
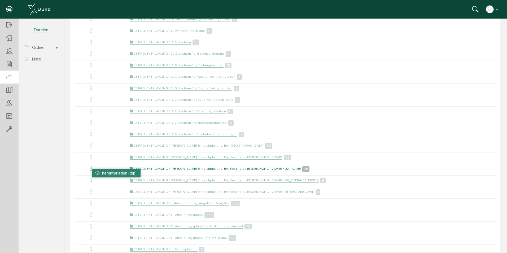
click at [98, 171] on li "herunterladen (.zip)" at bounding box center [116, 173] width 48 height 8
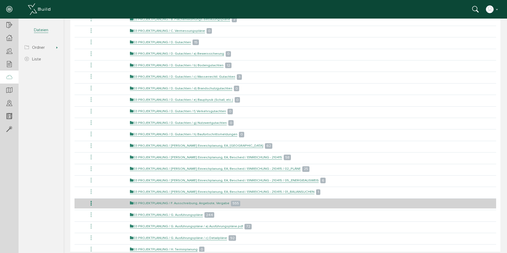
click at [136, 204] on link "03 PROJEKTPLANUNG / F. Ausschreibung, Angebote, Vergabe" at bounding box center [179, 203] width 99 height 5
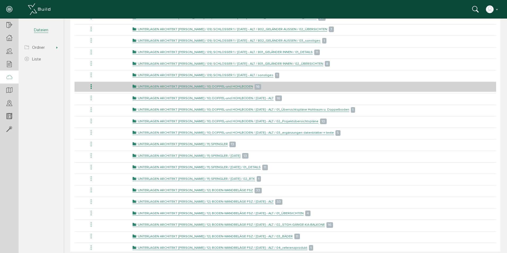
scroll to position [793, 0]
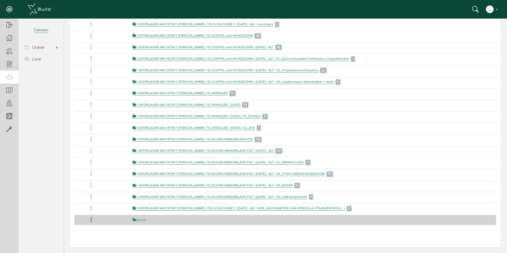
click at [143, 220] on link "zurück" at bounding box center [139, 220] width 14 height 5
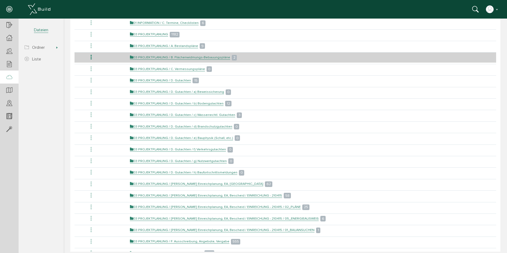
scroll to position [265, 0]
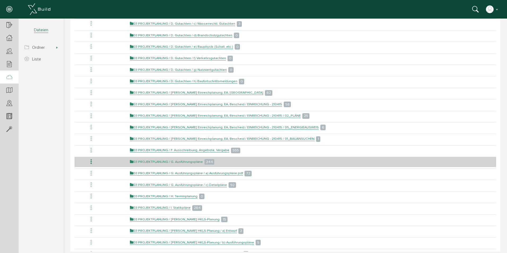
click at [138, 160] on link "03 PROJEKTPLANUNG / G. Ausführungspläne" at bounding box center [166, 162] width 73 height 5
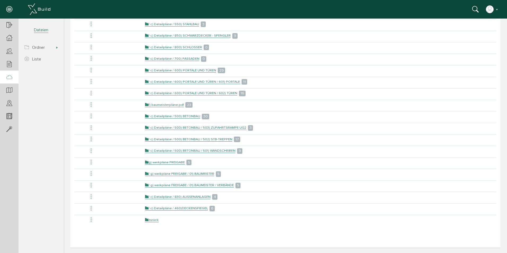
scroll to position [0, 0]
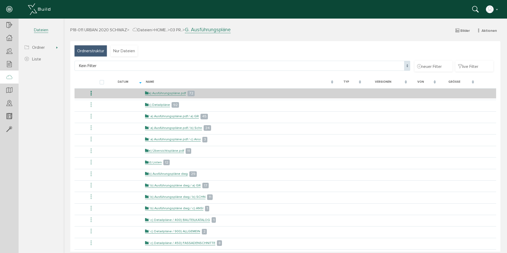
click at [90, 93] on icon at bounding box center [91, 93] width 6 height 7
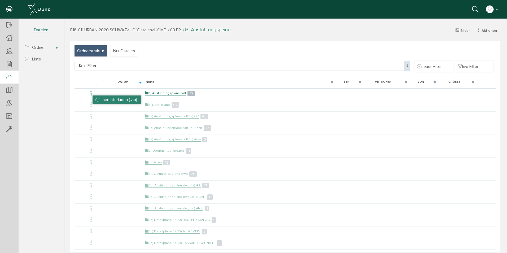
click at [103, 101] on span "herunterladen (.zip)" at bounding box center [120, 99] width 34 height 5
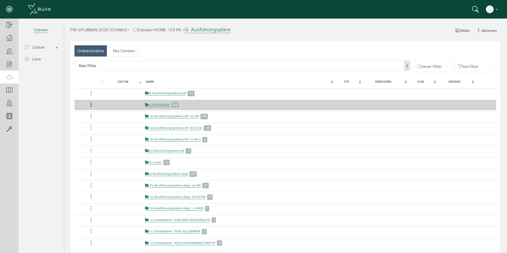
click at [91, 105] on icon at bounding box center [91, 104] width 6 height 7
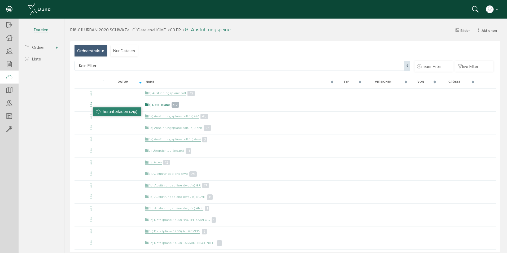
click at [98, 114] on li "herunterladen (.zip)" at bounding box center [117, 111] width 48 height 8
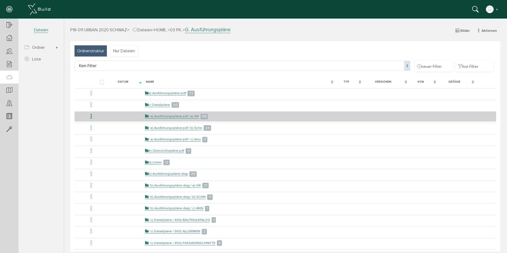
click at [90, 116] on icon at bounding box center [91, 116] width 6 height 7
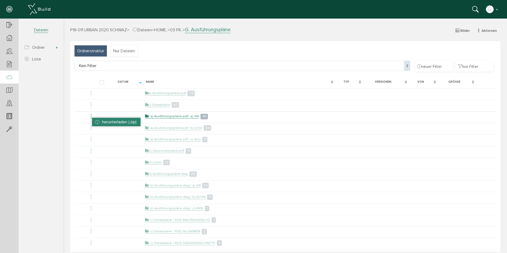
click at [94, 121] on li "herunterladen (.zip)" at bounding box center [116, 122] width 48 height 8
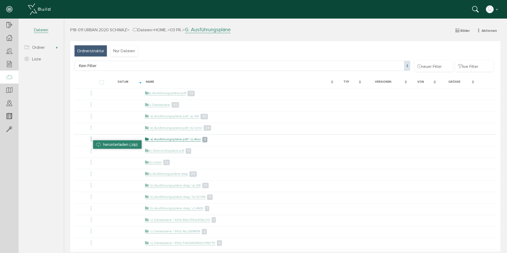
click at [98, 143] on li "herunterladen (.zip)" at bounding box center [117, 144] width 48 height 8
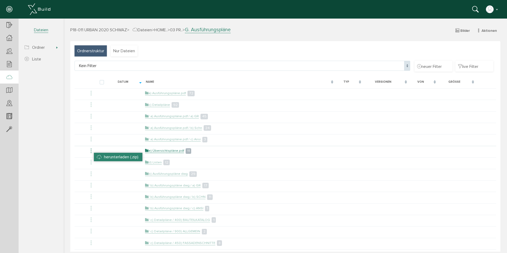
click at [97, 156] on li "herunterladen (.zip)" at bounding box center [118, 157] width 48 height 8
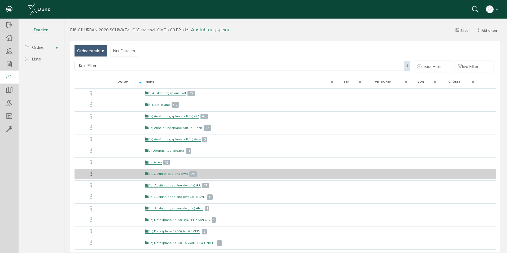
click at [91, 173] on icon at bounding box center [91, 173] width 6 height 7
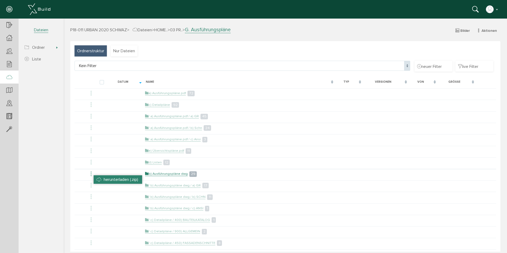
click at [96, 177] on li "herunterladen (.zip)" at bounding box center [118, 179] width 48 height 8
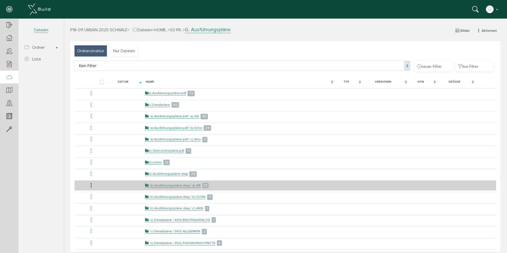
click at [91, 185] on icon at bounding box center [91, 185] width 6 height 7
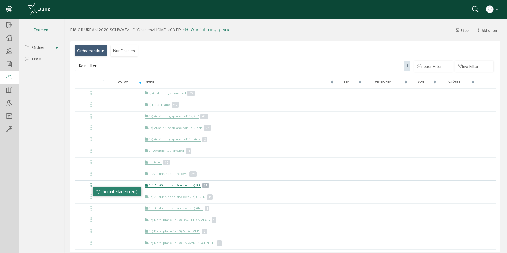
click at [97, 189] on li "herunterladen (.zip)" at bounding box center [117, 191] width 48 height 8
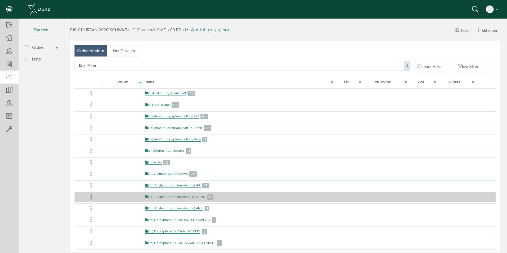
click at [92, 198] on icon at bounding box center [91, 196] width 6 height 7
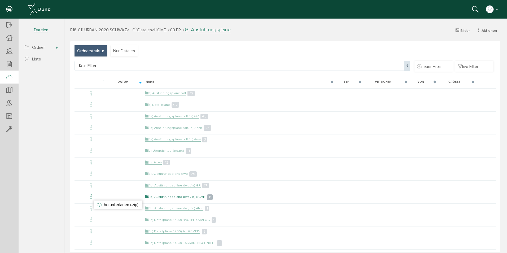
click at [95, 201] on li "herunterladen (.zip)" at bounding box center [118, 204] width 48 height 8
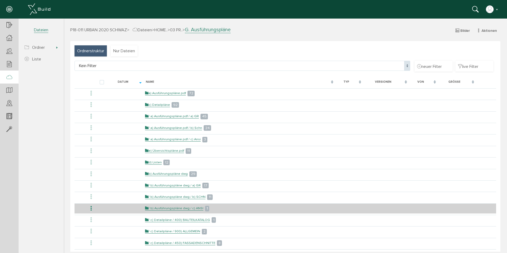
click at [91, 210] on icon at bounding box center [91, 208] width 6 height 7
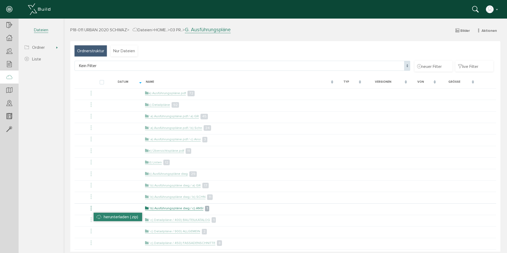
click at [98, 216] on li "herunterladen (.zip)" at bounding box center [118, 217] width 48 height 8
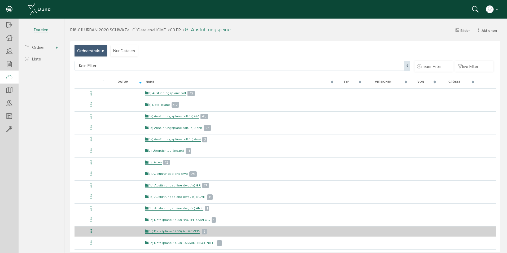
click at [90, 231] on icon at bounding box center [91, 231] width 6 height 7
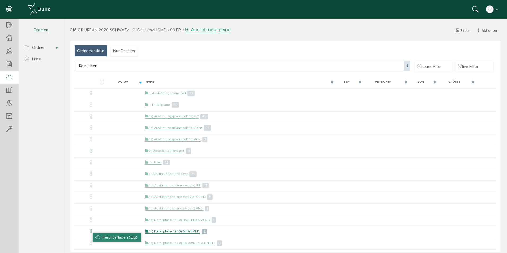
click at [95, 235] on li "herunterladen (.zip)" at bounding box center [116, 237] width 48 height 8
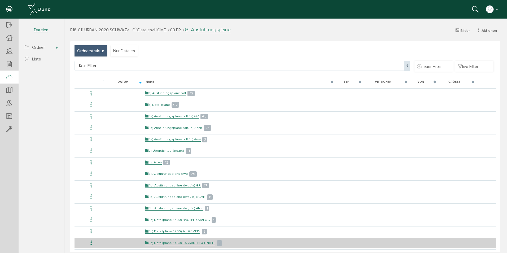
click at [91, 240] on icon at bounding box center [91, 242] width 6 height 7
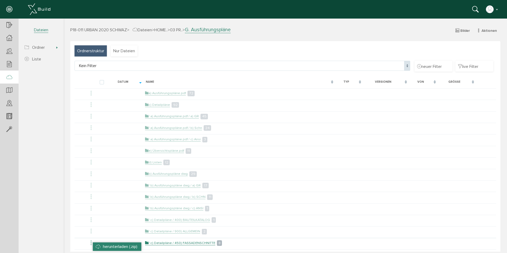
click at [100, 245] on li "herunterladen (.zip)" at bounding box center [117, 246] width 48 height 8
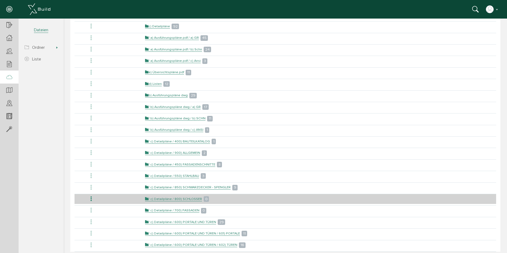
scroll to position [106, 0]
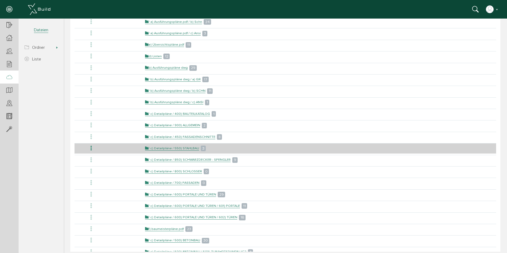
click at [91, 148] on icon at bounding box center [91, 148] width 6 height 7
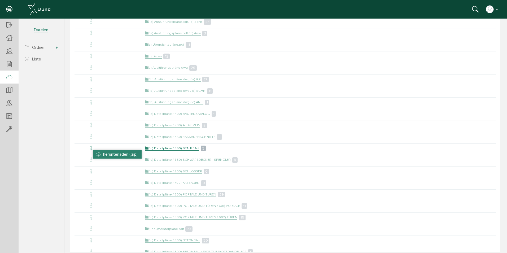
click at [99, 156] on li "herunterladen (.zip)" at bounding box center [117, 154] width 48 height 8
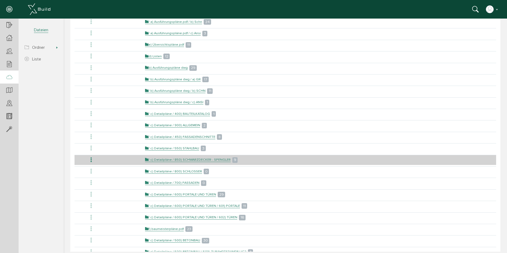
click at [90, 159] on icon at bounding box center [91, 159] width 6 height 7
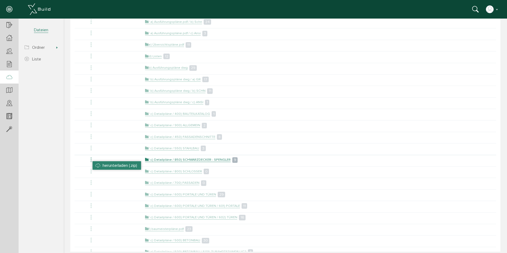
click at [98, 165] on li "herunterladen (.zip)" at bounding box center [116, 165] width 48 height 8
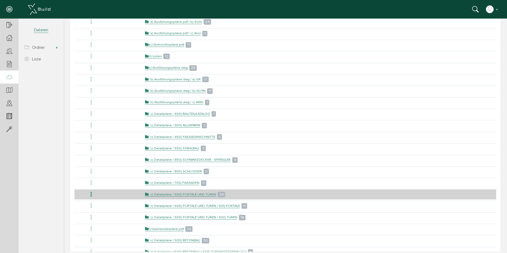
click at [91, 196] on icon at bounding box center [91, 194] width 6 height 7
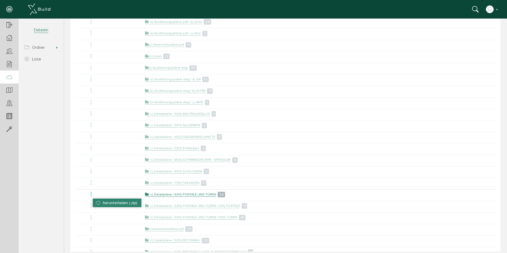
click at [96, 201] on li "herunterladen (.zip)" at bounding box center [117, 202] width 48 height 8
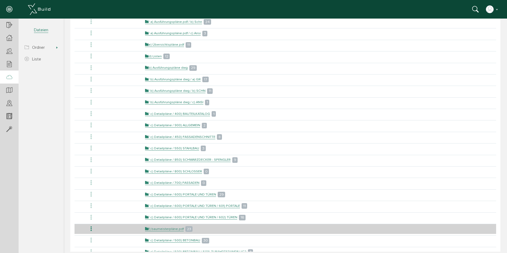
click at [92, 228] on icon at bounding box center [91, 228] width 6 height 7
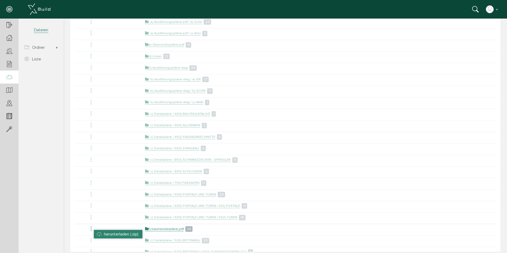
click at [97, 233] on li "herunterladen (.zip)" at bounding box center [118, 234] width 48 height 8
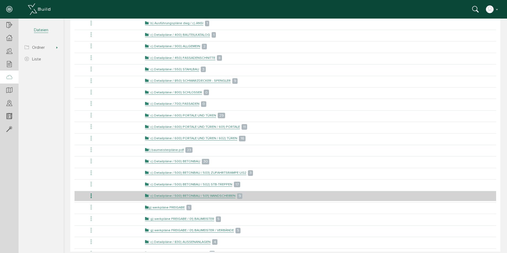
scroll to position [185, 0]
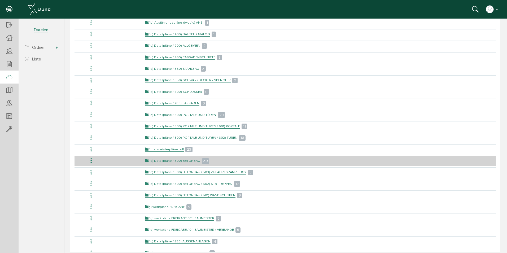
click at [91, 160] on icon at bounding box center [91, 160] width 6 height 7
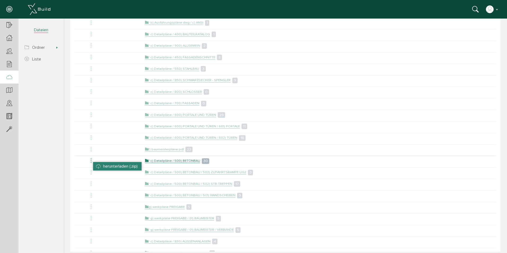
click at [95, 167] on li "herunterladen (.zip)" at bounding box center [117, 166] width 48 height 8
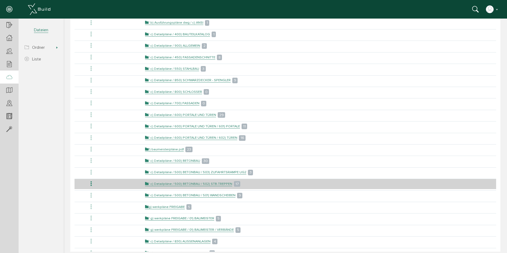
click at [92, 183] on icon at bounding box center [91, 183] width 6 height 7
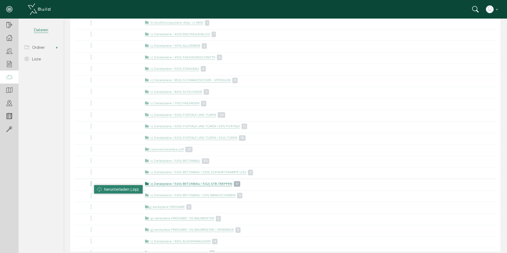
click at [98, 188] on li "herunterladen (.zip)" at bounding box center [118, 189] width 48 height 8
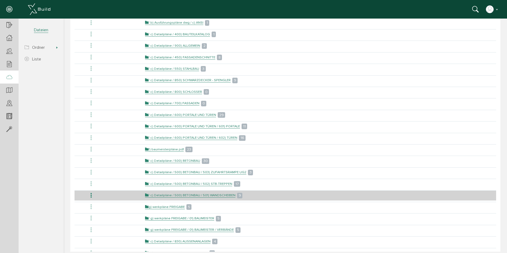
click at [91, 194] on icon at bounding box center [91, 195] width 6 height 7
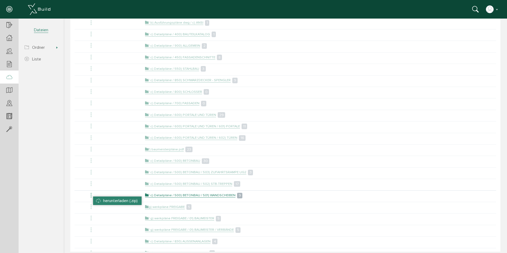
click at [100, 200] on li "herunterladen (.zip)" at bounding box center [117, 200] width 48 height 8
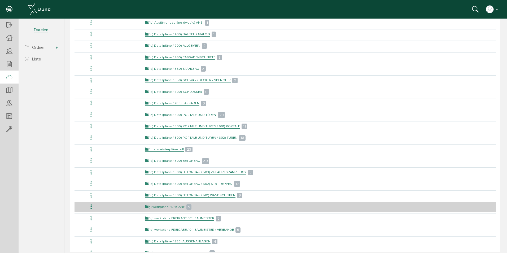
click at [92, 208] on icon at bounding box center [91, 206] width 6 height 7
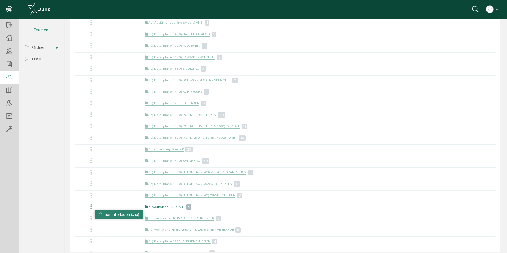
click at [98, 213] on li "herunterladen (.zip)" at bounding box center [119, 214] width 48 height 8
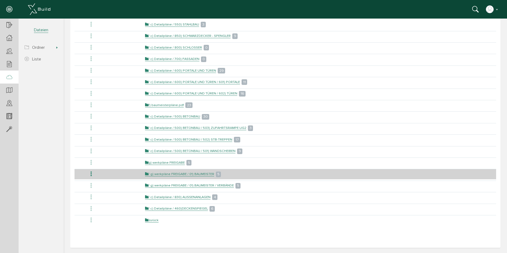
scroll to position [230, 0]
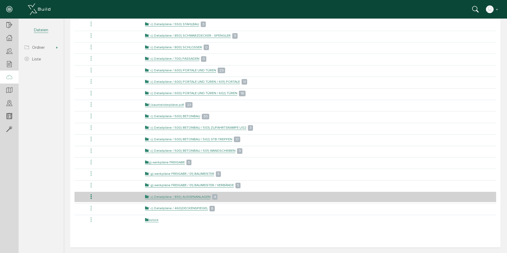
click at [90, 197] on icon at bounding box center [91, 196] width 6 height 7
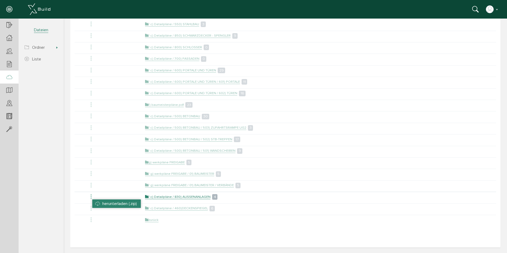
click at [100, 202] on li "herunterladen (.zip)" at bounding box center [116, 203] width 48 height 8
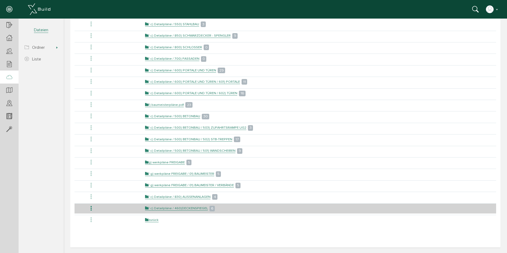
click at [90, 208] on icon at bounding box center [91, 208] width 6 height 7
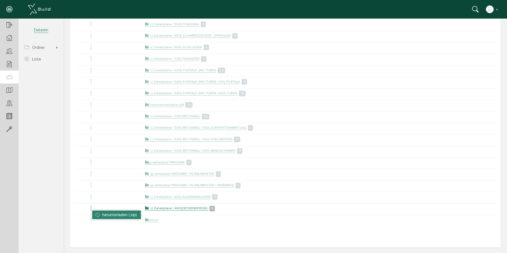
click at [97, 213] on li "herunterladen (.zip)" at bounding box center [116, 214] width 48 height 8
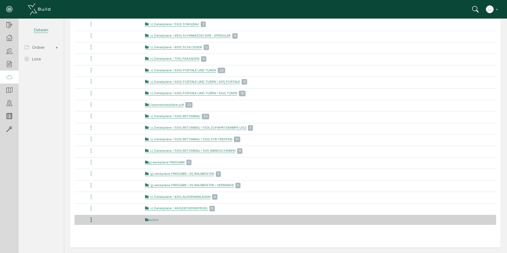
click at [149, 220] on link "zurück" at bounding box center [152, 220] width 14 height 5
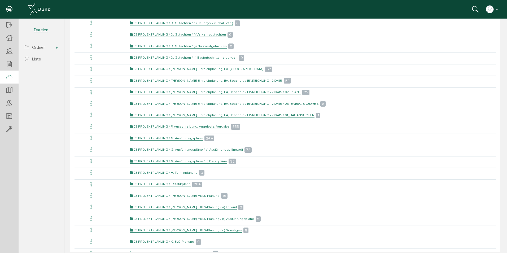
scroll to position [291, 0]
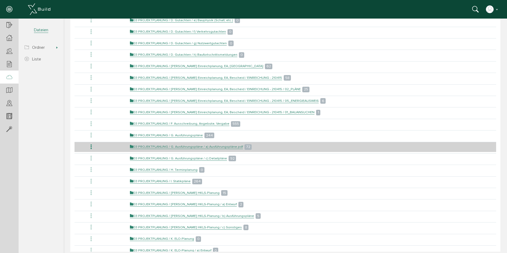
click at [91, 145] on icon at bounding box center [91, 146] width 6 height 7
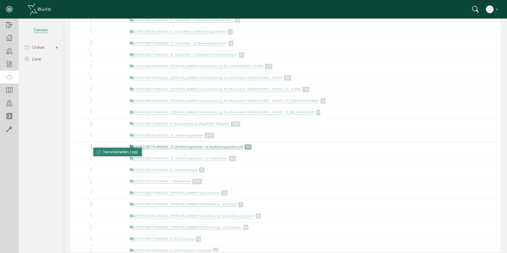
click at [97, 152] on li "herunterladen (.zip)" at bounding box center [117, 152] width 48 height 8
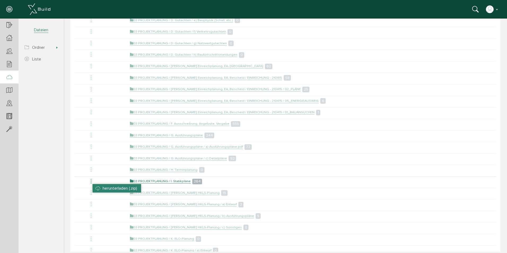
click at [97, 187] on li "herunterladen (.zip)" at bounding box center [116, 188] width 48 height 8
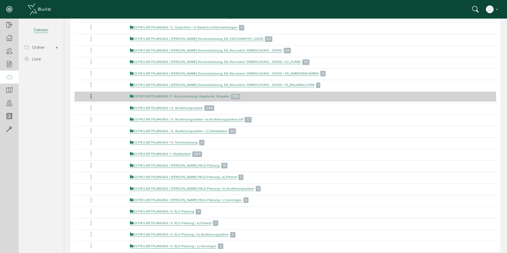
scroll to position [344, 0]
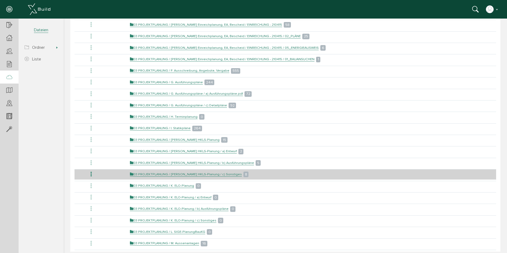
click at [92, 173] on icon at bounding box center [91, 174] width 6 height 7
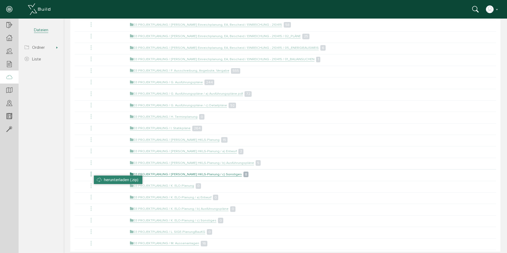
click at [97, 178] on li "herunterladen (.zip)" at bounding box center [118, 179] width 48 height 8
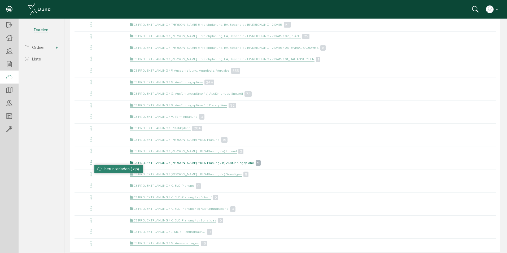
click at [100, 167] on li "herunterladen (.zip)" at bounding box center [118, 169] width 48 height 8
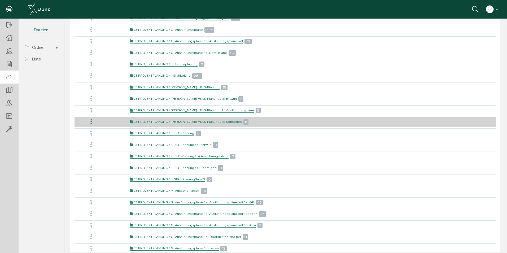
scroll to position [397, 0]
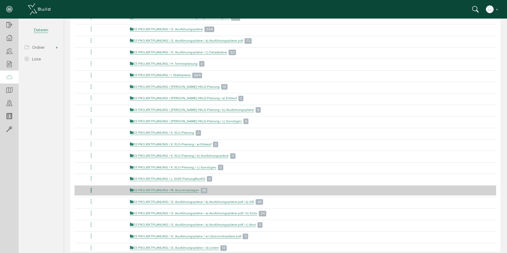
click at [90, 190] on icon at bounding box center [91, 190] width 6 height 7
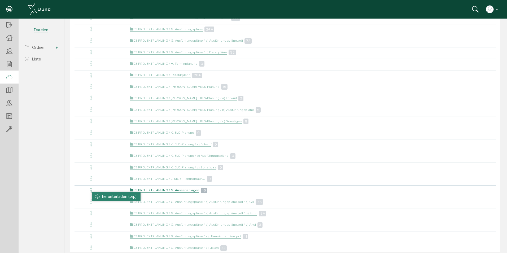
click at [98, 197] on li "herunterladen (.zip)" at bounding box center [116, 196] width 48 height 8
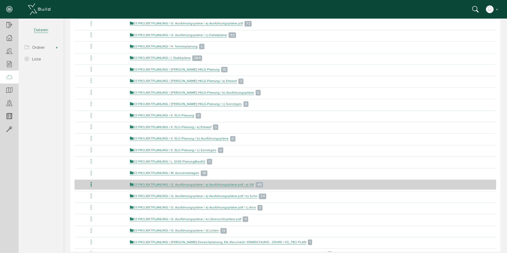
scroll to position [424, 0]
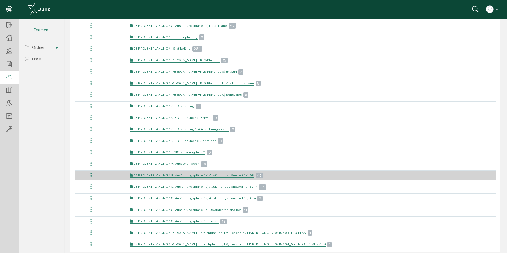
click at [92, 175] on icon at bounding box center [91, 175] width 6 height 7
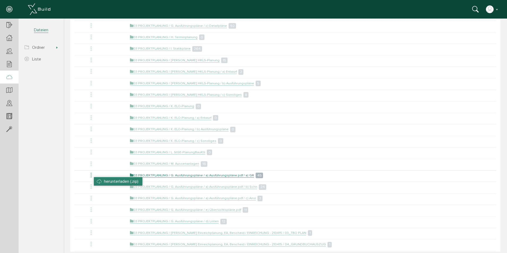
click at [98, 180] on li "herunterladen (.zip)" at bounding box center [118, 181] width 48 height 8
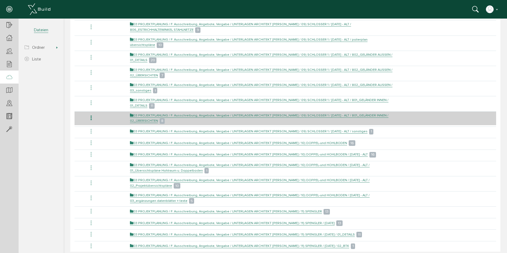
scroll to position [1593, 0]
